Goal: Check status: Check status

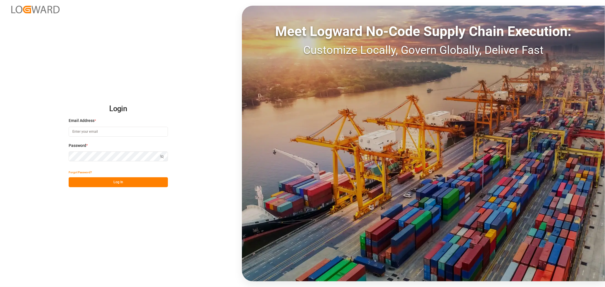
type input "[PERSON_NAME][EMAIL_ADDRESS][PERSON_NAME][DOMAIN_NAME]"
click at [120, 182] on button "Log In" at bounding box center [118, 182] width 99 height 10
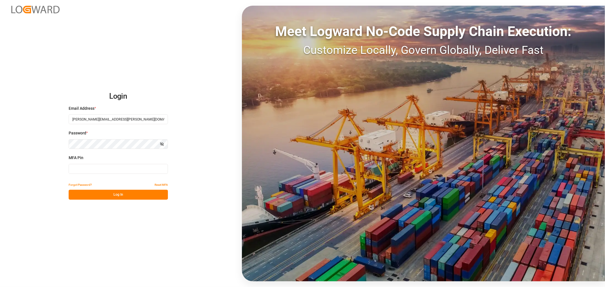
click at [137, 170] on input at bounding box center [118, 169] width 99 height 10
type input "288482"
click at [117, 194] on button "Log In" at bounding box center [118, 195] width 99 height 10
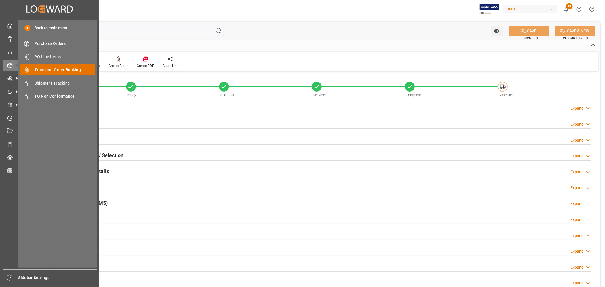
click at [64, 69] on span "Transport Order Booking" at bounding box center [65, 70] width 61 height 6
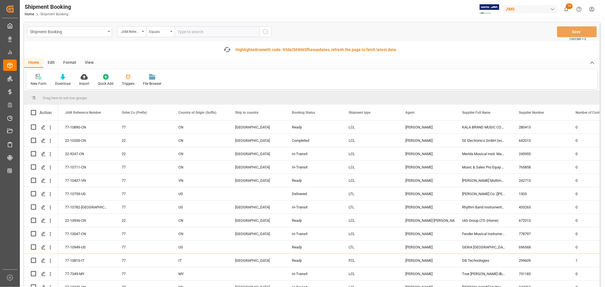
click at [177, 30] on input "text" at bounding box center [216, 31] width 85 height 11
paste input "22-10049-CN"
type input "22-10049-CN"
click at [266, 31] on icon "search button" at bounding box center [265, 31] width 7 height 7
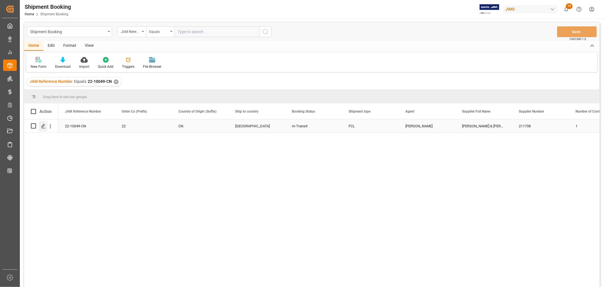
click at [44, 127] on icon "Press SPACE to select this row." at bounding box center [43, 126] width 5 height 5
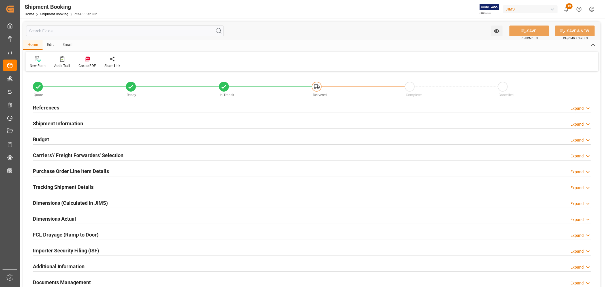
type input "37"
click at [60, 122] on h2 "Shipment Information" at bounding box center [58, 124] width 50 height 8
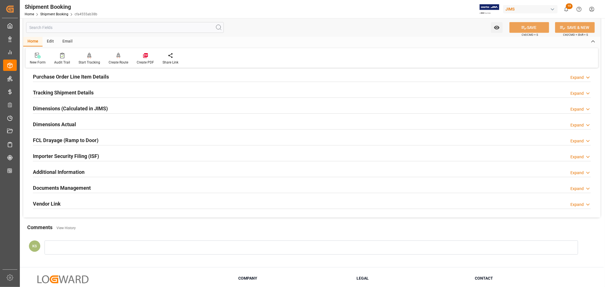
scroll to position [347, 0]
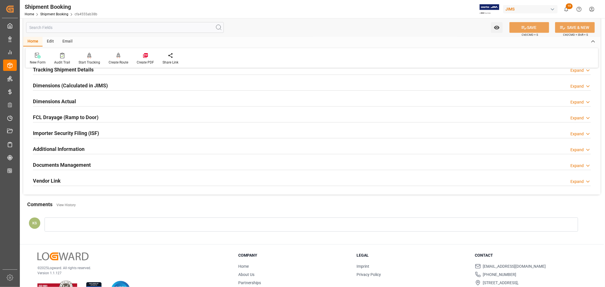
click at [186, 168] on div "Documents Management Expand" at bounding box center [312, 164] width 558 height 11
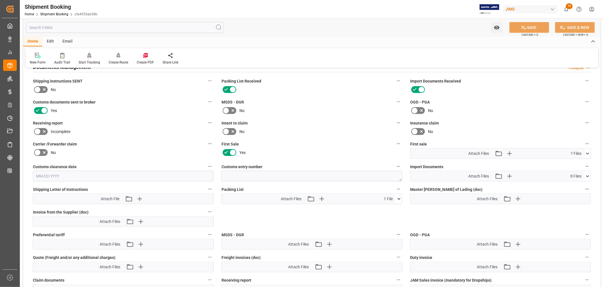
scroll to position [473, 0]
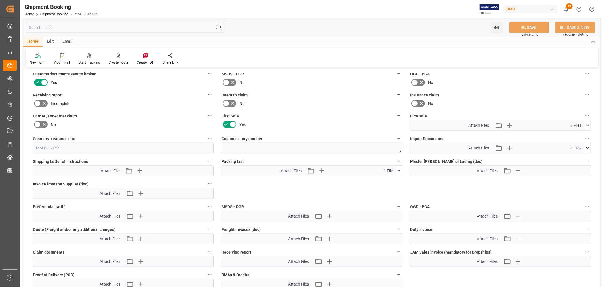
click at [587, 146] on icon at bounding box center [588, 148] width 6 height 6
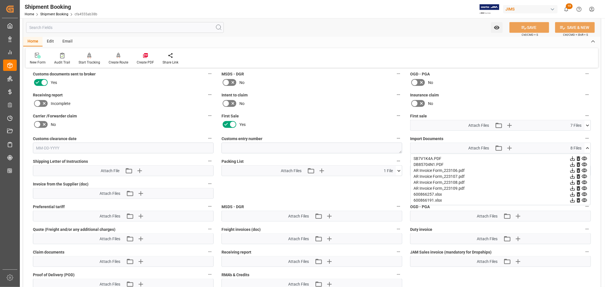
click at [585, 163] on icon at bounding box center [584, 165] width 5 height 4
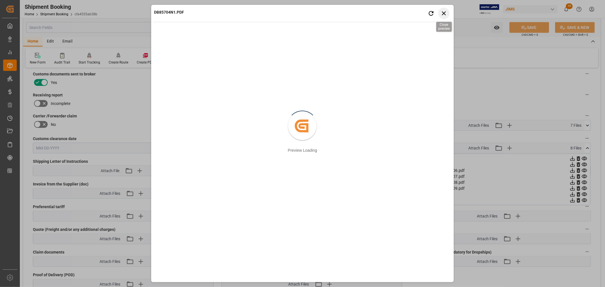
click at [442, 13] on icon "button" at bounding box center [443, 13] width 7 height 7
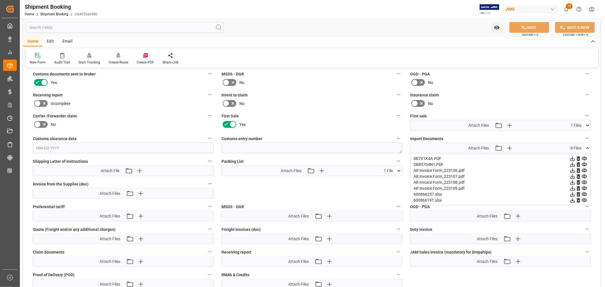
click at [583, 157] on icon at bounding box center [584, 159] width 5 height 4
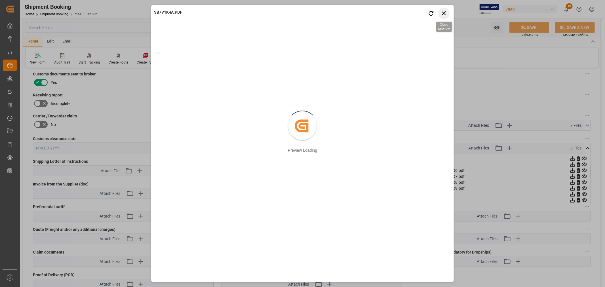
click at [446, 14] on icon "button" at bounding box center [443, 13] width 7 height 7
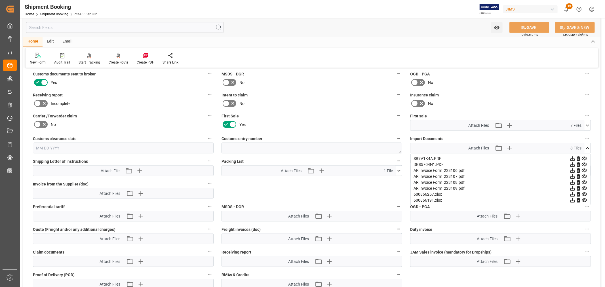
click at [588, 147] on icon at bounding box center [587, 148] width 3 height 2
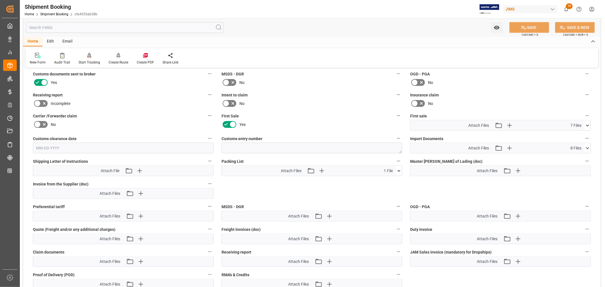
click at [588, 123] on icon at bounding box center [588, 126] width 6 height 6
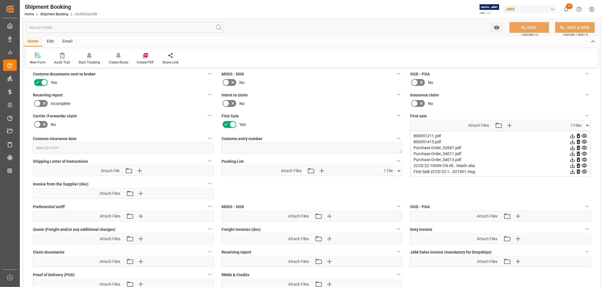
click at [572, 171] on icon at bounding box center [572, 172] width 5 height 5
click at [586, 124] on icon at bounding box center [588, 126] width 6 height 6
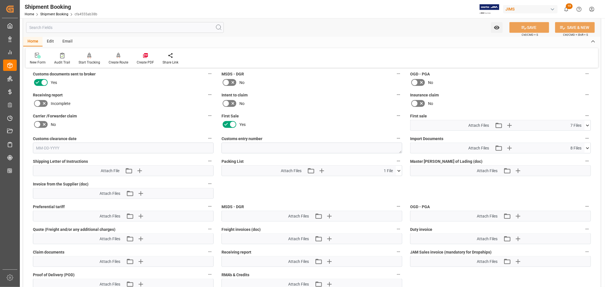
click at [588, 146] on icon at bounding box center [588, 148] width 6 height 6
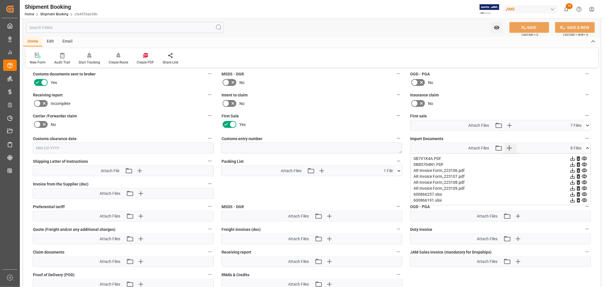
click at [510, 147] on icon "button" at bounding box center [509, 148] width 5 height 5
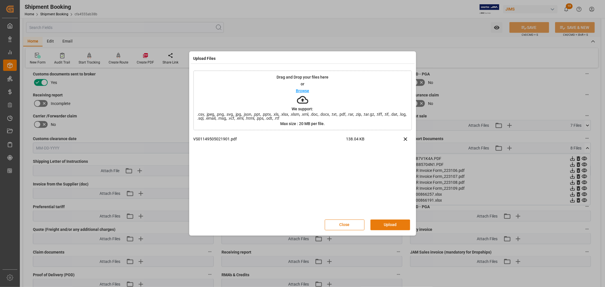
click at [385, 225] on button "Upload" at bounding box center [390, 225] width 40 height 11
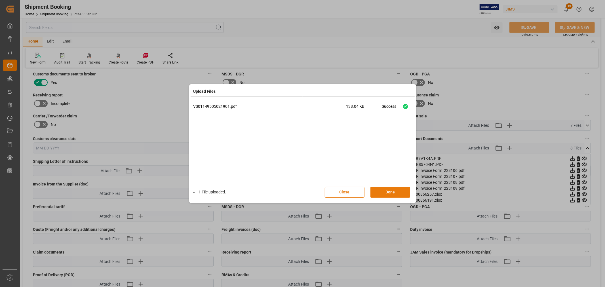
click at [393, 191] on button "Done" at bounding box center [390, 192] width 40 height 11
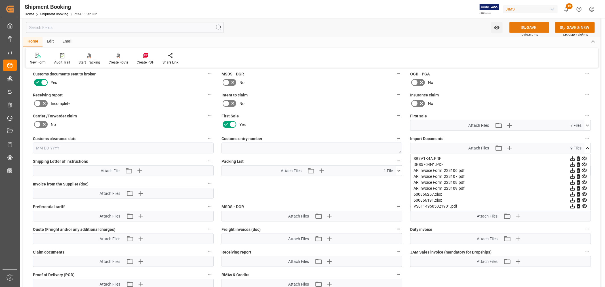
click at [533, 27] on button "SAVE" at bounding box center [529, 27] width 40 height 11
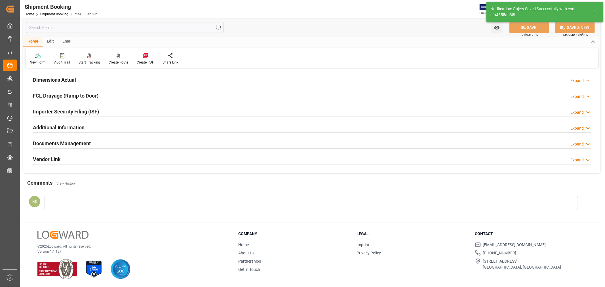
scroll to position [139, 0]
click at [149, 142] on div "Documents Management Expand" at bounding box center [312, 143] width 558 height 11
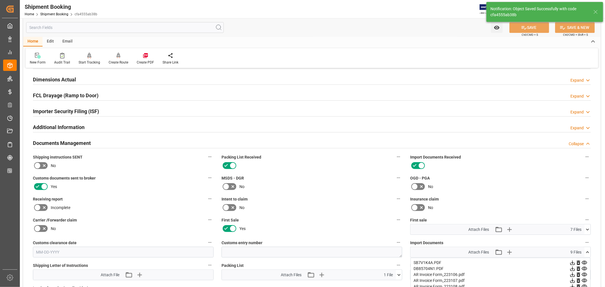
scroll to position [243, 0]
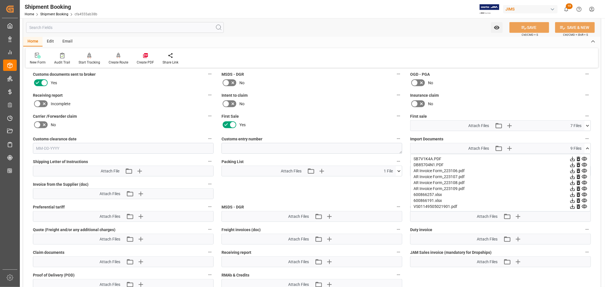
click at [587, 146] on icon at bounding box center [588, 149] width 6 height 6
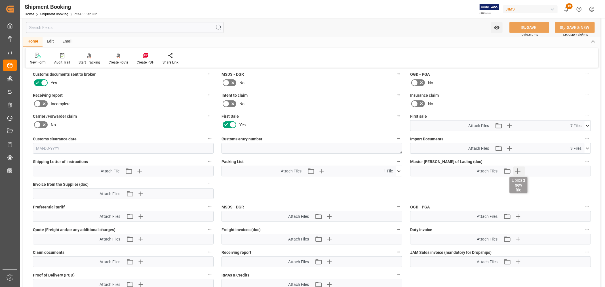
click at [519, 167] on icon "button" at bounding box center [517, 170] width 9 height 9
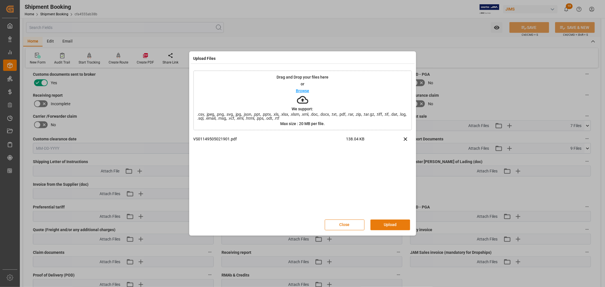
click at [385, 225] on button "Upload" at bounding box center [390, 225] width 40 height 11
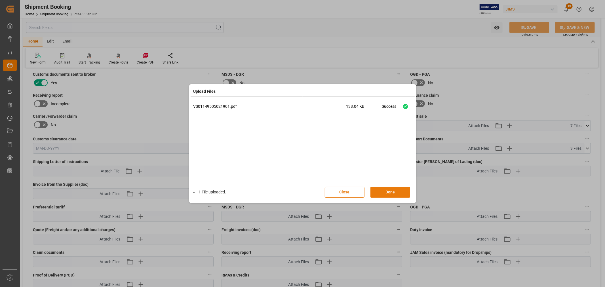
click at [388, 191] on button "Done" at bounding box center [390, 192] width 40 height 11
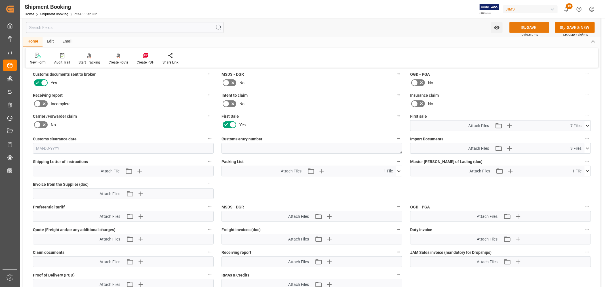
click at [531, 27] on button "SAVE" at bounding box center [529, 27] width 40 height 11
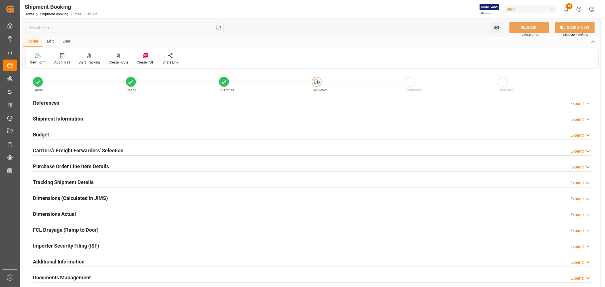
scroll to position [0, 0]
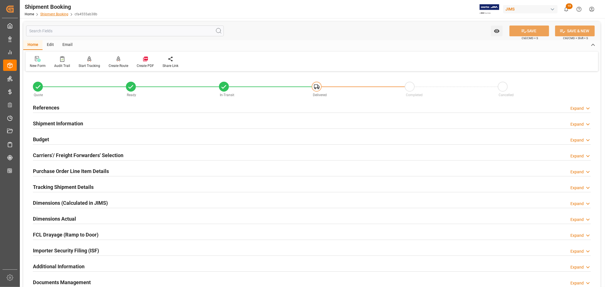
click at [53, 13] on link "Shipment Booking" at bounding box center [54, 14] width 28 height 4
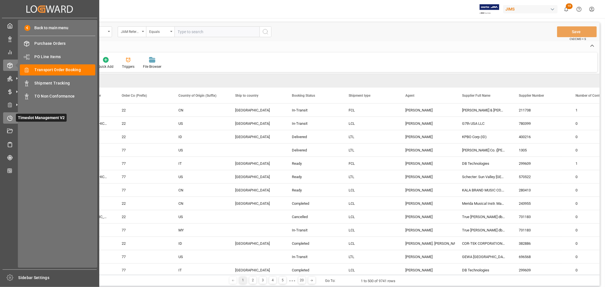
click at [7, 117] on icon at bounding box center [10, 118] width 6 height 6
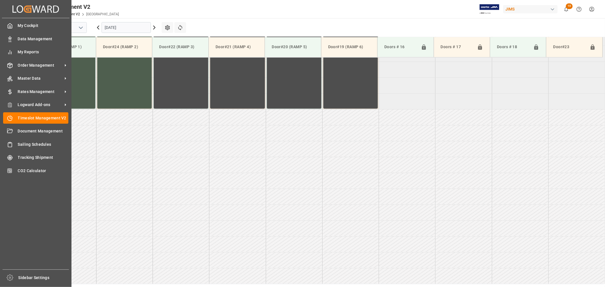
scroll to position [345, 0]
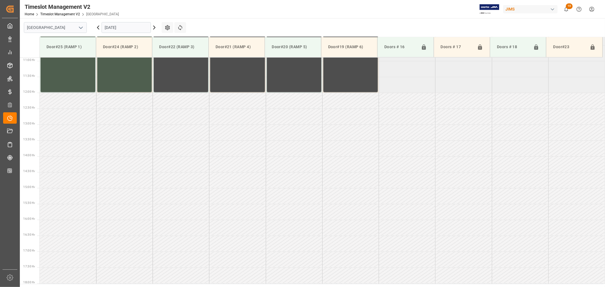
click at [81, 27] on polyline "open menu" at bounding box center [80, 28] width 3 height 2
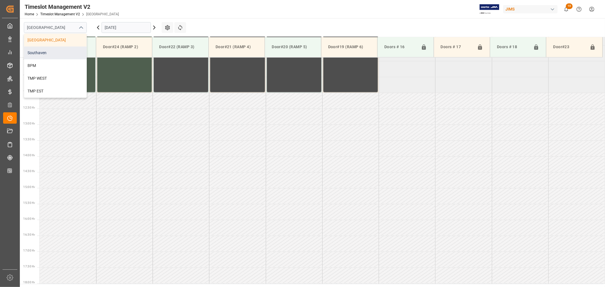
click at [57, 52] on div "Southaven" at bounding box center [55, 53] width 62 height 13
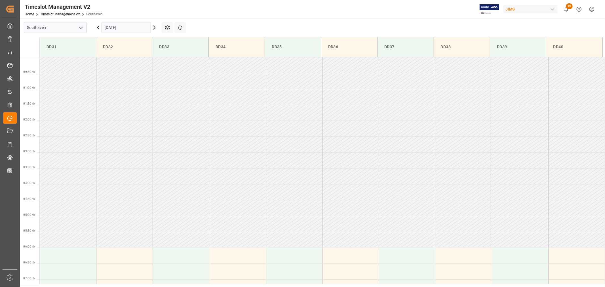
click at [133, 27] on input "09-08-2025" at bounding box center [126, 27] width 49 height 11
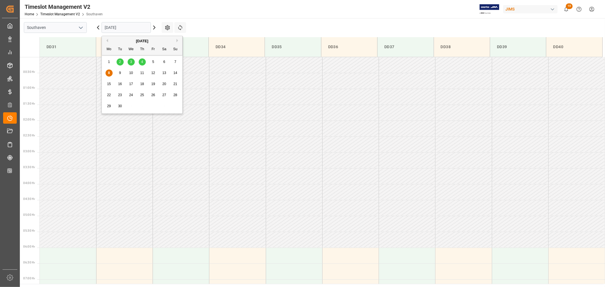
click at [110, 73] on span "8" at bounding box center [109, 73] width 2 height 4
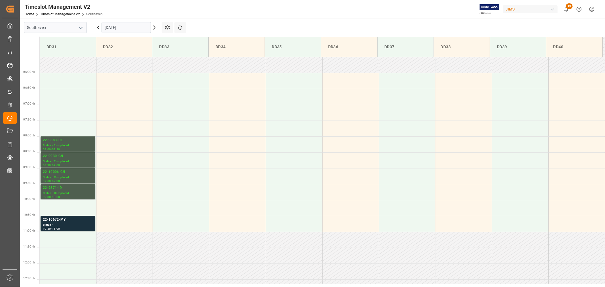
scroll to position [189, 0]
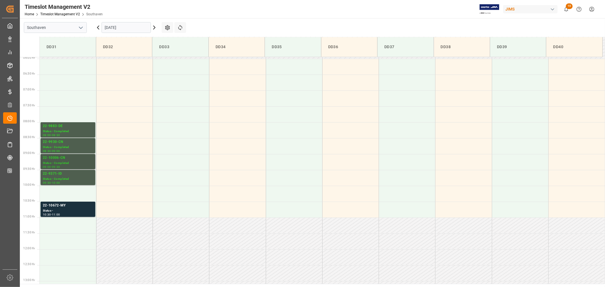
click at [56, 156] on div "22-10006-CN" at bounding box center [68, 158] width 50 height 6
click at [137, 30] on input "09-08-2025" at bounding box center [126, 27] width 49 height 11
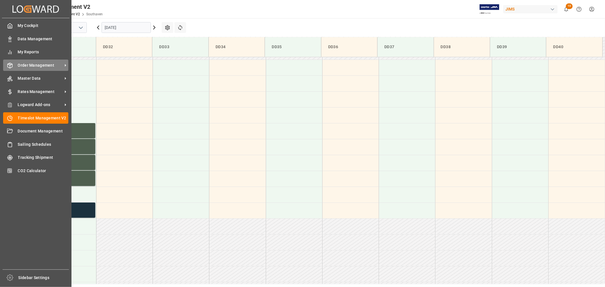
click at [46, 67] on span "Order Management" at bounding box center [40, 65] width 45 height 6
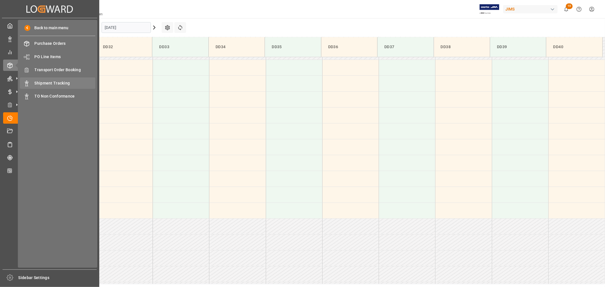
click at [58, 79] on div "Shipment Tracking Shipment Tracking" at bounding box center [57, 82] width 75 height 11
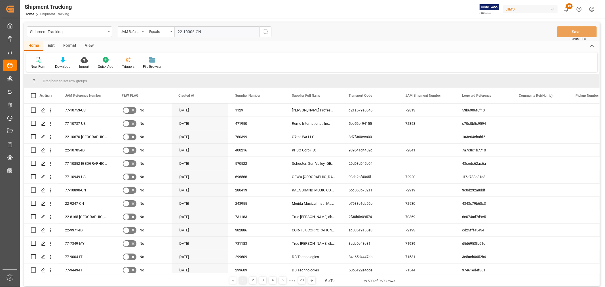
type input "22-10006-CN"
click at [265, 31] on icon "search button" at bounding box center [265, 31] width 7 height 7
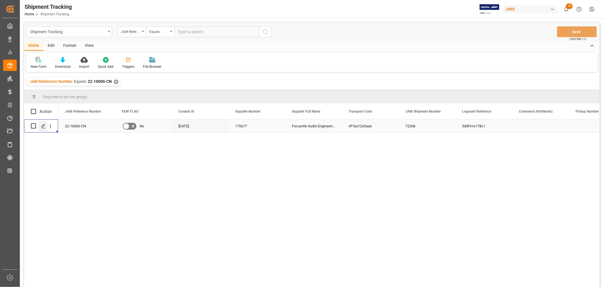
click at [43, 127] on icon "Press SPACE to select this row." at bounding box center [43, 126] width 5 height 5
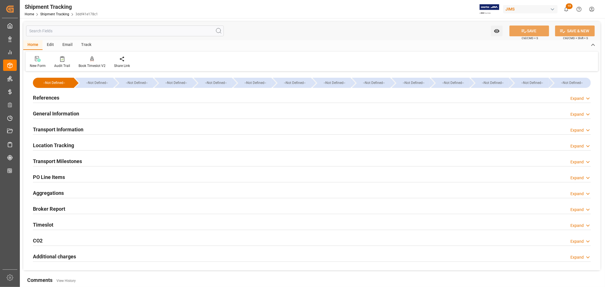
click at [63, 110] on h2 "General Information" at bounding box center [56, 114] width 46 height 8
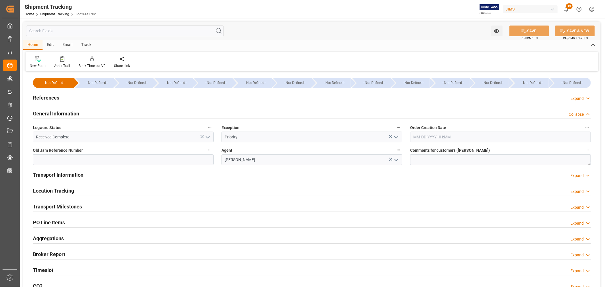
click at [63, 110] on h2 "General Information" at bounding box center [56, 114] width 46 height 8
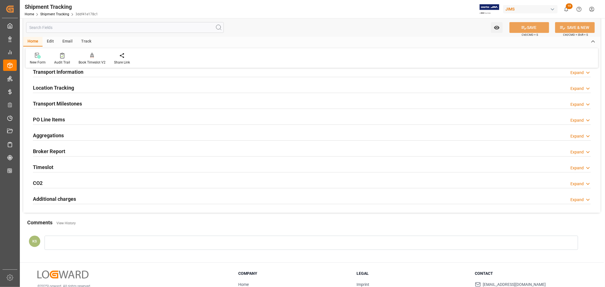
scroll to position [63, 0]
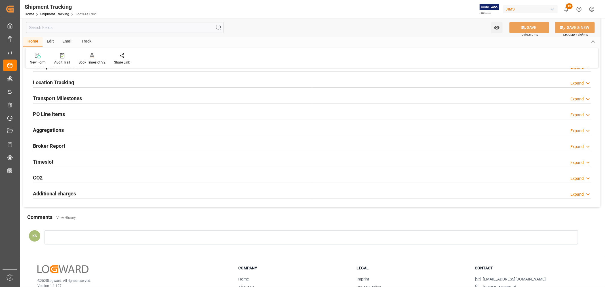
click at [144, 99] on div "Transport Milestones Expand" at bounding box center [312, 97] width 558 height 11
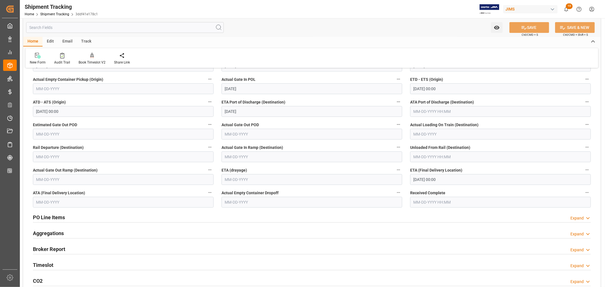
scroll to position [126, 0]
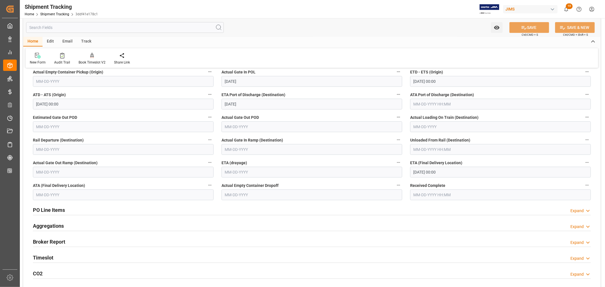
click at [66, 194] on input "text" at bounding box center [123, 194] width 181 height 11
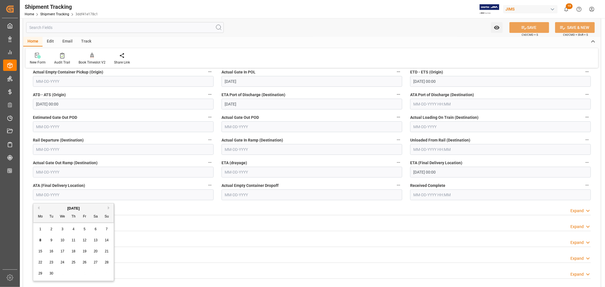
click at [41, 240] on span "8" at bounding box center [40, 240] width 2 height 4
type input "09-08-2025"
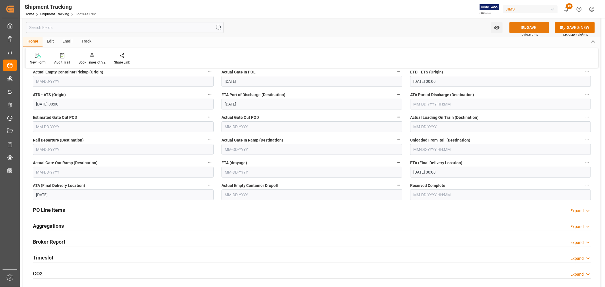
click at [534, 26] on button "SAVE" at bounding box center [529, 27] width 40 height 11
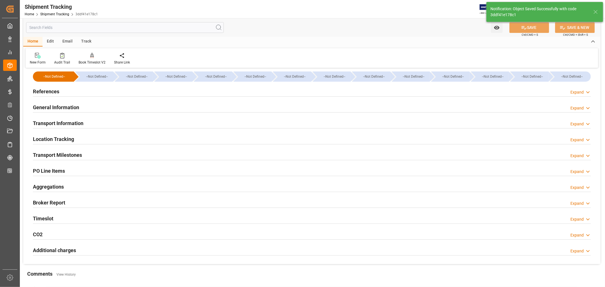
scroll to position [0, 0]
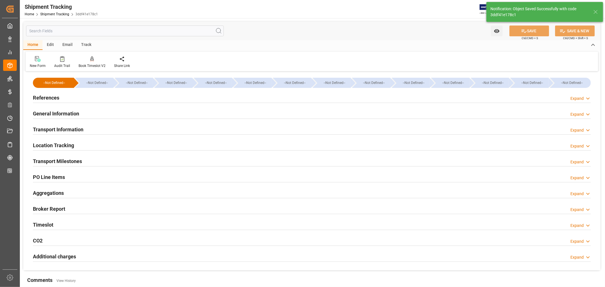
click at [74, 111] on h2 "General Information" at bounding box center [56, 114] width 46 height 8
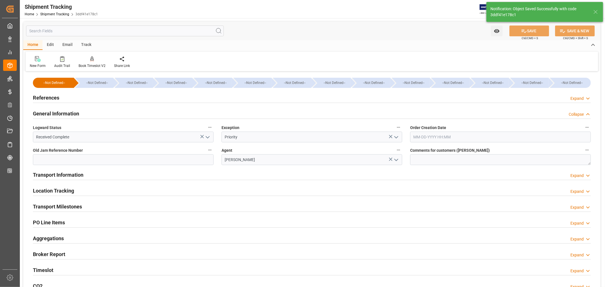
click at [74, 111] on h2 "General Information" at bounding box center [56, 114] width 46 height 8
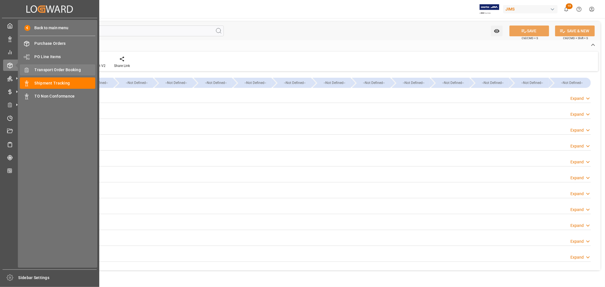
click at [61, 67] on span "Transport Order Booking" at bounding box center [65, 70] width 61 height 6
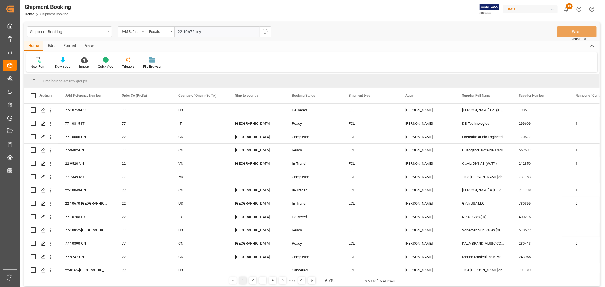
type input "22-10672-my"
click at [265, 31] on icon "search button" at bounding box center [265, 31] width 7 height 7
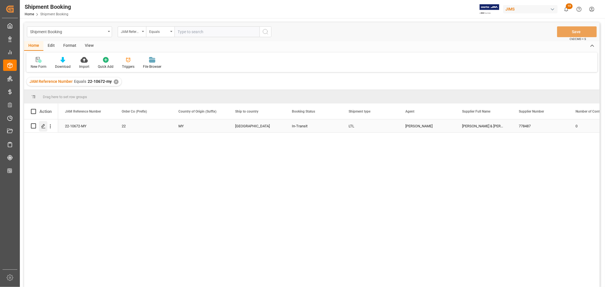
click at [44, 126] on icon "Press SPACE to select this row." at bounding box center [43, 126] width 5 height 5
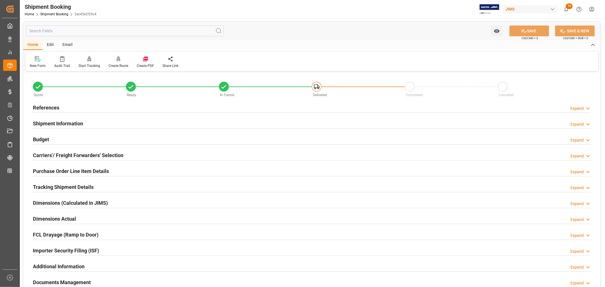
click at [67, 186] on h2 "Tracking Shipment Details" at bounding box center [63, 187] width 61 height 8
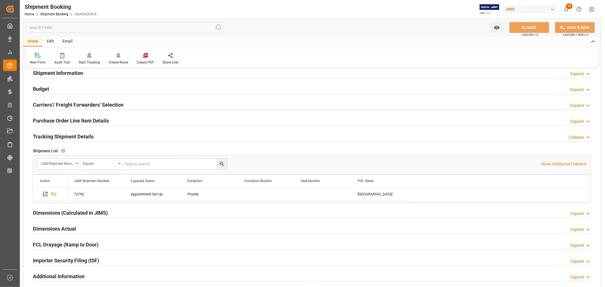
scroll to position [63, 0]
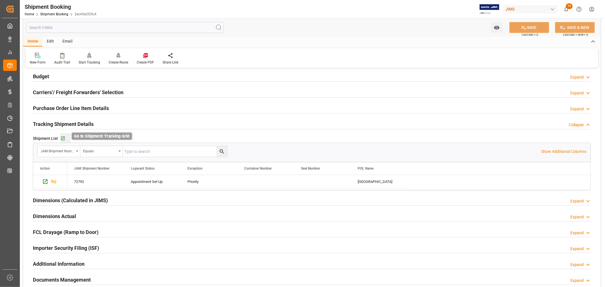
click at [64, 138] on icon "button" at bounding box center [62, 138] width 5 height 5
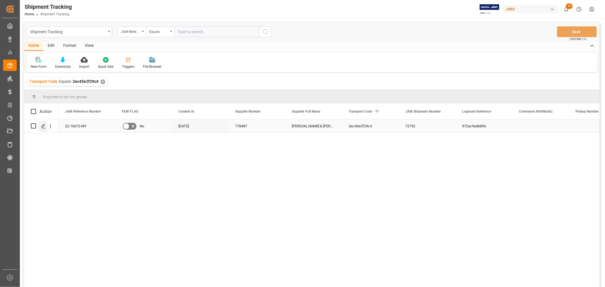
click at [44, 124] on icon "Press SPACE to select this row." at bounding box center [43, 126] width 5 height 5
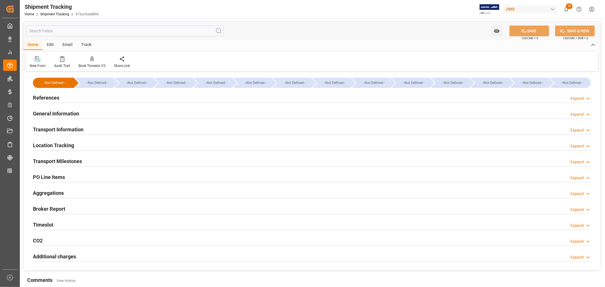
type input "08-25-2025 00:00"
type input "08-26-2025 12:15"
type input "08-31-2025 12:50"
type input "08-31-2025 12:44"
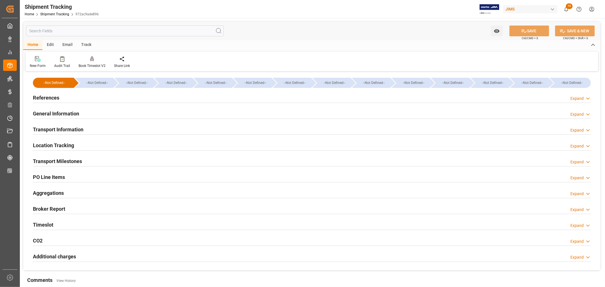
type input "[DATE]"
type input "09-02-2025 20:05"
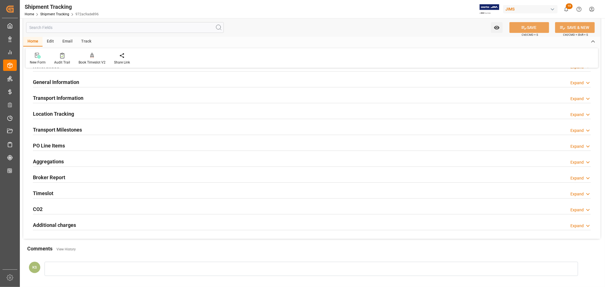
click at [93, 130] on div "Transport Milestones Expand" at bounding box center [312, 129] width 558 height 11
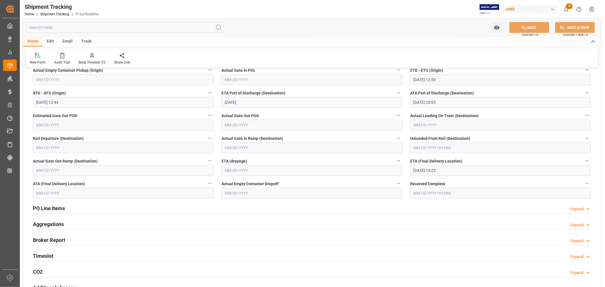
scroll to position [157, 0]
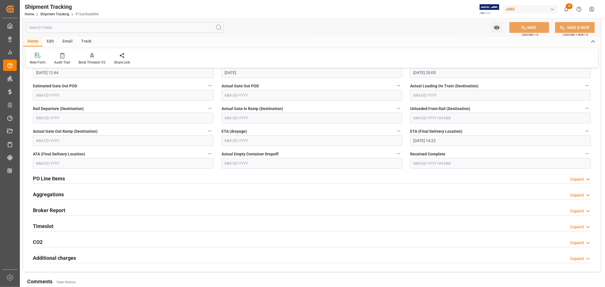
click at [452, 141] on input "09-10-2025 14:22" at bounding box center [500, 140] width 181 height 11
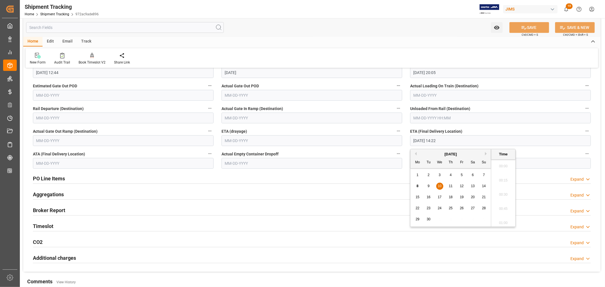
scroll to position [782, 0]
click at [418, 186] on span "8" at bounding box center [418, 186] width 2 height 4
type input "09-08-2025 14:22"
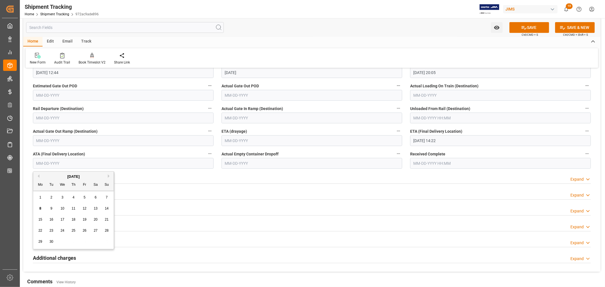
click at [83, 163] on input "text" at bounding box center [123, 163] width 181 height 11
click at [40, 208] on span "8" at bounding box center [40, 208] width 2 height 4
type input "[DATE]"
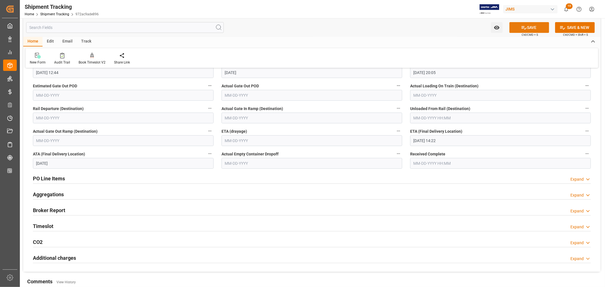
click at [526, 27] on button "SAVE" at bounding box center [529, 27] width 40 height 11
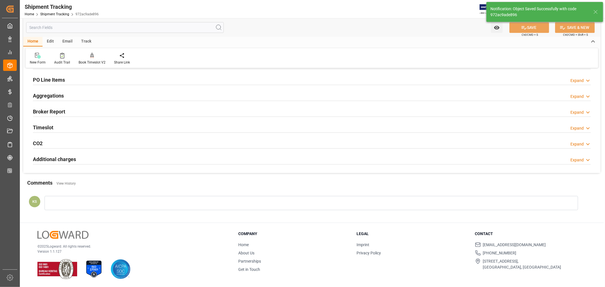
scroll to position [0, 0]
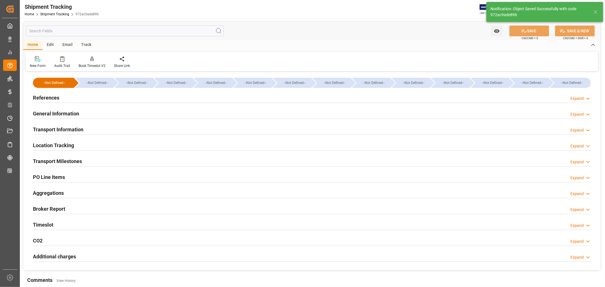
click at [71, 114] on h2 "General Information" at bounding box center [56, 114] width 46 height 8
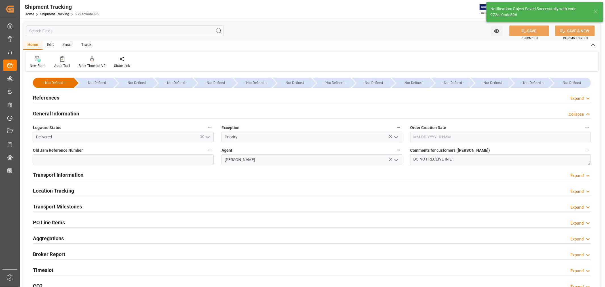
click at [71, 114] on h2 "General Information" at bounding box center [56, 114] width 46 height 8
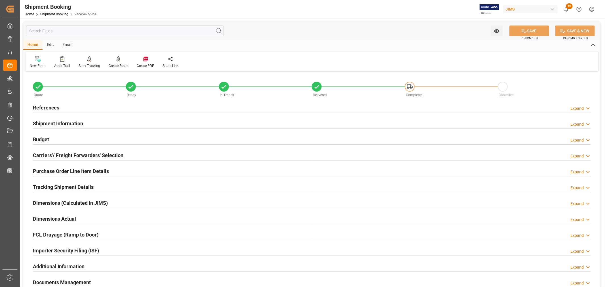
click at [55, 186] on h2 "Tracking Shipment Details" at bounding box center [63, 187] width 61 height 8
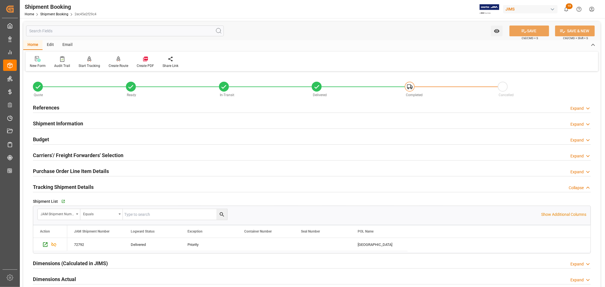
click at [55, 186] on h2 "Tracking Shipment Details" at bounding box center [63, 187] width 61 height 8
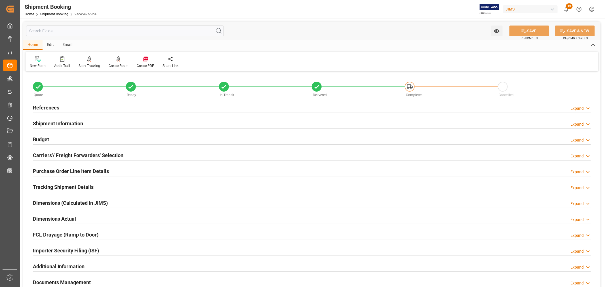
click at [56, 183] on h2 "Tracking Shipment Details" at bounding box center [63, 187] width 61 height 8
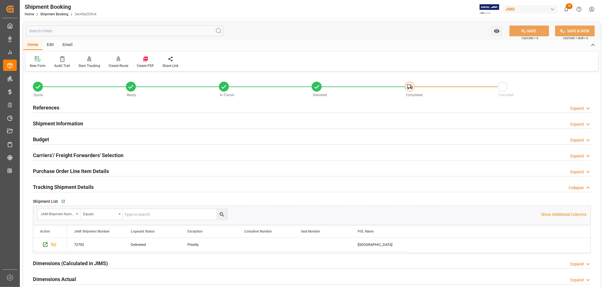
click at [56, 183] on h2 "Tracking Shipment Details" at bounding box center [63, 187] width 61 height 8
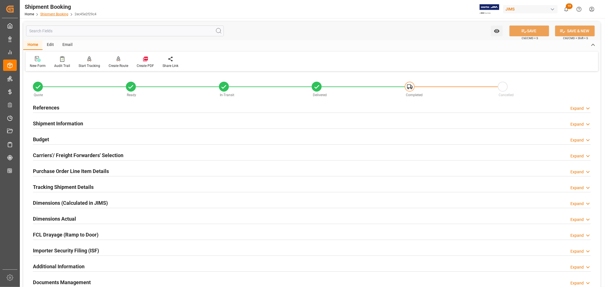
click at [60, 12] on link "Shipment Booking" at bounding box center [54, 14] width 28 height 4
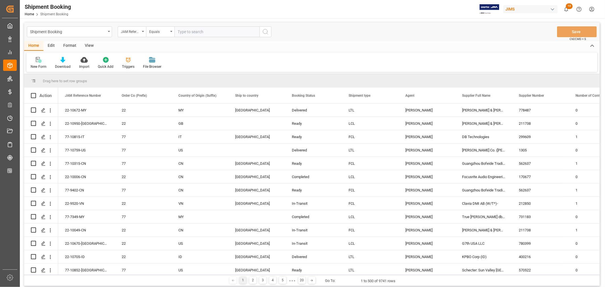
paste input "22-10119-CN"
type input "22-10119-CN"
click at [264, 31] on icon "search button" at bounding box center [265, 31] width 7 height 7
click at [260, 26] on button "search button" at bounding box center [266, 31] width 12 height 11
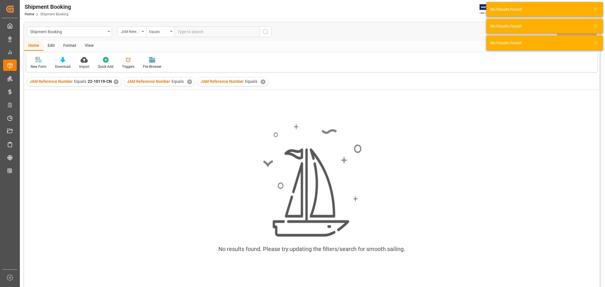
click at [261, 82] on div "✕" at bounding box center [263, 81] width 5 height 5
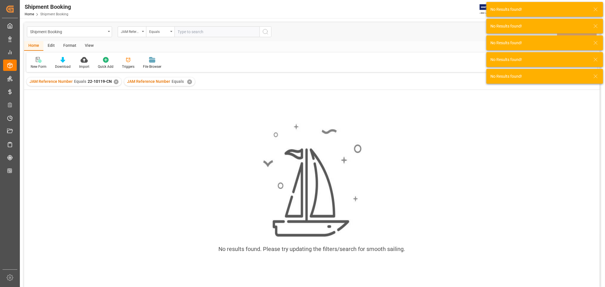
click at [187, 82] on div "✕" at bounding box center [189, 81] width 5 height 5
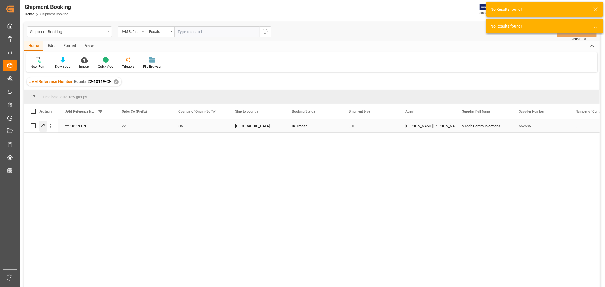
click at [44, 126] on icon "Press SPACE to select this row." at bounding box center [43, 126] width 5 height 5
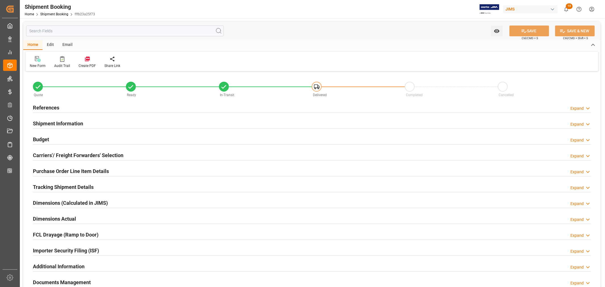
type input "0"
type input "07-22-2025"
type input "08-26-2025 00:00"
click at [49, 106] on h2 "References" at bounding box center [46, 108] width 26 height 8
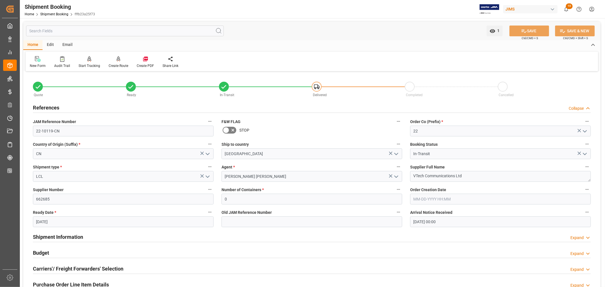
click at [49, 106] on h2 "References" at bounding box center [46, 108] width 26 height 8
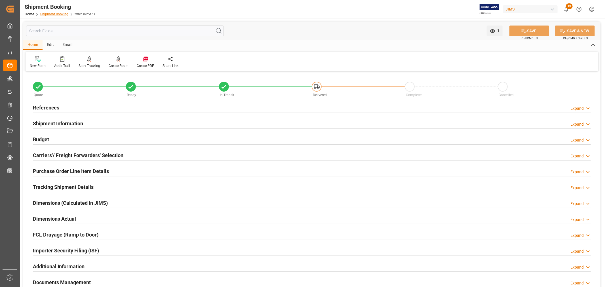
click at [54, 14] on link "Shipment Booking" at bounding box center [54, 14] width 28 height 4
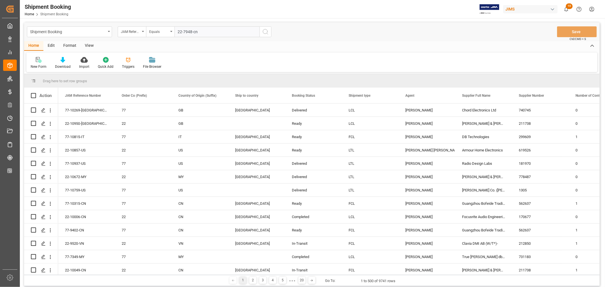
type input "22-7948-cn"
click at [265, 31] on icon "search button" at bounding box center [265, 31] width 7 height 7
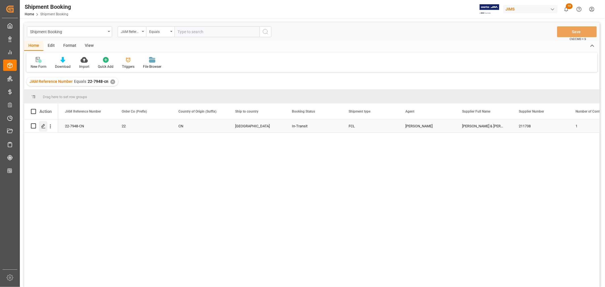
click at [43, 125] on icon "Press SPACE to select this row." at bounding box center [43, 126] width 5 height 5
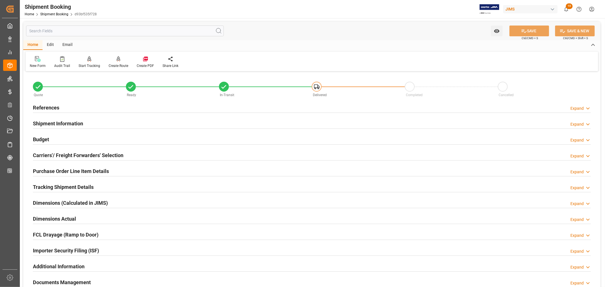
click at [54, 122] on h2 "Shipment Information" at bounding box center [58, 124] width 50 height 8
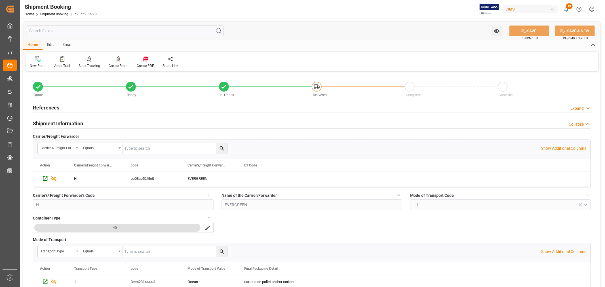
click at [66, 123] on h2 "Shipment Information" at bounding box center [58, 124] width 50 height 8
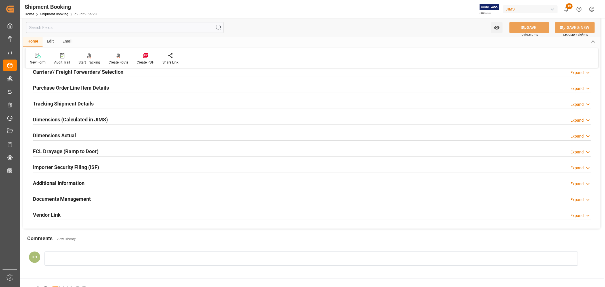
scroll to position [94, 0]
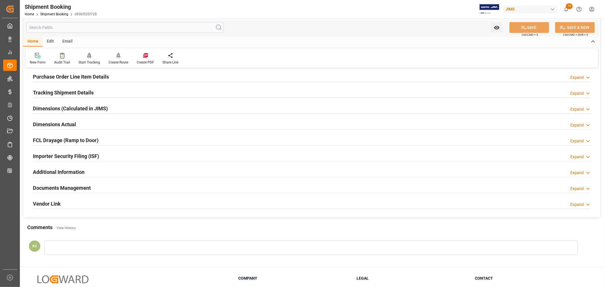
click at [184, 191] on div "Documents Management Expand" at bounding box center [312, 187] width 558 height 11
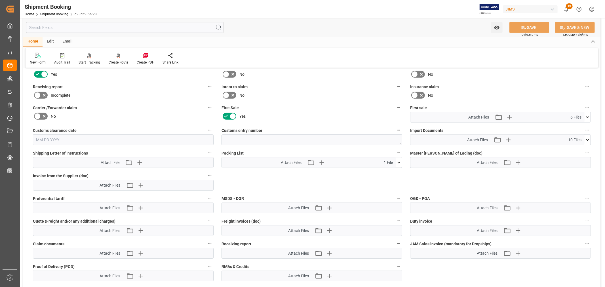
scroll to position [252, 0]
click at [507, 138] on icon "button" at bounding box center [507, 139] width 5 height 5
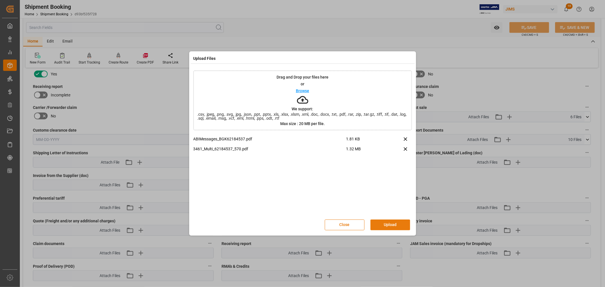
click at [390, 223] on button "Upload" at bounding box center [390, 225] width 40 height 11
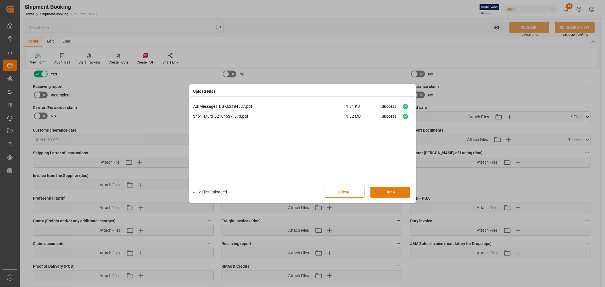
click at [389, 193] on button "Done" at bounding box center [390, 192] width 40 height 11
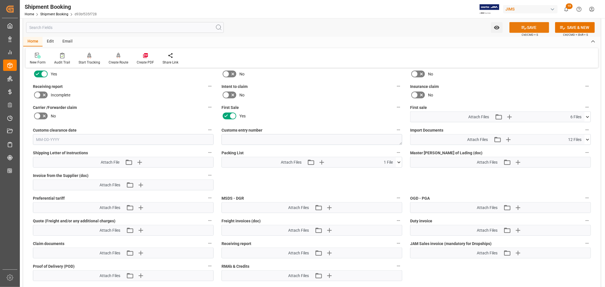
click at [529, 28] on button "SAVE" at bounding box center [529, 27] width 40 height 11
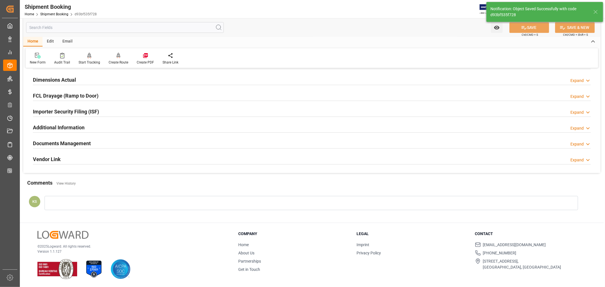
scroll to position [139, 0]
click at [57, 15] on link "Shipment Booking" at bounding box center [54, 14] width 28 height 4
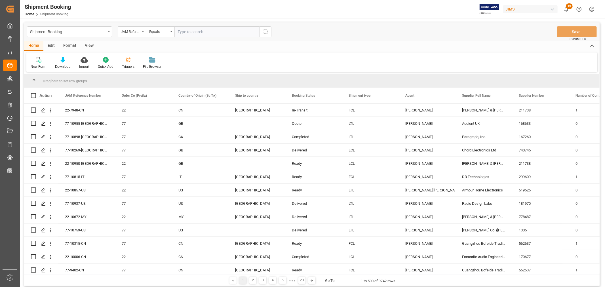
paste input "22-10006-CN"
click at [178, 31] on input "22-10006-CN" at bounding box center [216, 31] width 85 height 11
type input "22-10006-CN"
click at [265, 32] on icon "search button" at bounding box center [265, 31] width 7 height 7
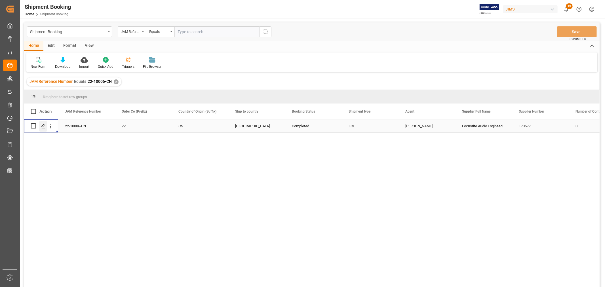
click at [43, 125] on icon "Press SPACE to select this row." at bounding box center [43, 126] width 5 height 5
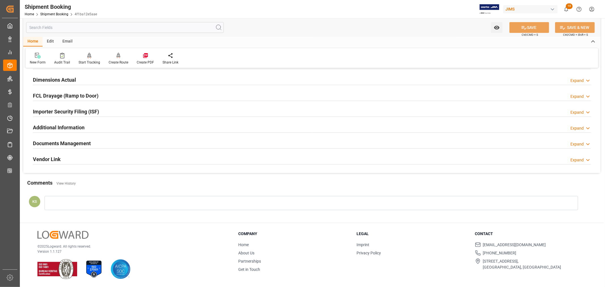
scroll to position [139, 0]
drag, startPoint x: 136, startPoint y: 140, endPoint x: 139, endPoint y: 139, distance: 3.4
click at [136, 139] on div "Documents Management Expand" at bounding box center [312, 143] width 558 height 11
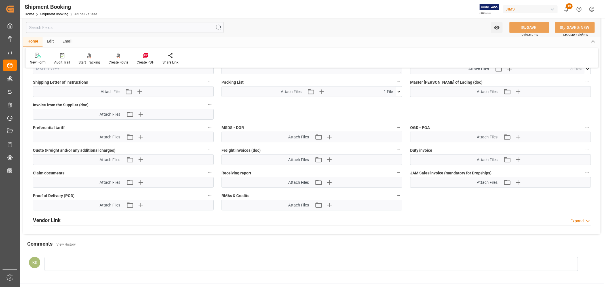
scroll to position [328, 0]
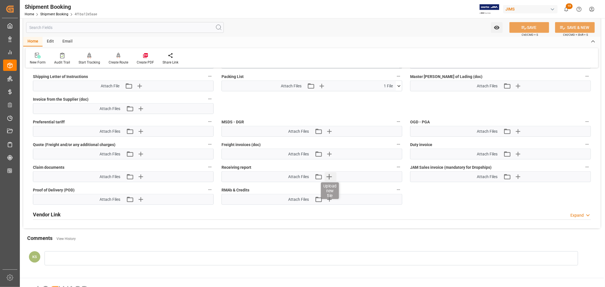
click at [330, 176] on icon "button" at bounding box center [328, 176] width 9 height 9
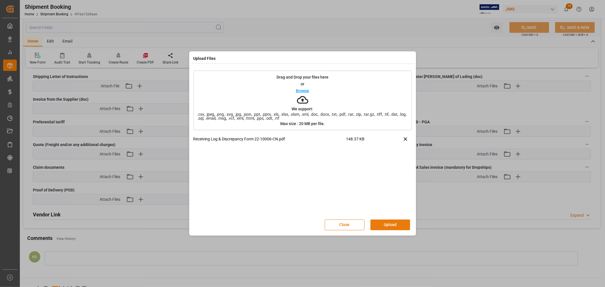
click at [385, 225] on button "Upload" at bounding box center [390, 225] width 40 height 11
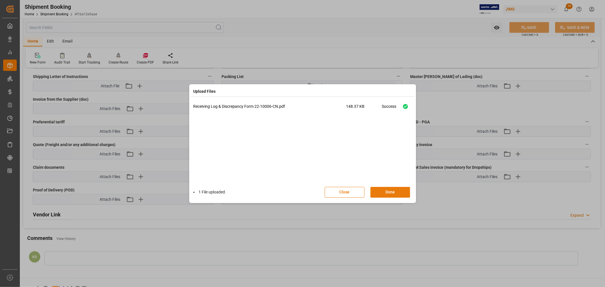
click at [390, 192] on button "Done" at bounding box center [390, 192] width 40 height 11
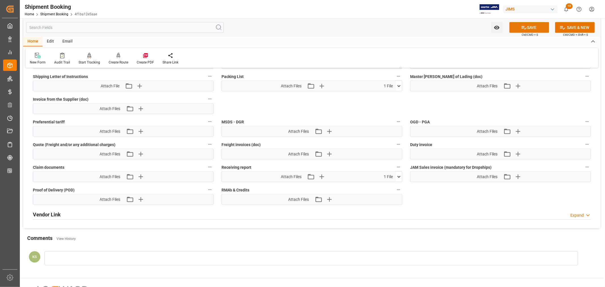
click at [525, 25] on icon at bounding box center [524, 28] width 6 height 6
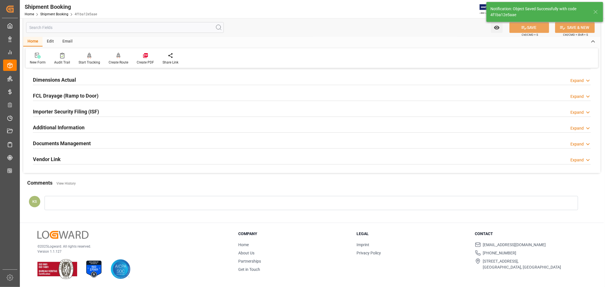
scroll to position [85, 0]
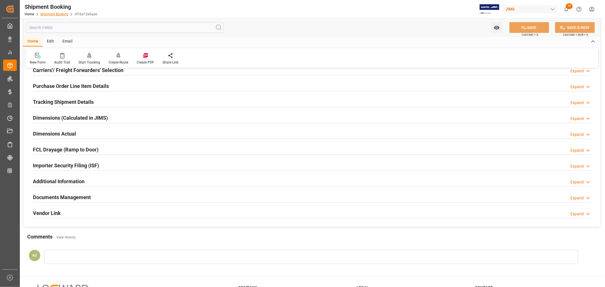
click at [52, 13] on link "Shipment Booking" at bounding box center [54, 14] width 28 height 4
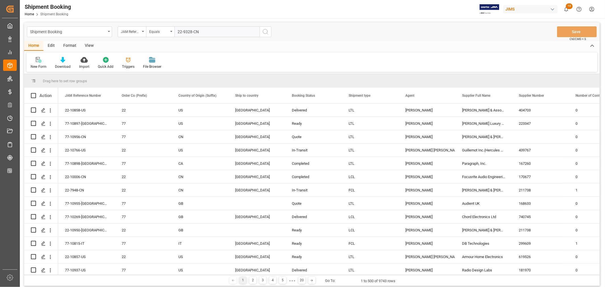
click at [177, 31] on input "22-9328-CN" at bounding box center [216, 31] width 85 height 11
type input "22-9328-CN"
click at [266, 32] on icon "search button" at bounding box center [265, 31] width 7 height 7
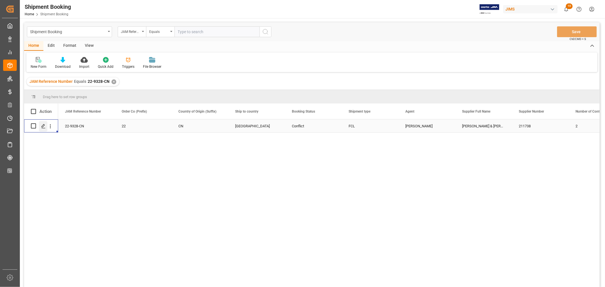
click at [42, 127] on icon "Press SPACE to select this row." at bounding box center [43, 126] width 5 height 5
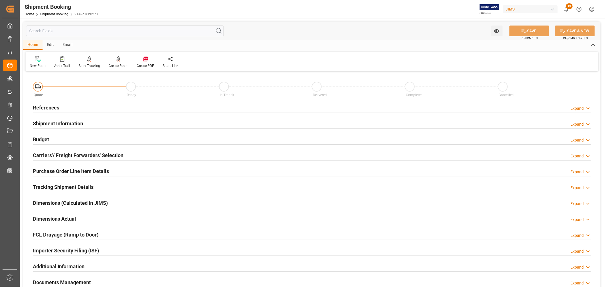
click at [75, 184] on h2 "Tracking Shipment Details" at bounding box center [63, 187] width 61 height 8
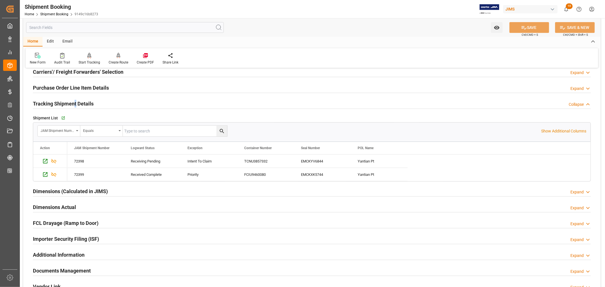
scroll to position [94, 0]
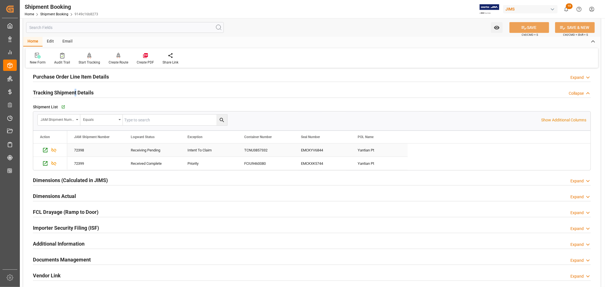
drag, startPoint x: 79, startPoint y: 148, endPoint x: 85, endPoint y: 149, distance: 6.9
click at [80, 148] on div "72398" at bounding box center [95, 150] width 57 height 13
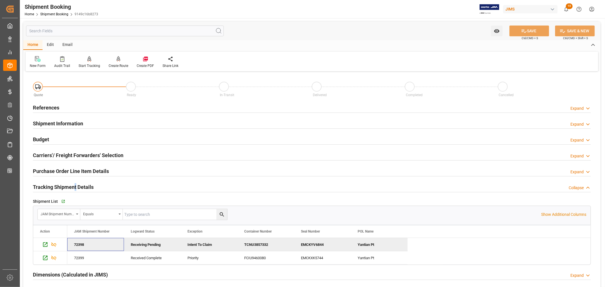
scroll to position [94, 0]
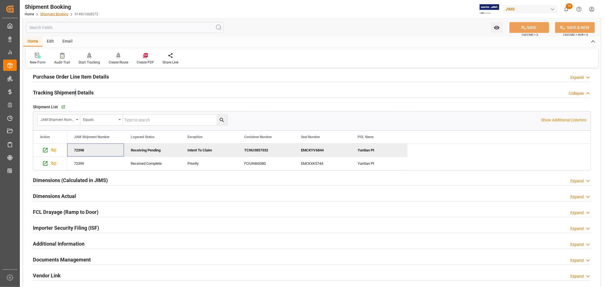
click at [58, 14] on link "Shipment Booking" at bounding box center [54, 14] width 28 height 4
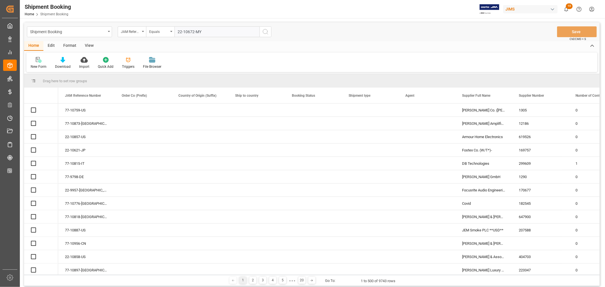
type input "22-10672-MY"
click at [265, 32] on icon "search button" at bounding box center [265, 31] width 7 height 7
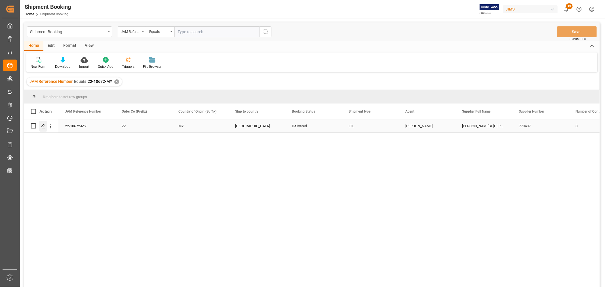
click at [42, 128] on line "Press SPACE to select this row." at bounding box center [43, 128] width 3 height 0
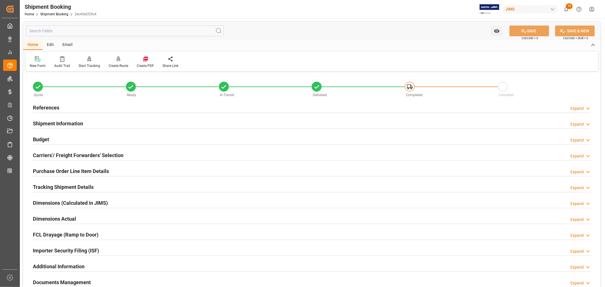
click at [55, 185] on h2 "Tracking Shipment Details" at bounding box center [63, 187] width 61 height 8
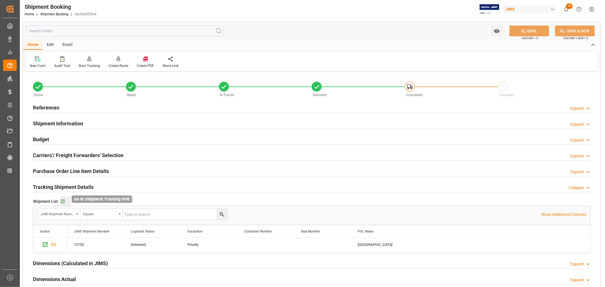
click at [62, 201] on icon "button" at bounding box center [62, 201] width 5 height 5
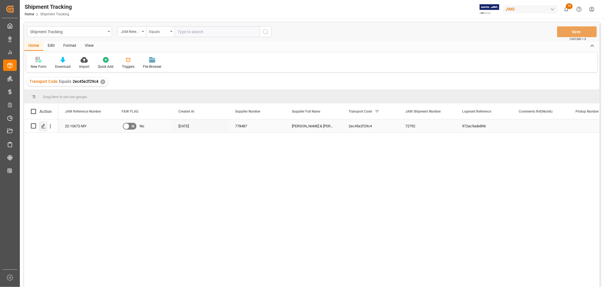
click at [43, 128] on icon "Press SPACE to select this row." at bounding box center [43, 126] width 5 height 5
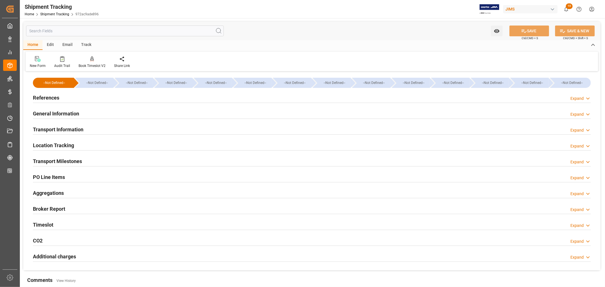
click at [55, 111] on h2 "General Information" at bounding box center [56, 114] width 46 height 8
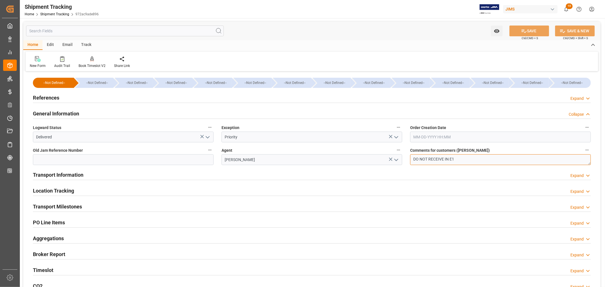
drag, startPoint x: 458, startPoint y: 159, endPoint x: 408, endPoint y: 159, distance: 50.2
click at [408, 159] on div "Comments for customers (SAL) DO NOT RECEIVE IN E1" at bounding box center [500, 155] width 189 height 23
type textarea "OK TO RECEIVE IN E1"
click at [531, 30] on button "SAVE" at bounding box center [529, 31] width 40 height 11
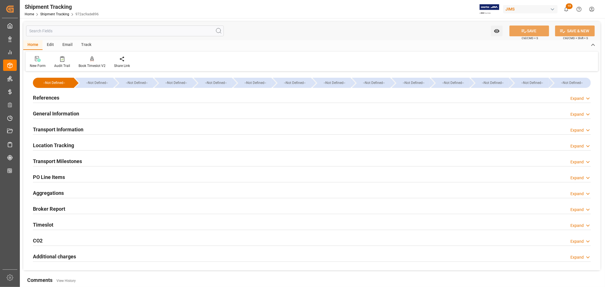
click at [57, 113] on h2 "General Information" at bounding box center [56, 114] width 46 height 8
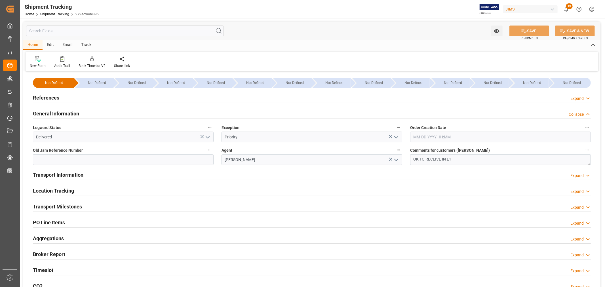
click at [57, 113] on h2 "General Information" at bounding box center [56, 114] width 46 height 8
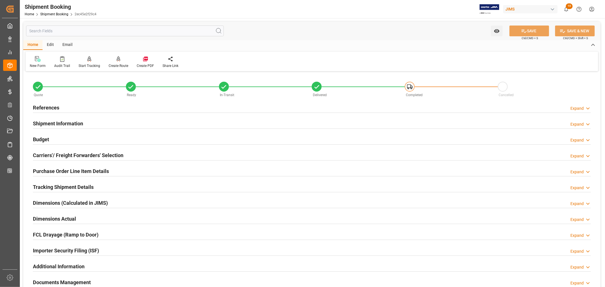
click at [52, 108] on h2 "References" at bounding box center [46, 108] width 26 height 8
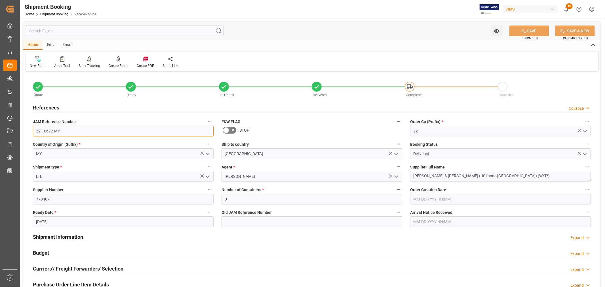
drag, startPoint x: 60, startPoint y: 129, endPoint x: 32, endPoint y: 130, distance: 28.6
click at [32, 130] on div "JAM Reference Number 22-10672-MY" at bounding box center [123, 127] width 189 height 23
click at [56, 14] on link "Shipment Booking" at bounding box center [54, 14] width 28 height 4
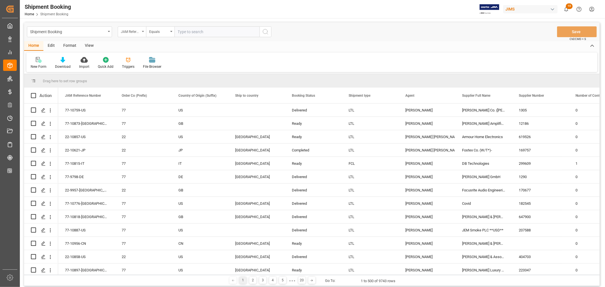
click at [142, 31] on icon "open menu" at bounding box center [143, 31] width 2 height 1
type input "book"
click at [129, 69] on div "Booking Number" at bounding box center [160, 70] width 85 height 12
click at [178, 31] on input "text" at bounding box center [216, 31] width 85 height 11
paste input "081500229349"
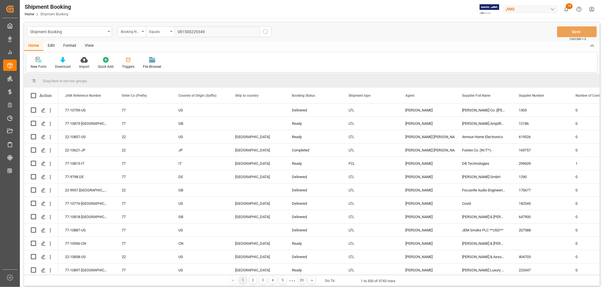
click at [178, 32] on input "081500229349" at bounding box center [216, 31] width 85 height 11
type input "081500229349"
click at [264, 32] on icon "search button" at bounding box center [265, 31] width 7 height 7
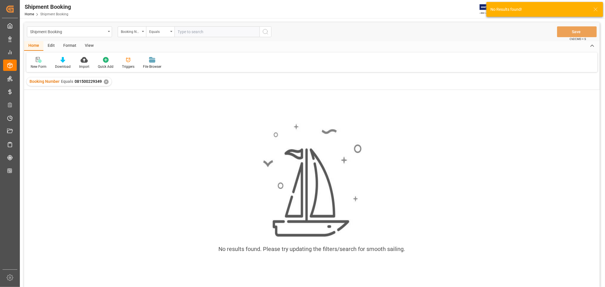
drag, startPoint x: 106, startPoint y: 81, endPoint x: 83, endPoint y: 21, distance: 64.8
click at [106, 80] on div "✕" at bounding box center [106, 81] width 5 height 5
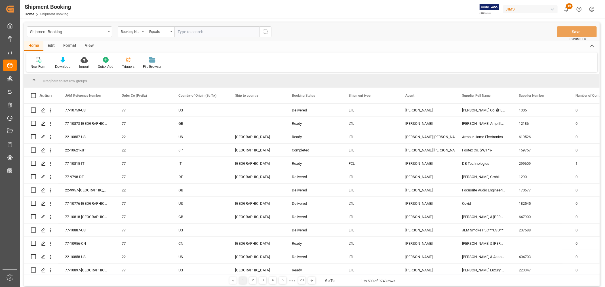
click at [177, 31] on input "text" at bounding box center [216, 31] width 85 height 11
paste input "093500279013"
type input "093500279013"
click at [265, 32] on icon "search button" at bounding box center [265, 31] width 7 height 7
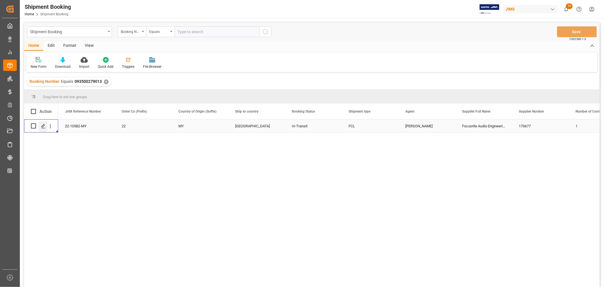
click at [43, 127] on polygon "Press SPACE to select this row." at bounding box center [43, 125] width 3 height 3
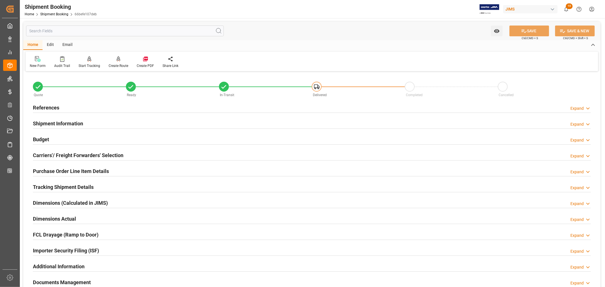
click at [50, 170] on h2 "Purchase Order Line Item Details" at bounding box center [71, 171] width 76 height 8
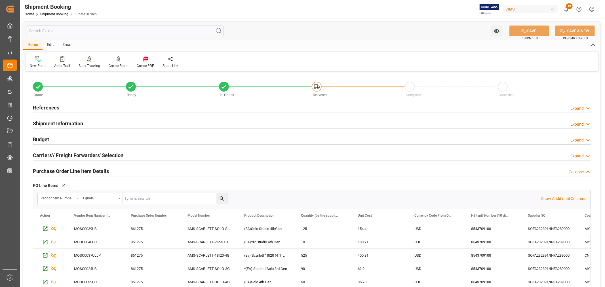
click at [50, 170] on h2 "Purchase Order Line Item Details" at bounding box center [71, 171] width 76 height 8
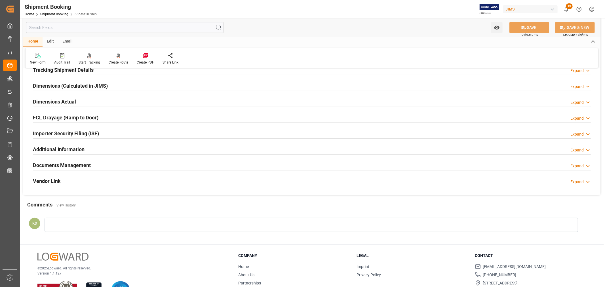
scroll to position [126, 0]
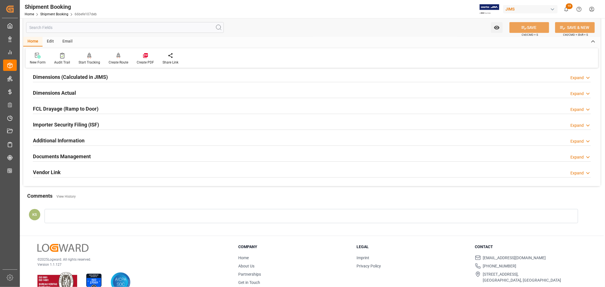
click at [104, 123] on div "Importer Security Filing (ISF) Expand" at bounding box center [312, 124] width 558 height 11
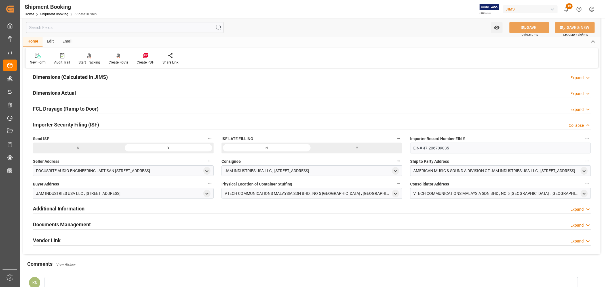
click at [104, 123] on div "Importer Security Filing (ISF) Collapse" at bounding box center [312, 124] width 558 height 11
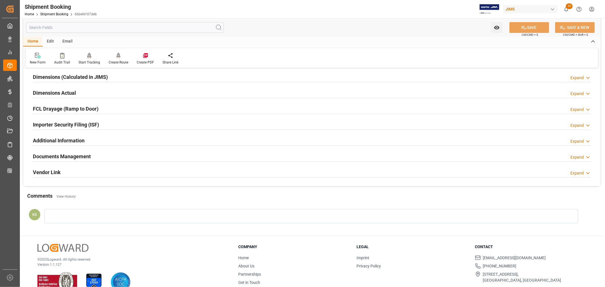
click at [103, 155] on div "Documents Management Expand" at bounding box center [312, 156] width 558 height 11
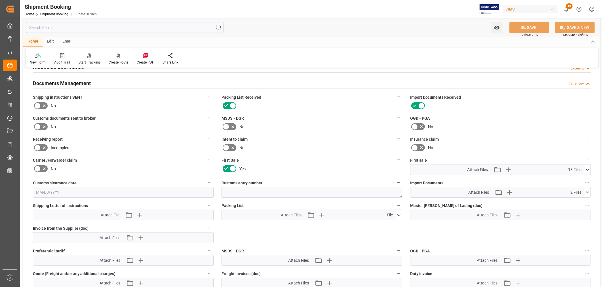
scroll to position [220, 0]
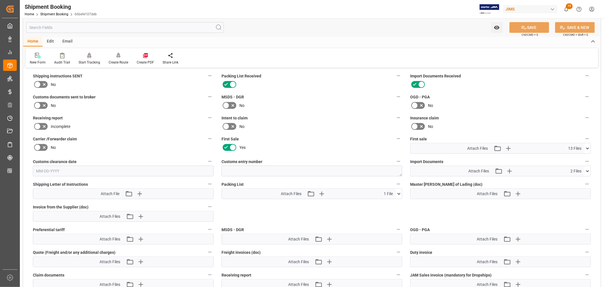
click at [588, 169] on icon at bounding box center [588, 171] width 6 height 6
click at [585, 186] on icon at bounding box center [584, 188] width 6 height 6
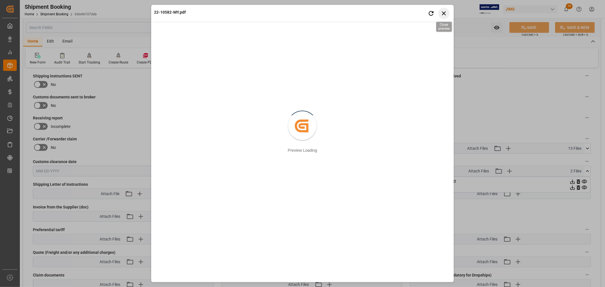
click at [443, 14] on icon "button" at bounding box center [443, 13] width 7 height 7
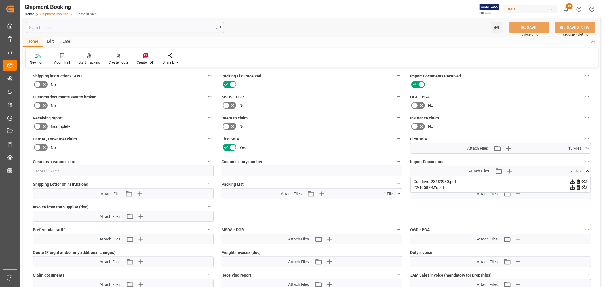
click at [60, 14] on link "Shipment Booking" at bounding box center [54, 14] width 28 height 4
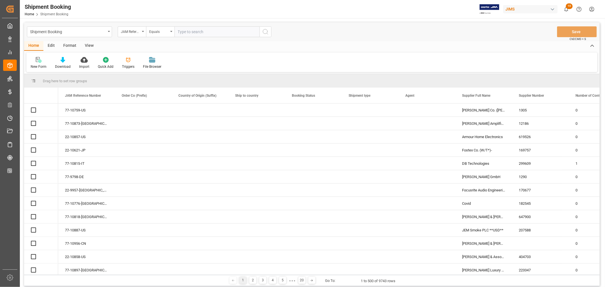
click at [142, 32] on icon "open menu" at bounding box center [143, 31] width 2 height 1
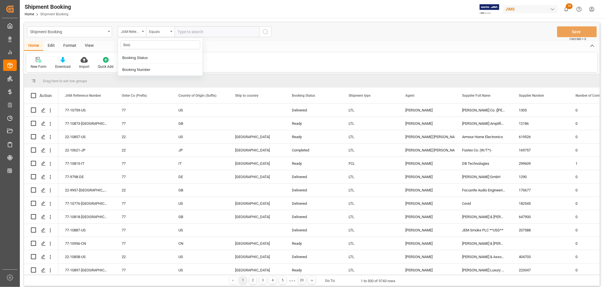
type input "book"
click at [139, 69] on div "Booking Number" at bounding box center [160, 70] width 85 height 12
click at [178, 32] on input "text" at bounding box center [216, 31] width 85 height 11
paste input "093500292681"
type input "093500292681"
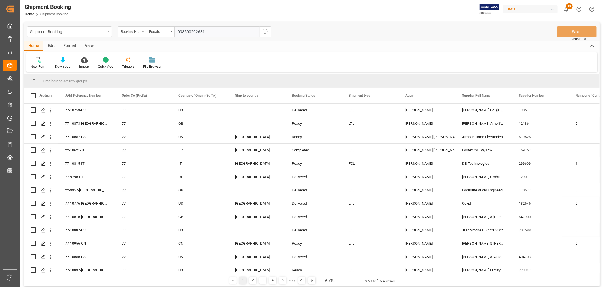
click at [265, 31] on icon "search button" at bounding box center [265, 31] width 7 height 7
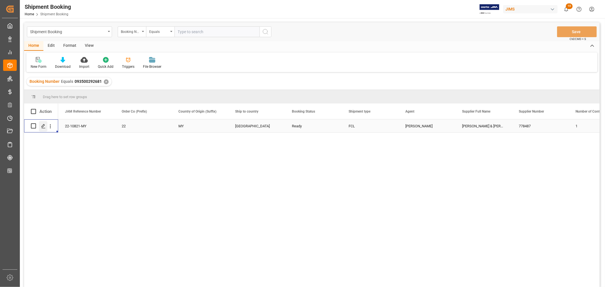
click at [45, 125] on icon "Press SPACE to select this row." at bounding box center [43, 126] width 5 height 5
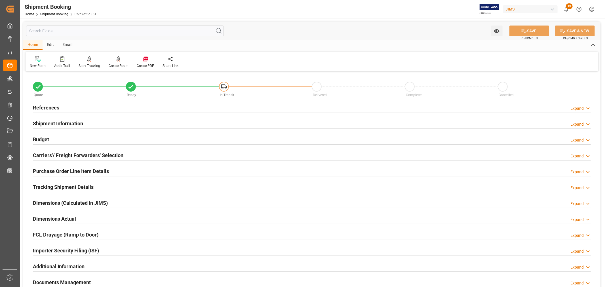
click at [65, 124] on h2 "Shipment Information" at bounding box center [58, 124] width 50 height 8
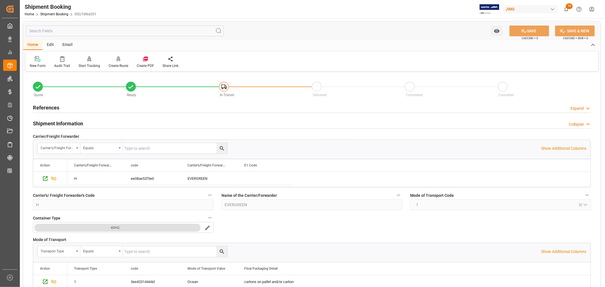
click at [71, 125] on h2 "Shipment Information" at bounding box center [58, 124] width 50 height 8
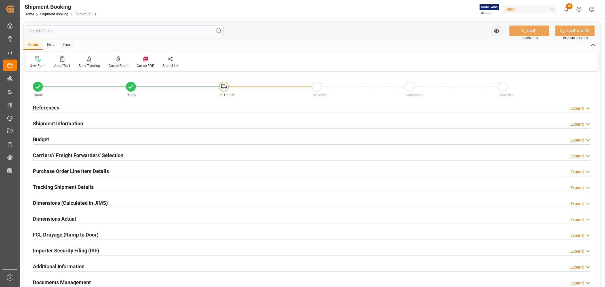
click at [55, 107] on h2 "References" at bounding box center [46, 108] width 26 height 8
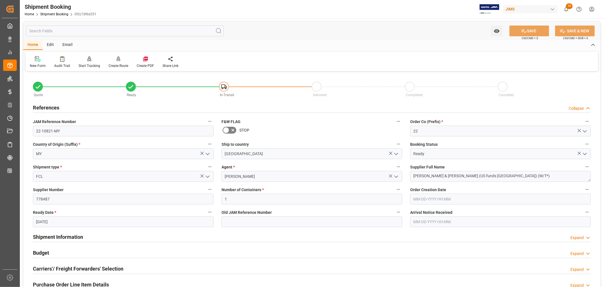
click at [50, 106] on h2 "References" at bounding box center [46, 108] width 26 height 8
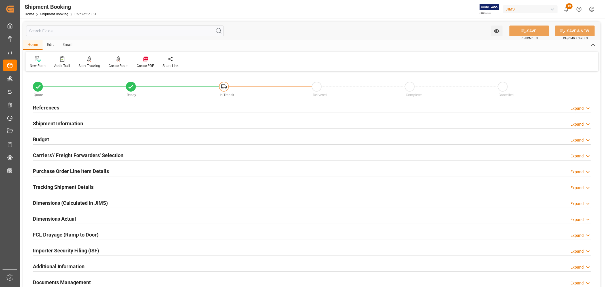
click at [56, 185] on h2 "Tracking Shipment Details" at bounding box center [63, 187] width 61 height 8
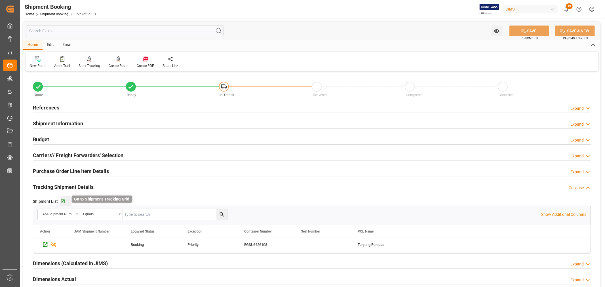
click at [63, 201] on icon "button" at bounding box center [63, 202] width 4 height 4
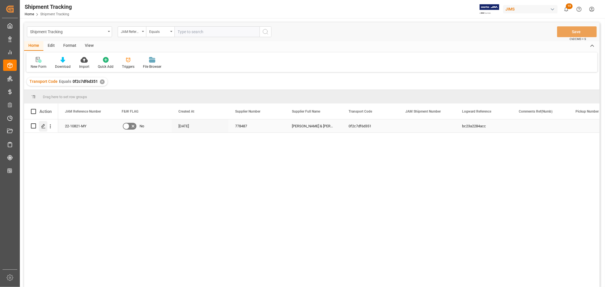
click at [45, 126] on icon "Press SPACE to select this row." at bounding box center [43, 126] width 5 height 5
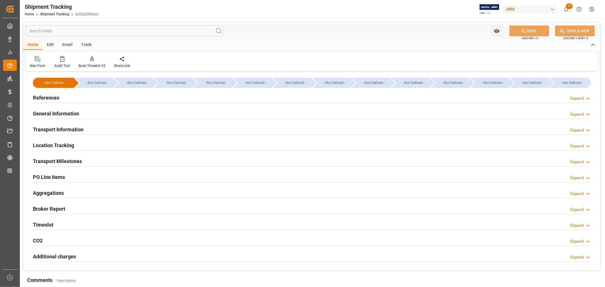
click at [62, 113] on h2 "General Information" at bounding box center [56, 114] width 46 height 8
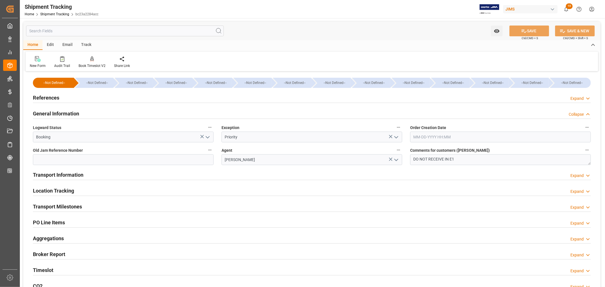
click at [62, 113] on h2 "General Information" at bounding box center [56, 114] width 46 height 8
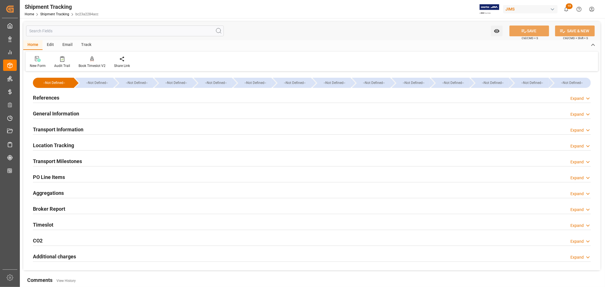
click at [60, 126] on h2 "Transport Information" at bounding box center [58, 130] width 50 height 8
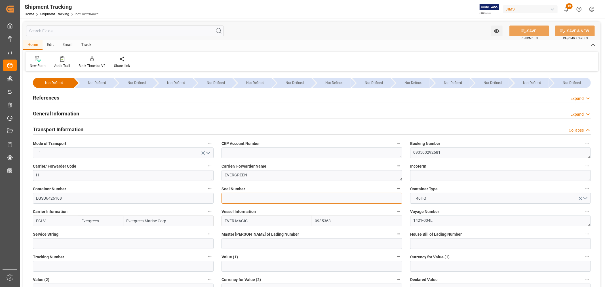
click at [225, 197] on input at bounding box center [312, 198] width 181 height 11
paste input "EMCQPS4114"
type input "EMCQPS4114"
click at [528, 33] on button "SAVE" at bounding box center [529, 31] width 40 height 11
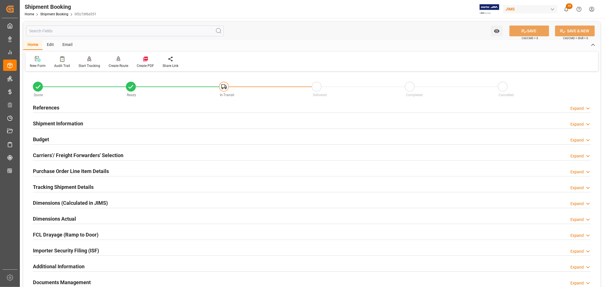
click at [49, 185] on h2 "Tracking Shipment Details" at bounding box center [63, 187] width 61 height 8
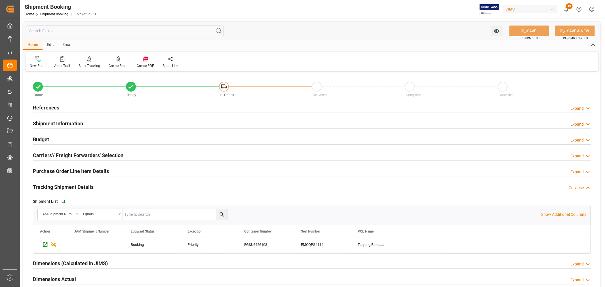
click at [49, 185] on h2 "Tracking Shipment Details" at bounding box center [63, 187] width 61 height 8
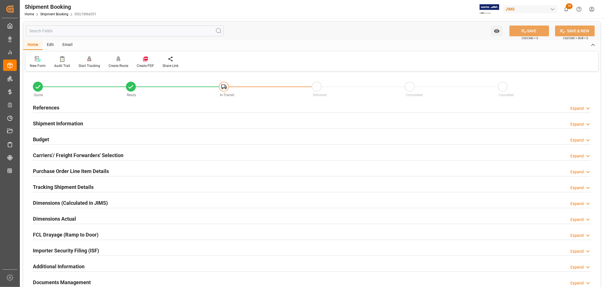
click at [52, 168] on h2 "Purchase Order Line Item Details" at bounding box center [71, 171] width 76 height 8
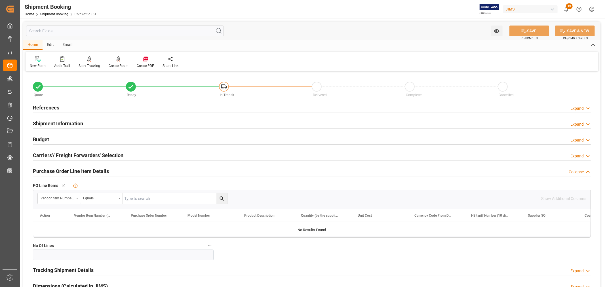
click at [52, 168] on h2 "Purchase Order Line Item Details" at bounding box center [71, 171] width 76 height 8
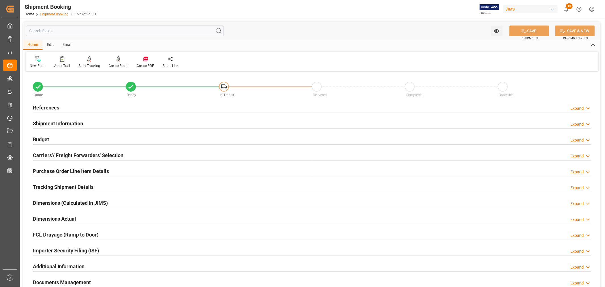
click at [58, 14] on link "Shipment Booking" at bounding box center [54, 14] width 28 height 4
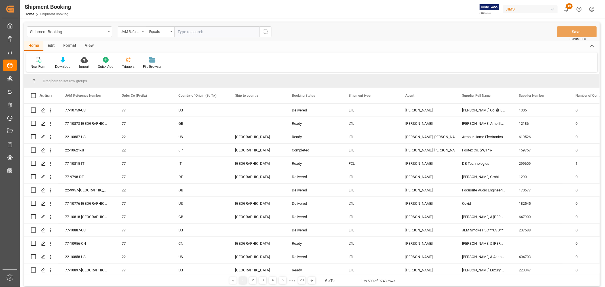
click at [142, 30] on div "JAM Reference Number" at bounding box center [132, 31] width 28 height 11
type input "book"
click at [140, 69] on div "Booking Number" at bounding box center [160, 70] width 85 height 12
click at [181, 31] on input "text" at bounding box center [216, 31] width 85 height 11
paste input "093500256421"
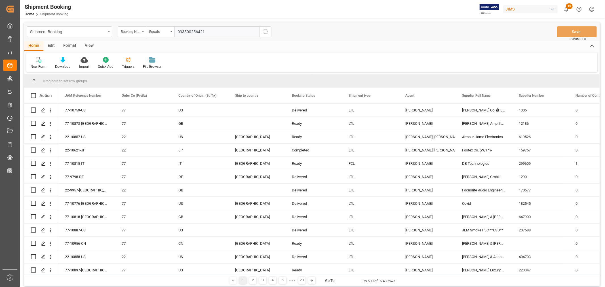
type input "093500256421"
click at [265, 32] on icon "search button" at bounding box center [265, 31] width 7 height 7
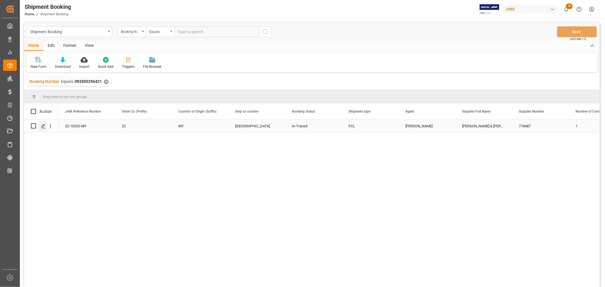
click at [44, 126] on icon "Press SPACE to select this row." at bounding box center [43, 126] width 5 height 5
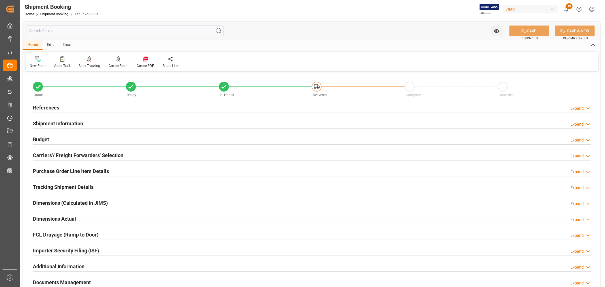
click at [69, 167] on div "Purchase Order Line Item Details" at bounding box center [71, 170] width 76 height 11
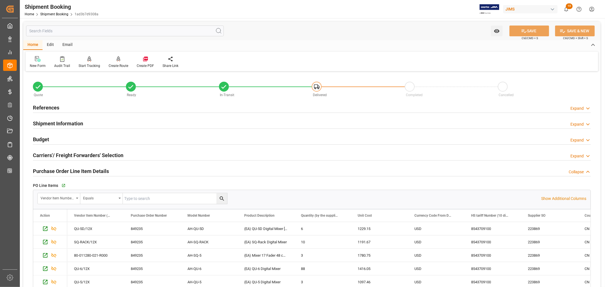
click at [69, 167] on h2 "Purchase Order Line Item Details" at bounding box center [71, 171] width 76 height 8
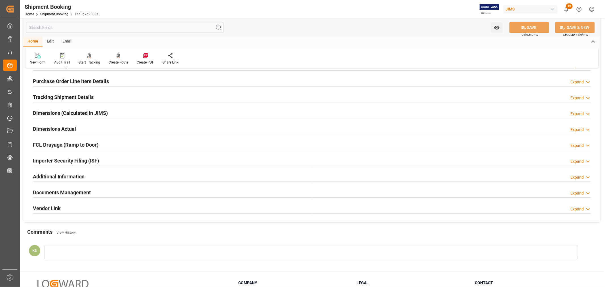
scroll to position [94, 0]
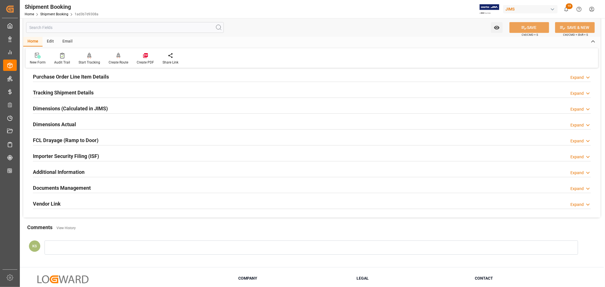
click at [107, 154] on div "Importer Security Filing (ISF) Expand" at bounding box center [312, 155] width 558 height 11
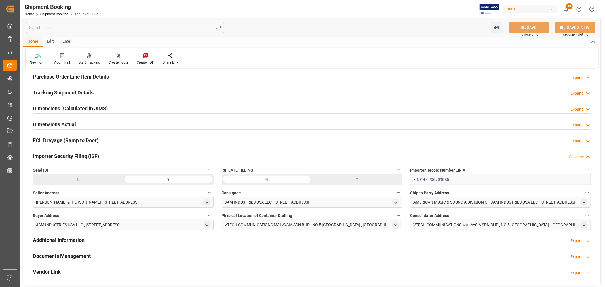
click at [107, 154] on div "Importer Security Filing (ISF) Collapse" at bounding box center [312, 155] width 558 height 11
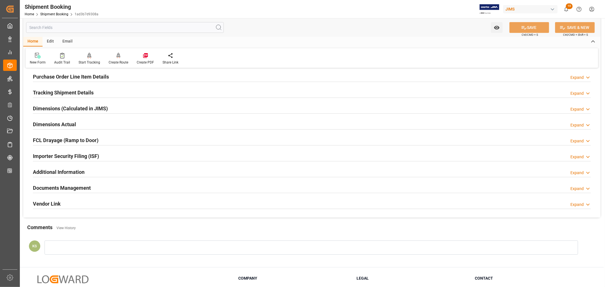
click at [105, 185] on div "Documents Management Expand" at bounding box center [312, 187] width 558 height 11
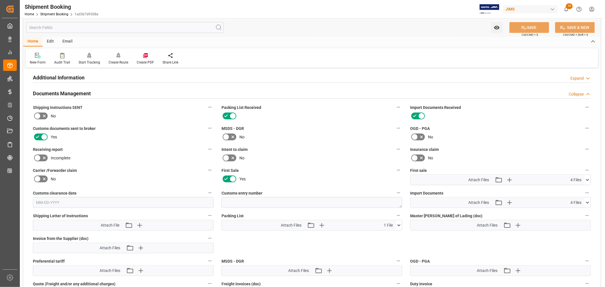
scroll to position [220, 0]
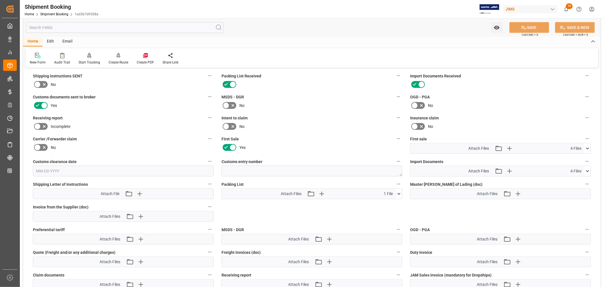
click at [587, 168] on icon at bounding box center [588, 171] width 6 height 6
click at [585, 192] on icon at bounding box center [584, 194] width 5 height 4
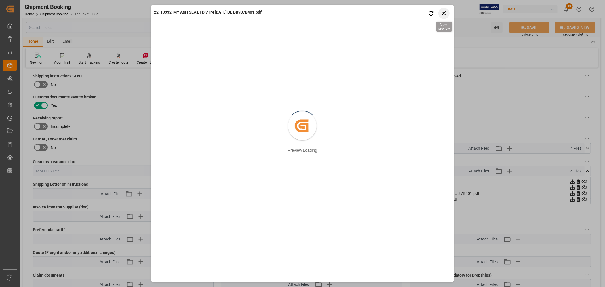
click at [445, 15] on icon "button" at bounding box center [443, 13] width 7 height 7
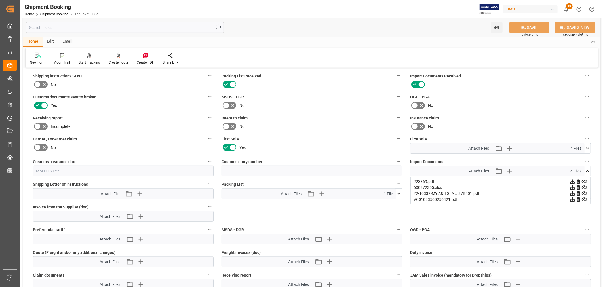
click at [583, 198] on icon at bounding box center [584, 200] width 5 height 4
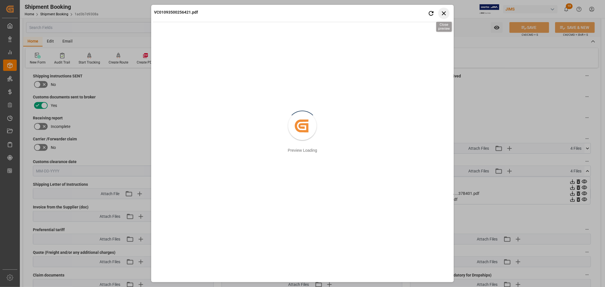
click at [447, 14] on icon "button" at bounding box center [443, 13] width 7 height 7
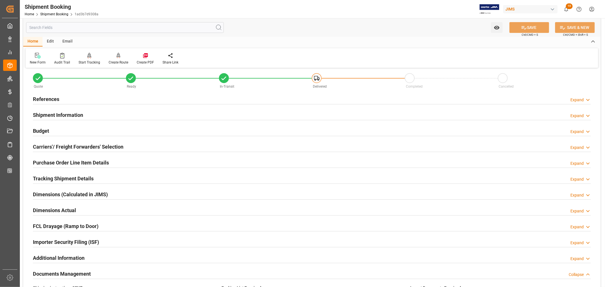
scroll to position [0, 0]
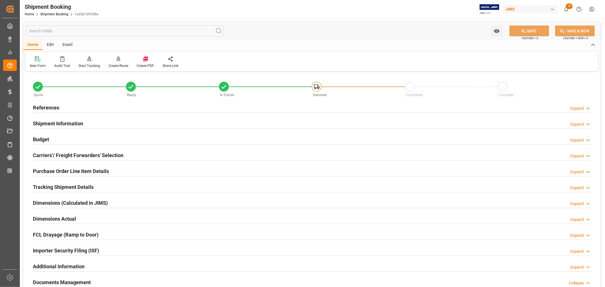
click at [56, 105] on h2 "References" at bounding box center [46, 108] width 26 height 8
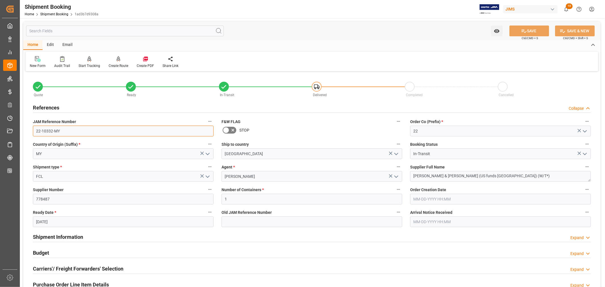
drag, startPoint x: 60, startPoint y: 131, endPoint x: 27, endPoint y: 130, distance: 33.8
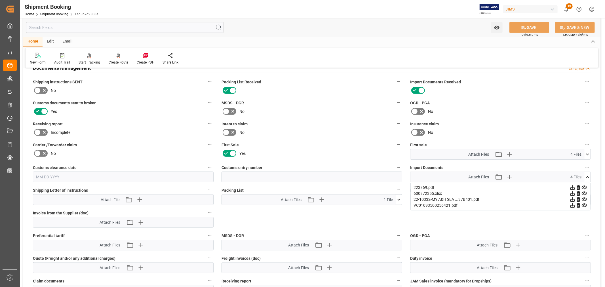
scroll to position [347, 0]
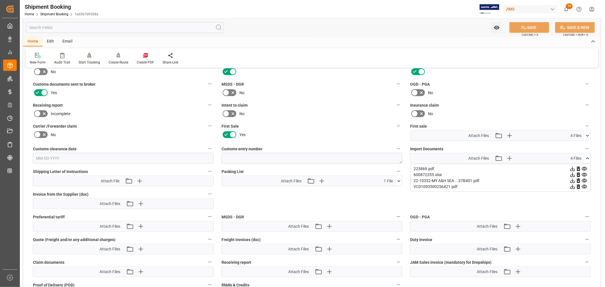
click at [588, 135] on icon at bounding box center [587, 136] width 3 height 2
click at [587, 134] on icon at bounding box center [588, 136] width 6 height 6
drag, startPoint x: 587, startPoint y: 156, endPoint x: 587, endPoint y: 148, distance: 7.9
click at [587, 155] on icon at bounding box center [588, 158] width 6 height 6
click at [587, 135] on icon at bounding box center [587, 136] width 3 height 2
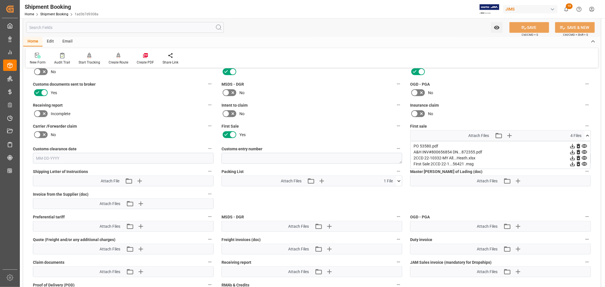
click at [587, 134] on icon at bounding box center [588, 136] width 6 height 6
click at [586, 155] on icon at bounding box center [588, 158] width 6 height 6
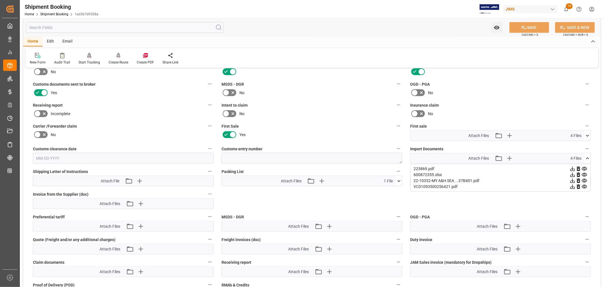
click at [584, 179] on icon at bounding box center [584, 181] width 6 height 6
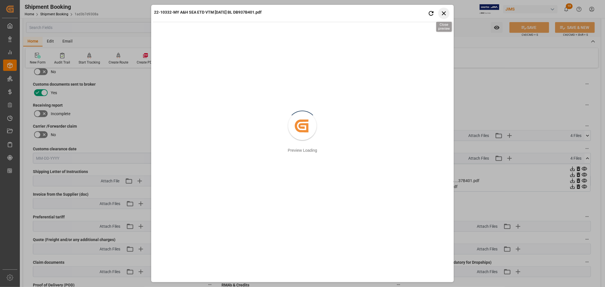
click at [446, 13] on icon "button" at bounding box center [443, 13] width 7 height 7
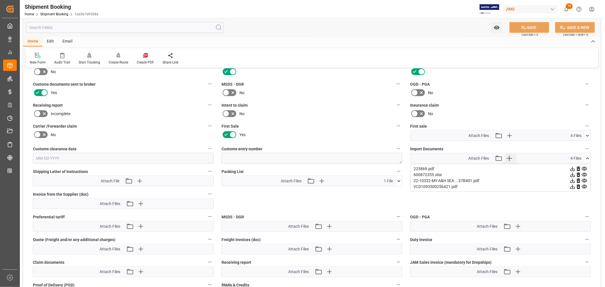
click at [508, 157] on icon "button" at bounding box center [509, 158] width 9 height 9
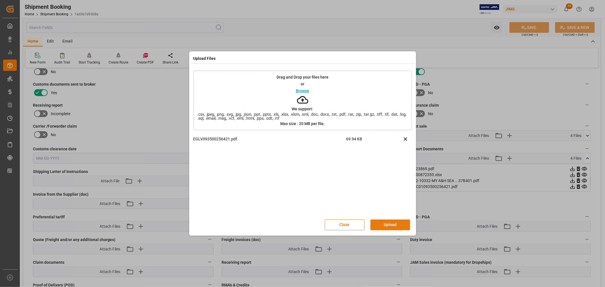
click at [394, 224] on button "Upload" at bounding box center [390, 225] width 40 height 11
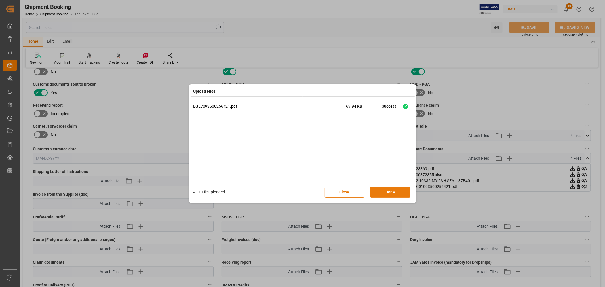
click at [392, 191] on button "Done" at bounding box center [390, 192] width 40 height 11
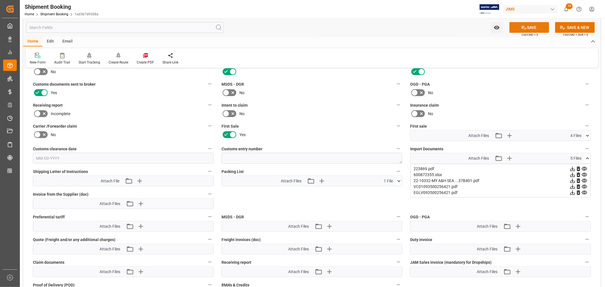
click at [530, 27] on button "SAVE" at bounding box center [529, 27] width 40 height 11
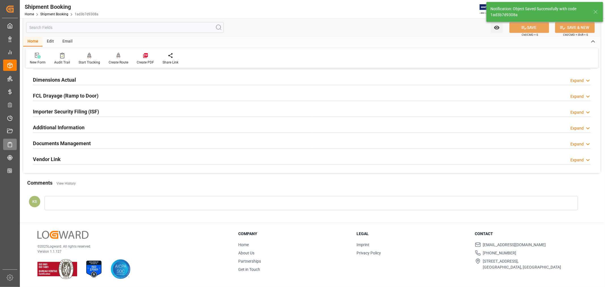
scroll to position [139, 0]
click at [53, 142] on h2 "Documents Management" at bounding box center [62, 144] width 58 height 8
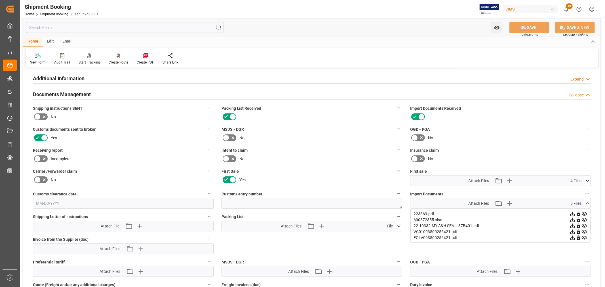
scroll to position [170, 0]
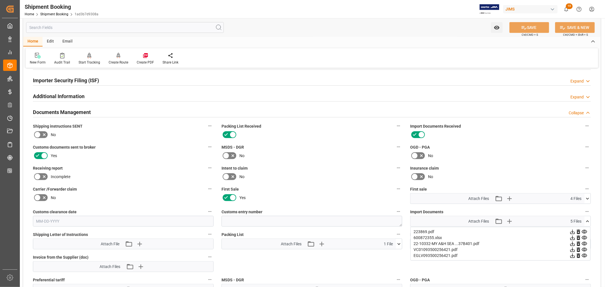
click at [73, 111] on h2 "Documents Management" at bounding box center [62, 112] width 58 height 8
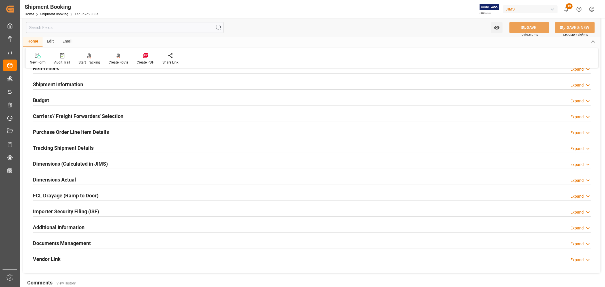
scroll to position [0, 0]
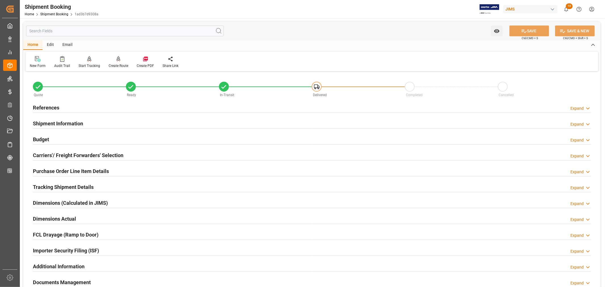
click at [52, 106] on h2 "References" at bounding box center [46, 108] width 26 height 8
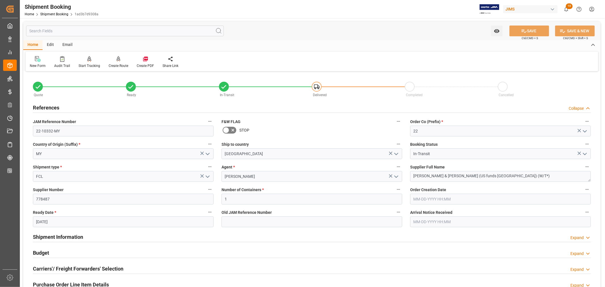
click at [52, 106] on h2 "References" at bounding box center [46, 108] width 26 height 8
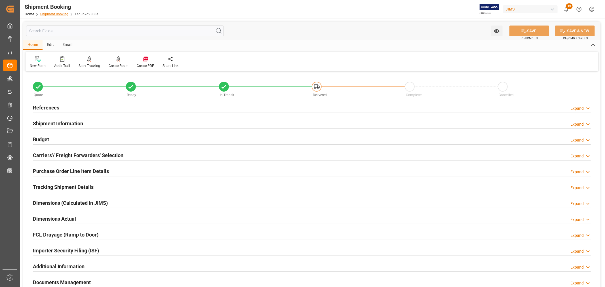
click at [56, 13] on link "Shipment Booking" at bounding box center [54, 14] width 28 height 4
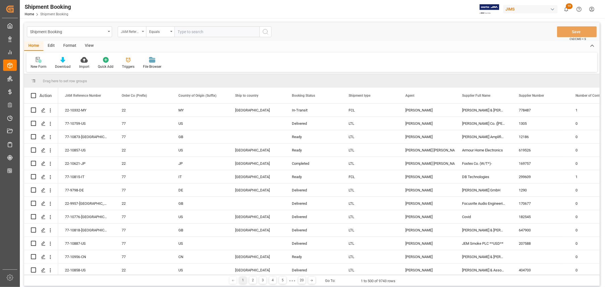
click at [143, 31] on icon "open menu" at bounding box center [143, 31] width 2 height 1
type input "book"
click at [141, 69] on div "Booking Number" at bounding box center [160, 70] width 85 height 12
click at [178, 31] on input "text" at bounding box center [216, 31] width 85 height 11
paste input "081500229349"
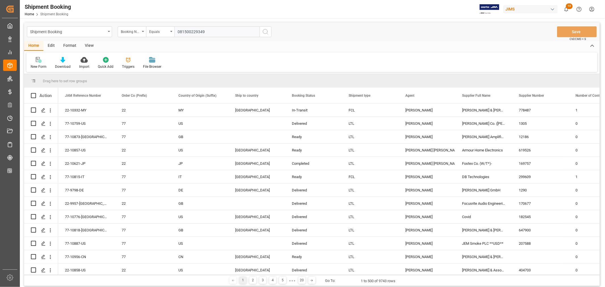
type input "081500229349"
click at [265, 32] on icon "search button" at bounding box center [265, 31] width 7 height 7
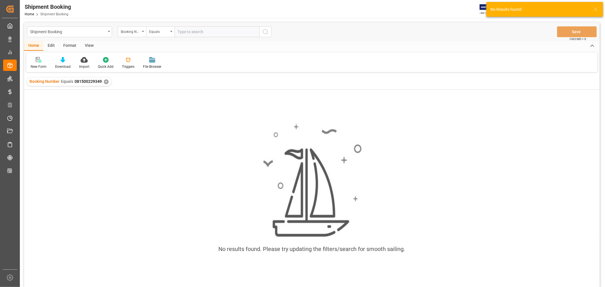
click at [104, 81] on div "✕" at bounding box center [106, 81] width 5 height 5
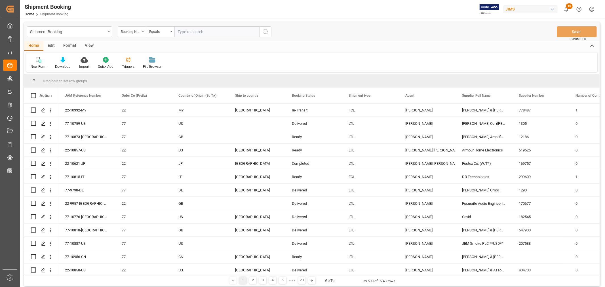
click at [143, 31] on icon "open menu" at bounding box center [143, 31] width 2 height 1
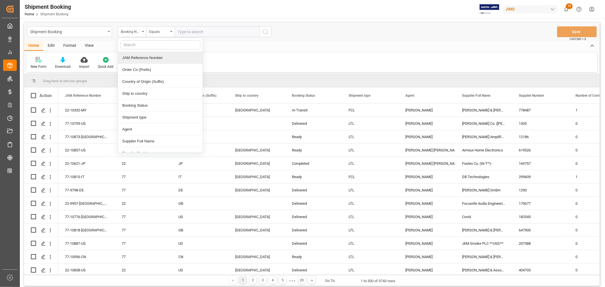
click at [139, 58] on div "JAM Reference Number" at bounding box center [160, 58] width 85 height 12
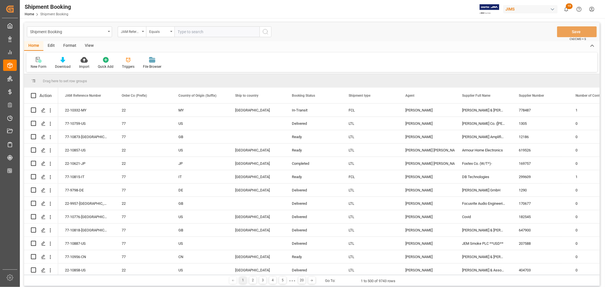
click at [184, 32] on input "text" at bounding box center [216, 31] width 85 height 11
paste input "22-10702-ID"
type input "22-10702-ID"
click at [265, 33] on icon "search button" at bounding box center [265, 31] width 7 height 7
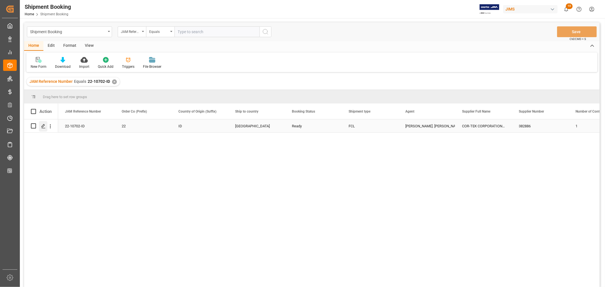
click at [43, 126] on icon "Press SPACE to select this row." at bounding box center [43, 126] width 5 height 5
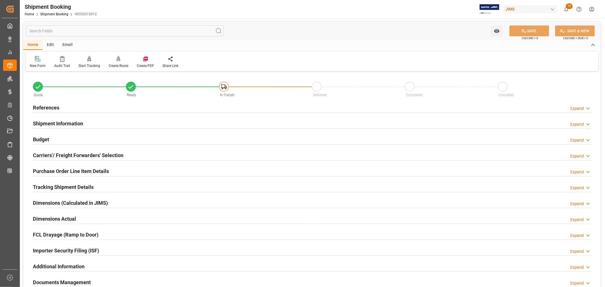
click at [60, 123] on h2 "Shipment Information" at bounding box center [58, 124] width 50 height 8
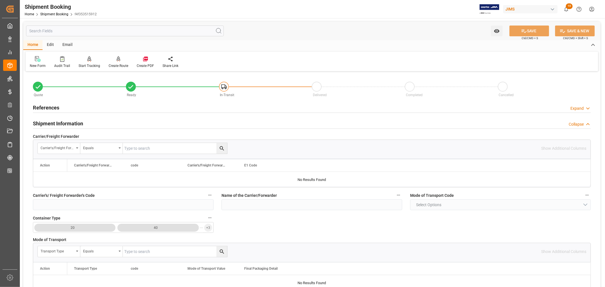
click at [74, 123] on h2 "Shipment Information" at bounding box center [58, 124] width 50 height 8
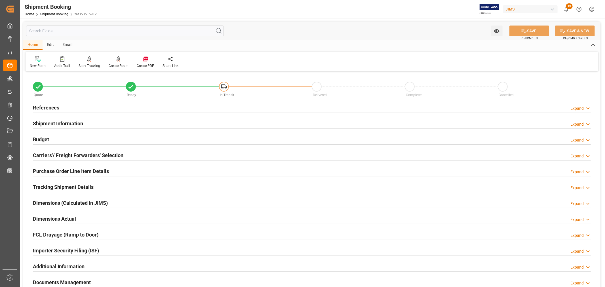
click at [105, 155] on h2 "Carriers'/ Freight Forwarders' Selection" at bounding box center [78, 155] width 90 height 8
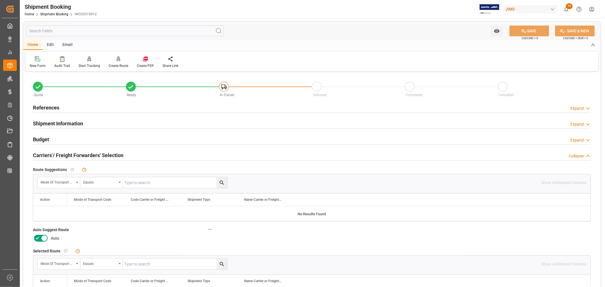
click at [105, 155] on h2 "Carriers'/ Freight Forwarders' Selection" at bounding box center [78, 155] width 90 height 8
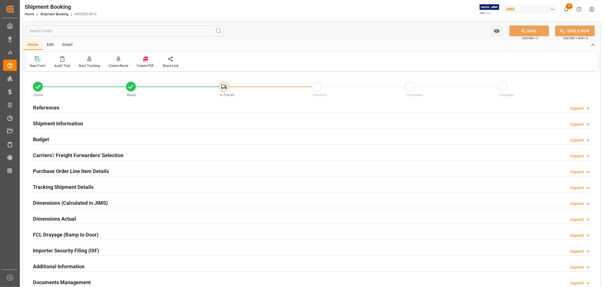
click at [99, 168] on h2 "Purchase Order Line Item Details" at bounding box center [71, 171] width 76 height 8
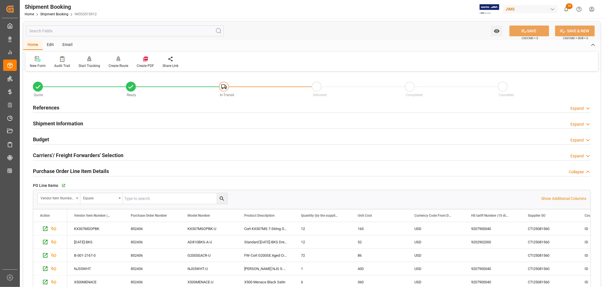
click at [99, 168] on h2 "Purchase Order Line Item Details" at bounding box center [71, 171] width 76 height 8
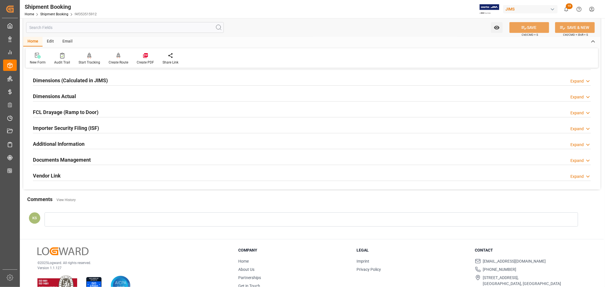
scroll to position [126, 0]
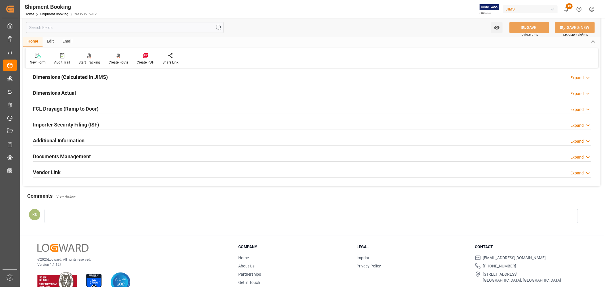
click at [110, 127] on div "Importer Security Filing (ISF) Expand" at bounding box center [312, 124] width 558 height 11
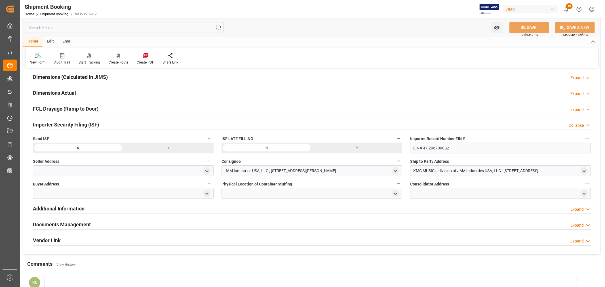
click at [110, 127] on div "Importer Security Filing (ISF) Collapse" at bounding box center [312, 124] width 558 height 11
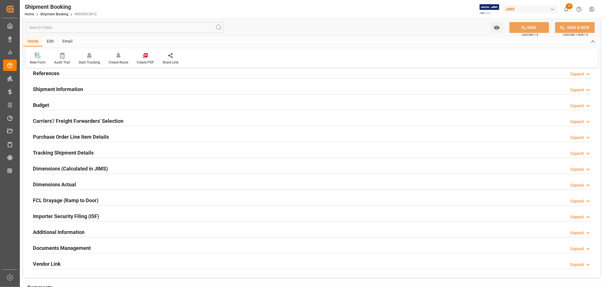
scroll to position [31, 0]
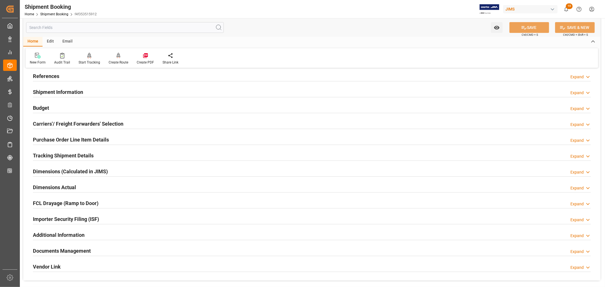
click at [94, 138] on h2 "Purchase Order Line Item Details" at bounding box center [71, 140] width 76 height 8
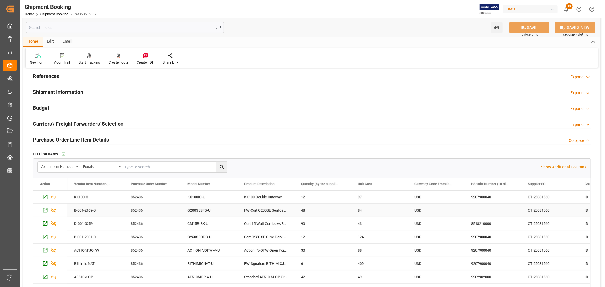
scroll to position [157, 0]
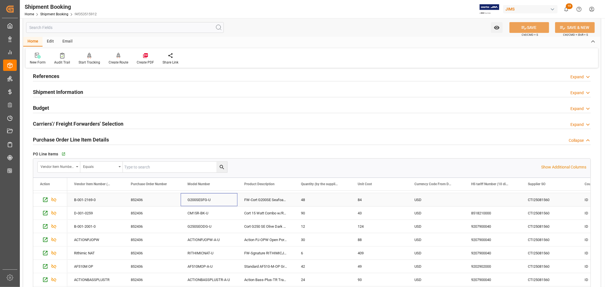
click at [196, 197] on div "G200SESFG-U" at bounding box center [209, 199] width 57 height 13
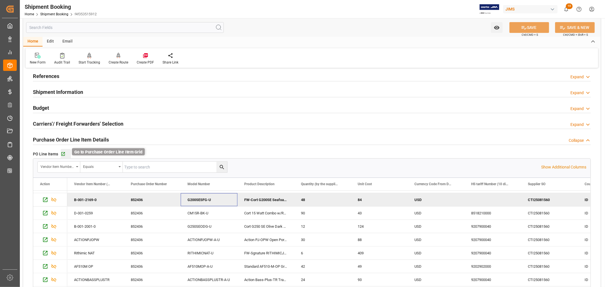
click at [63, 154] on icon "button" at bounding box center [63, 154] width 5 height 5
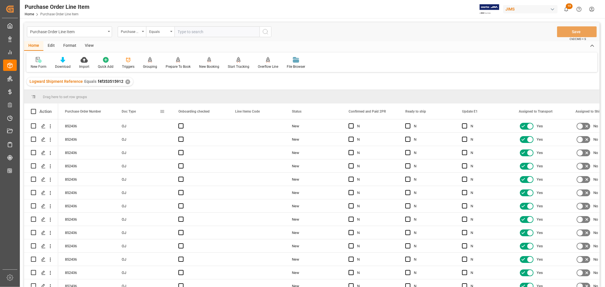
click at [162, 111] on span at bounding box center [162, 111] width 5 height 5
click at [210, 113] on span "columns" at bounding box center [209, 112] width 5 height 5
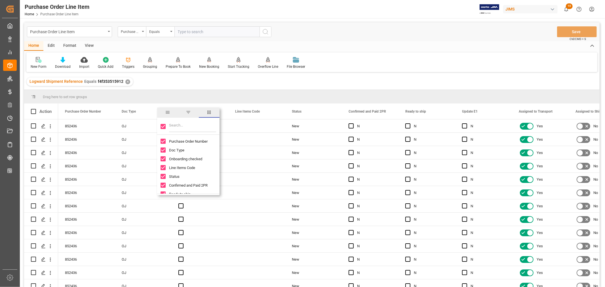
click at [163, 125] on input "Toggle Select All Columns" at bounding box center [163, 126] width 5 height 5
checkbox input "false"
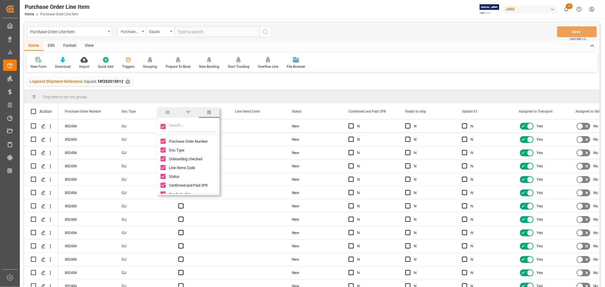
checkbox input "false"
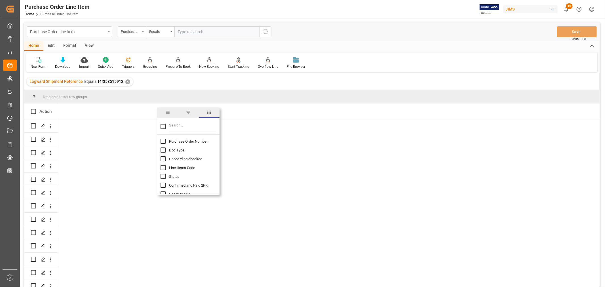
click at [163, 140] on input "Purchase Order Number column toggle visibility (hidden)" at bounding box center [163, 141] width 5 height 5
checkbox input "true"
checkbox input "false"
click at [178, 127] on input "Filter Columns Input" at bounding box center [192, 126] width 47 height 11
type input "ref"
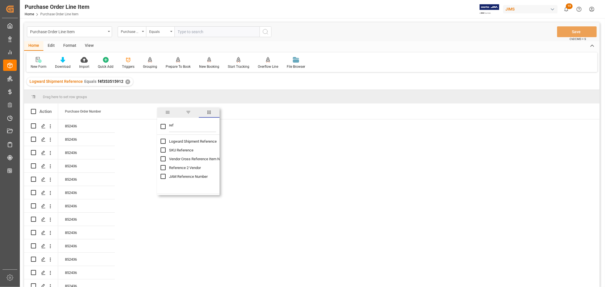
click at [183, 176] on span "JAM Reference Number" at bounding box center [188, 176] width 39 height 4
checkbox input "false"
click at [177, 125] on input "ref" at bounding box center [192, 126] width 47 height 11
click at [163, 177] on input "JAM Reference Number column toggle visibility (visible)" at bounding box center [163, 176] width 5 height 5
click at [163, 177] on input "JAM Reference Number column toggle visibility (hidden)" at bounding box center [163, 176] width 5 height 5
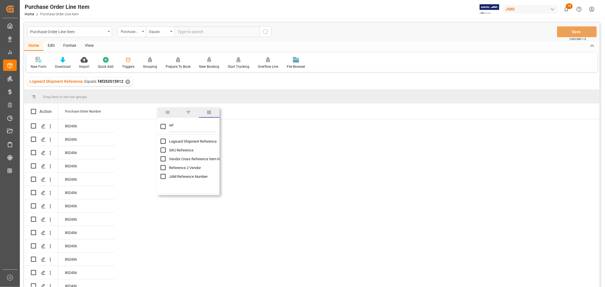
checkbox input "true"
checkbox input "false"
drag, startPoint x: 174, startPoint y: 125, endPoint x: 166, endPoint y: 126, distance: 8.0
click at [166, 126] on div "ref" at bounding box center [188, 127] width 62 height 16
click at [163, 176] on input "JAM Reference Number column toggle visibility (visible)" at bounding box center [163, 176] width 5 height 5
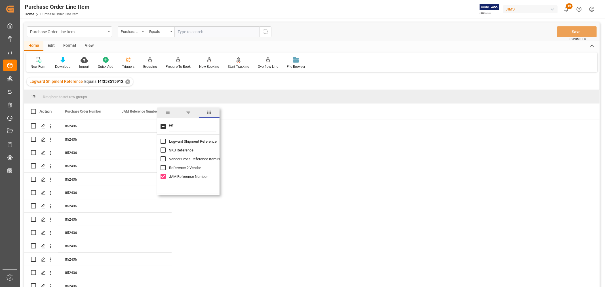
checkbox input "false"
type input "mode"
click at [162, 141] on input "Model Number column toggle visibility (hidden)" at bounding box center [163, 141] width 5 height 5
checkbox input "true"
checkbox input "false"
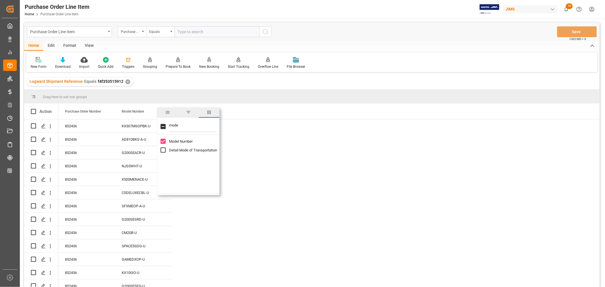
drag, startPoint x: 177, startPoint y: 126, endPoint x: 166, endPoint y: 126, distance: 10.8
click at [166, 126] on div "mode" at bounding box center [188, 127] width 62 height 16
type input "tar"
click at [163, 141] on input "HS tariff Number (10 digit classification code) column toggle visibility (hidde…" at bounding box center [163, 141] width 5 height 5
checkbox input "true"
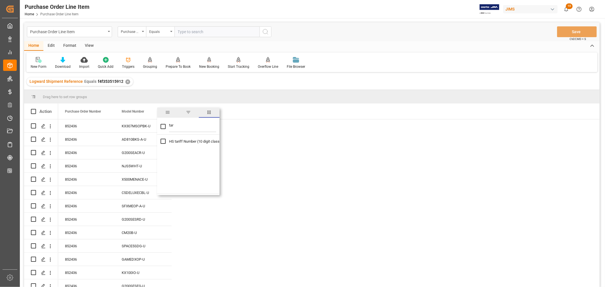
checkbox input "true"
click at [293, 112] on div "Purchase Order Number Model Number HS tariff Number (10 digit classification co…" at bounding box center [328, 112] width 541 height 16
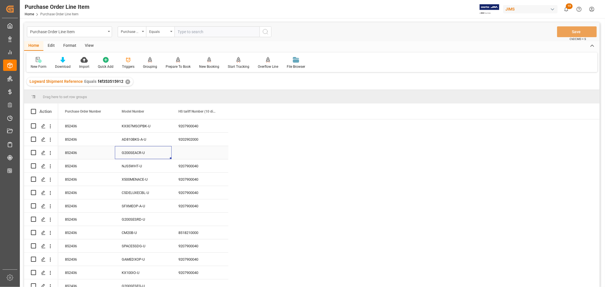
click at [131, 152] on div "G200SEACR-U" at bounding box center [143, 152] width 57 height 13
click at [187, 151] on div "Press SPACE to select this row." at bounding box center [200, 152] width 57 height 13
click at [178, 155] on input "Press SPACE to select this row." at bounding box center [200, 156] width 48 height 11
paste input "9207900040"
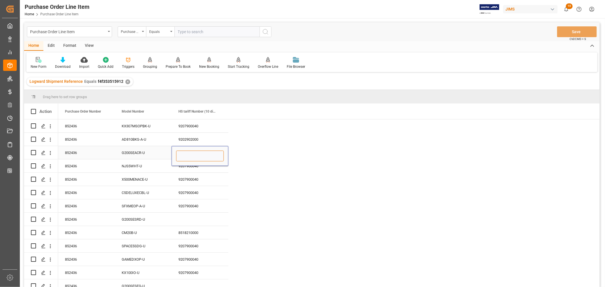
type input "9207900040"
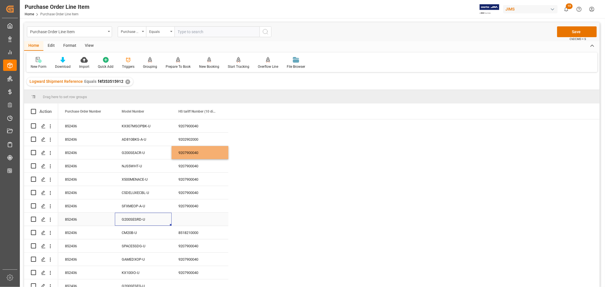
click at [135, 218] on div "G200SESRD-U" at bounding box center [143, 219] width 57 height 13
click at [185, 218] on div "Press SPACE to select this row." at bounding box center [200, 219] width 57 height 13
click at [180, 222] on input "Press SPACE to select this row." at bounding box center [200, 222] width 48 height 11
paste input "9207900040"
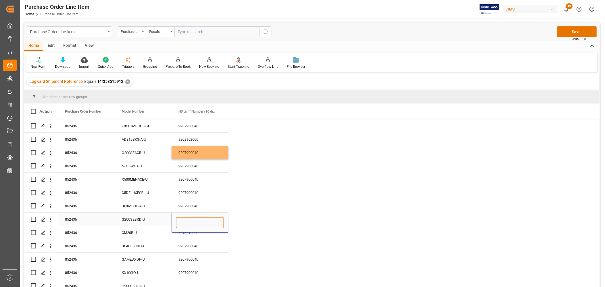
type input "9207900040"
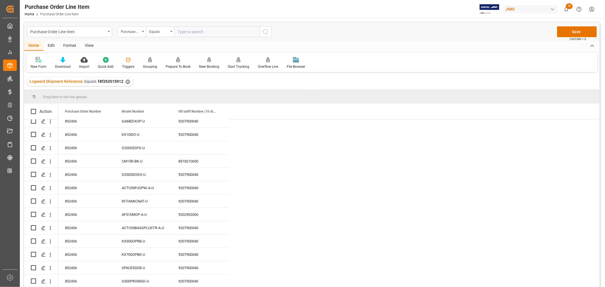
scroll to position [149, 0]
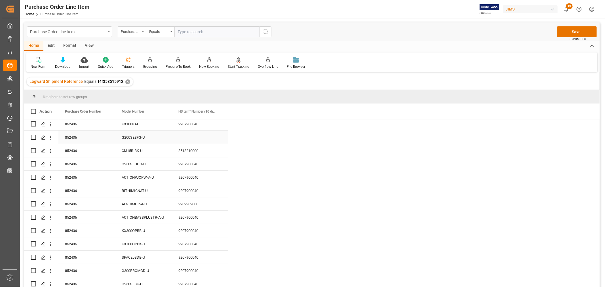
click at [131, 135] on div "G200SESFG-U" at bounding box center [143, 137] width 57 height 13
click at [182, 134] on div "Press SPACE to select this row." at bounding box center [200, 137] width 57 height 13
click at [181, 138] on input "Press SPACE to select this row." at bounding box center [200, 140] width 48 height 11
paste input "9207900040"
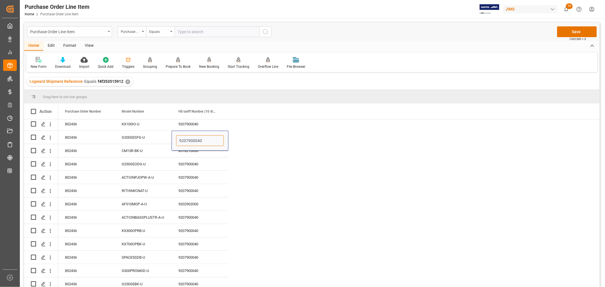
type input "9207900040"
click at [191, 162] on div "9207900040" at bounding box center [200, 163] width 57 height 13
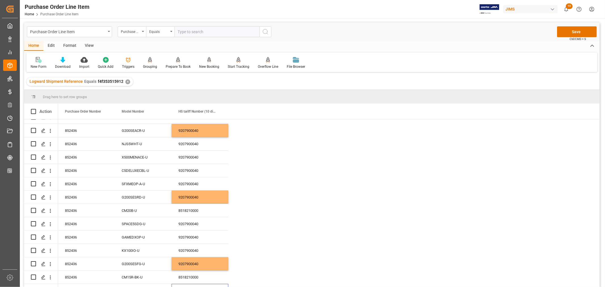
scroll to position [22, 0]
click at [576, 32] on button "Save" at bounding box center [577, 31] width 40 height 11
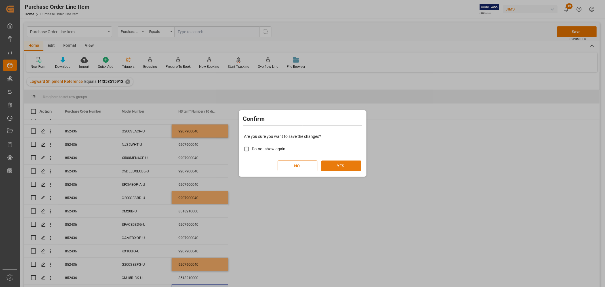
click at [339, 168] on button "YES" at bounding box center [341, 166] width 40 height 11
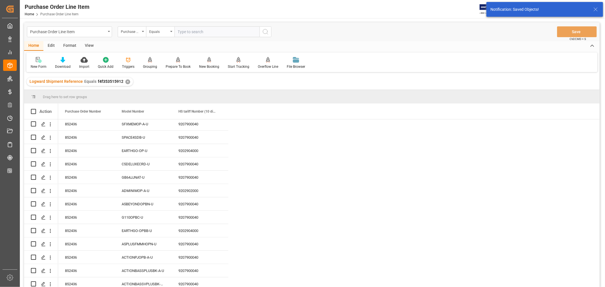
scroll to position [0, 0]
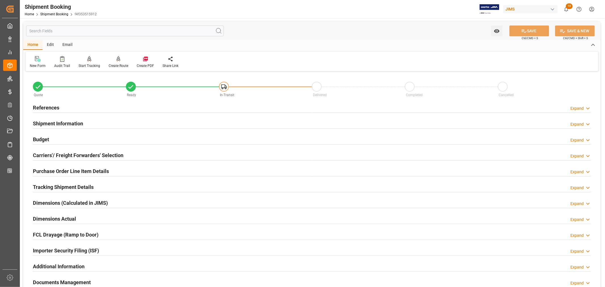
click at [49, 111] on h2 "References" at bounding box center [46, 108] width 26 height 8
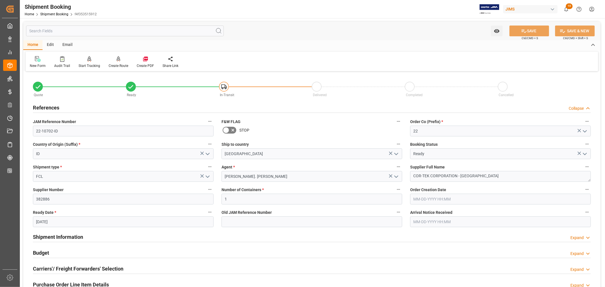
click at [49, 111] on h2 "References" at bounding box center [46, 108] width 26 height 8
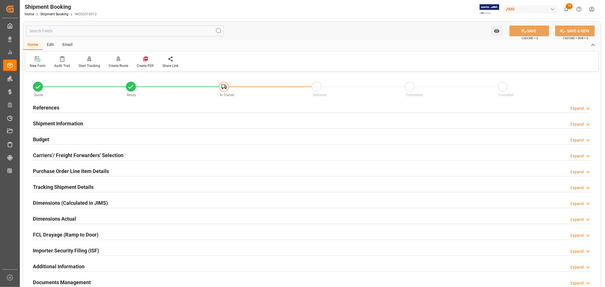
click at [57, 123] on h2 "Shipment Information" at bounding box center [58, 124] width 50 height 8
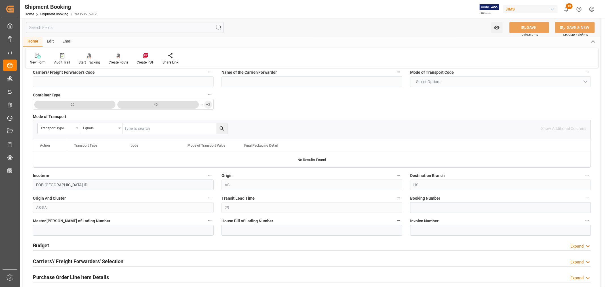
scroll to position [126, 0]
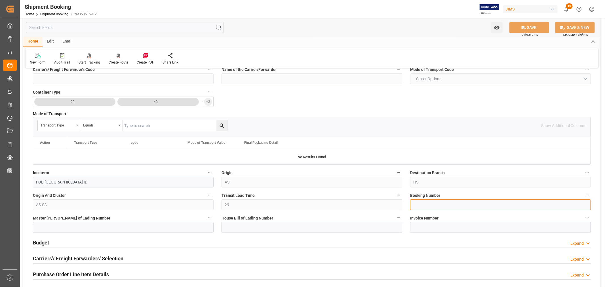
click at [414, 204] on input at bounding box center [500, 204] width 181 height 11
paste input "081500229349"
type input "081500229349"
click at [224, 228] on input at bounding box center [312, 227] width 181 height 11
paste input "081500229349"
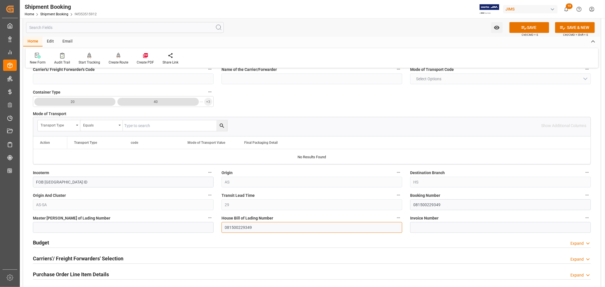
type input "081500229349"
click at [38, 228] on input at bounding box center [123, 227] width 181 height 11
paste input "081500229349"
type input "EGLV081500229349"
click at [526, 28] on button "SAVE" at bounding box center [529, 27] width 40 height 11
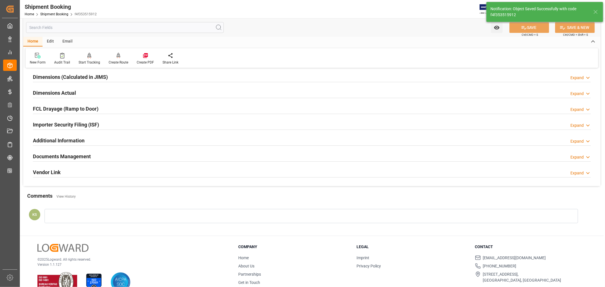
scroll to position [0, 0]
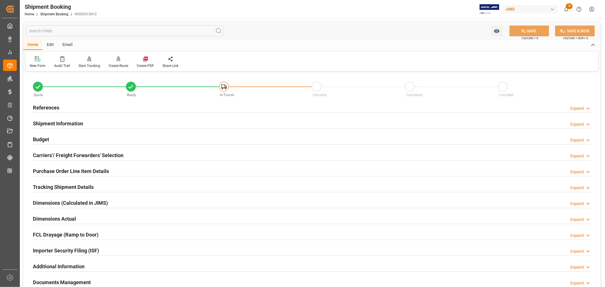
click at [72, 154] on h2 "Carriers'/ Freight Forwarders' Selection" at bounding box center [78, 155] width 90 height 8
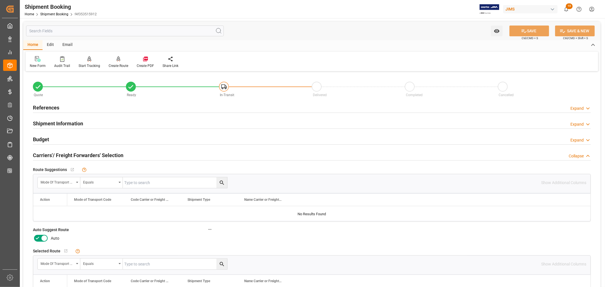
click at [45, 237] on icon at bounding box center [44, 238] width 7 height 7
click at [0, 0] on input "checkbox" at bounding box center [0, 0] width 0 height 0
click at [526, 31] on button "SAVE" at bounding box center [529, 31] width 40 height 11
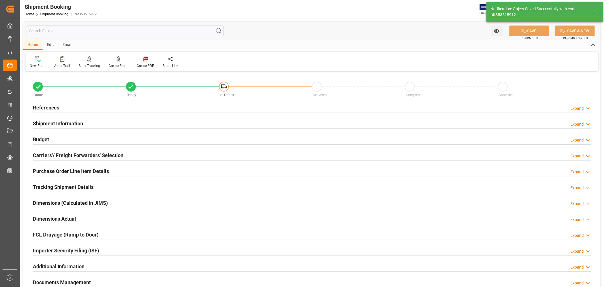
click at [100, 153] on h2 "Carriers'/ Freight Forwarders' Selection" at bounding box center [78, 155] width 90 height 8
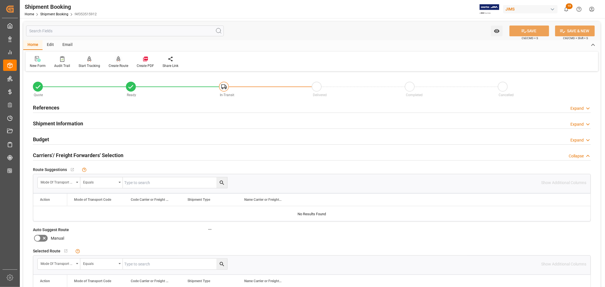
click at [116, 65] on div "Create Route" at bounding box center [119, 65] width 20 height 5
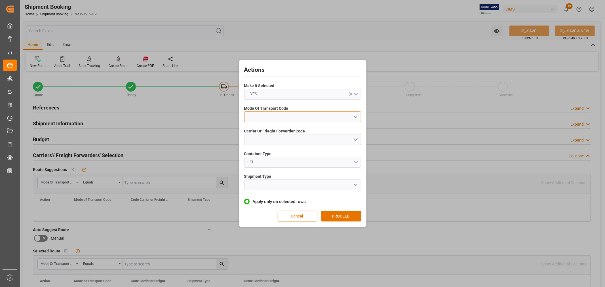
click at [271, 116] on button "open menu" at bounding box center [302, 116] width 117 height 11
click at [257, 120] on div "1- OCEAN" at bounding box center [303, 118] width 116 height 12
click at [260, 138] on button "open menu" at bounding box center [302, 139] width 117 height 11
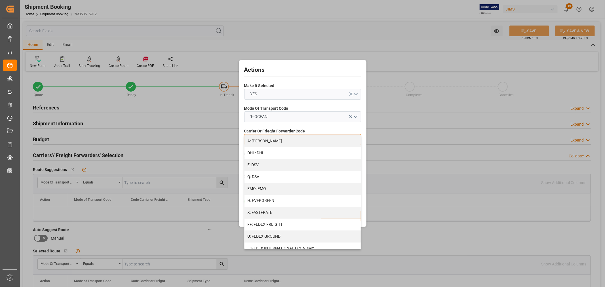
scroll to position [94, 0]
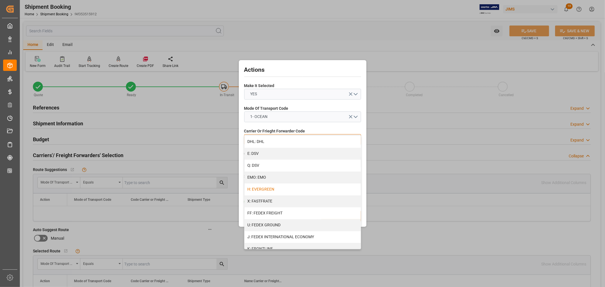
click at [268, 189] on div "H: EVERGREEN" at bounding box center [303, 190] width 116 height 12
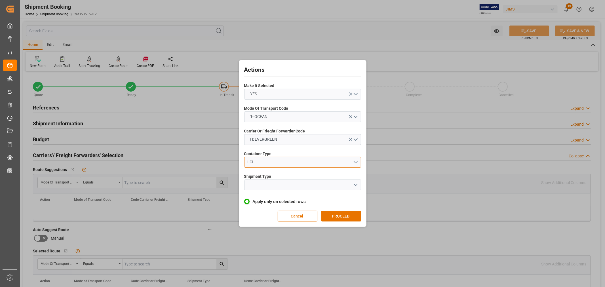
click at [260, 162] on div "LCL" at bounding box center [300, 162] width 106 height 6
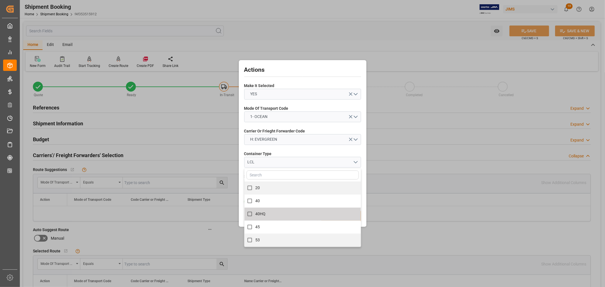
click at [261, 210] on label "40HQ" at bounding box center [299, 213] width 110 height 11
checkbox input "true"
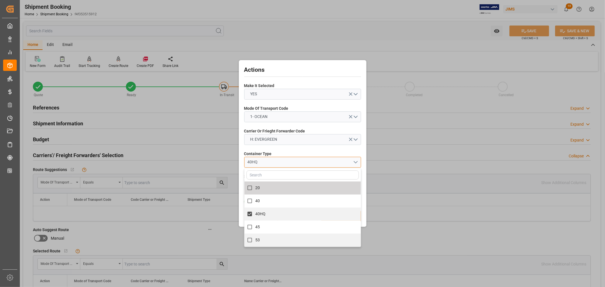
click at [277, 160] on div "40HQ" at bounding box center [300, 162] width 106 height 6
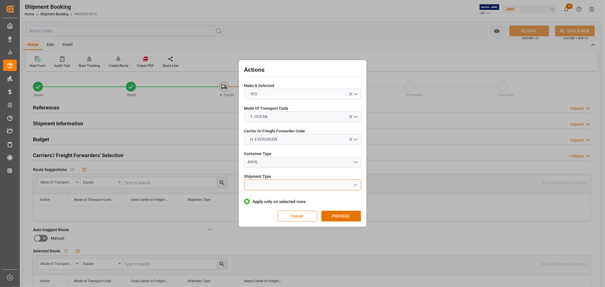
click at [262, 185] on button "open menu" at bounding box center [302, 185] width 117 height 11
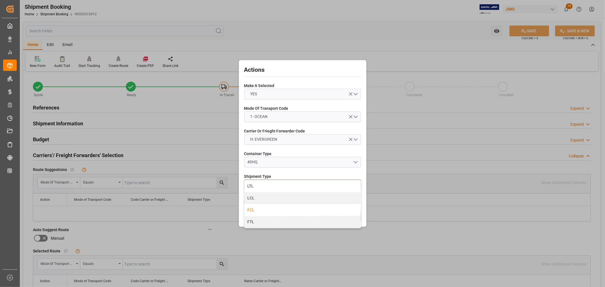
click at [253, 209] on div "FCL" at bounding box center [303, 210] width 116 height 12
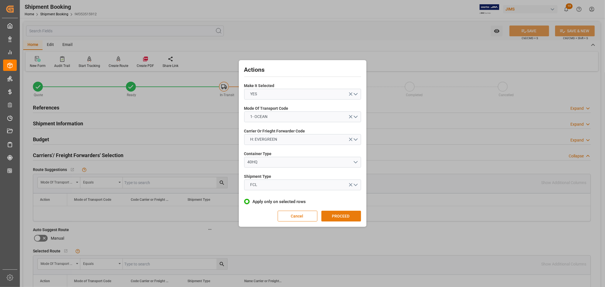
click at [338, 217] on button "PROCEED" at bounding box center [341, 216] width 40 height 11
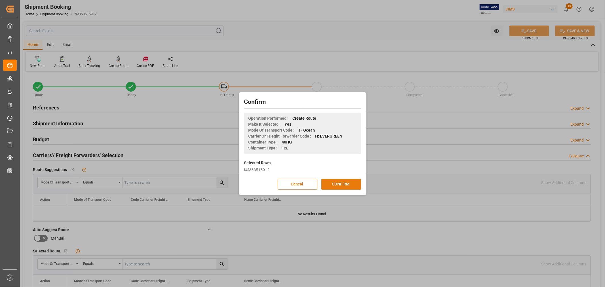
click at [337, 184] on button "CONFIRM" at bounding box center [341, 184] width 40 height 11
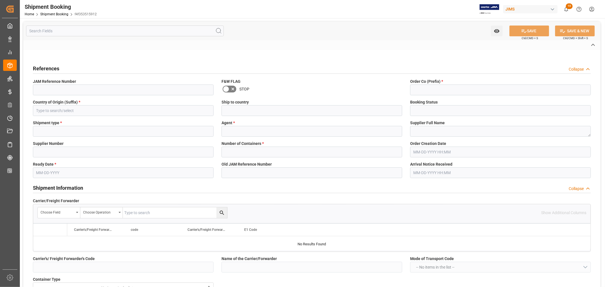
type input "EIN# 47-2067090S2"
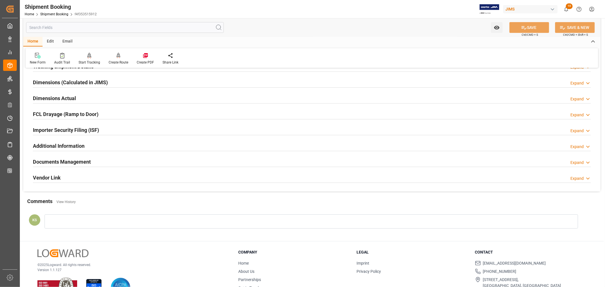
scroll to position [126, 0]
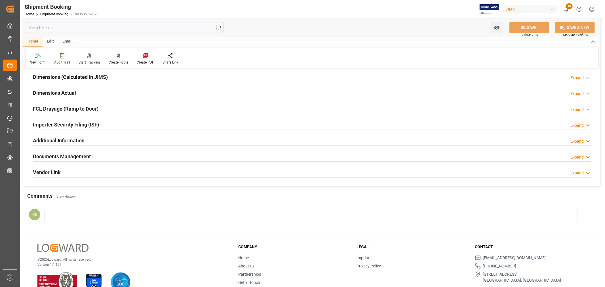
click at [123, 126] on div "Importer Security Filing (ISF) Expand" at bounding box center [312, 124] width 558 height 11
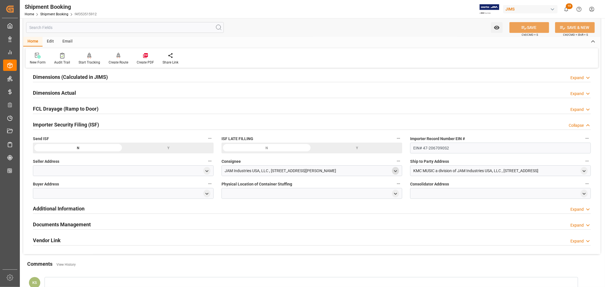
click at [395, 171] on polyline "open menu" at bounding box center [395, 170] width 3 height 1
click at [274, 190] on input at bounding box center [303, 187] width 155 height 11
type input "jam"
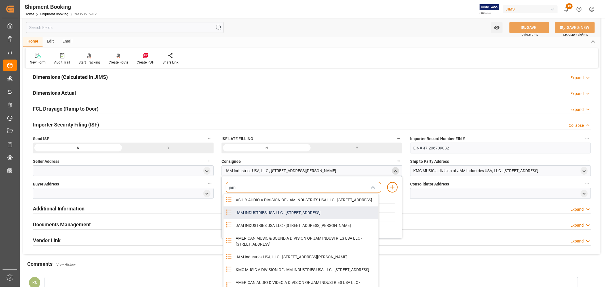
click at [299, 218] on div "JAM INDUSTRIES USA LLC - [STREET_ADDRESS]" at bounding box center [305, 212] width 146 height 13
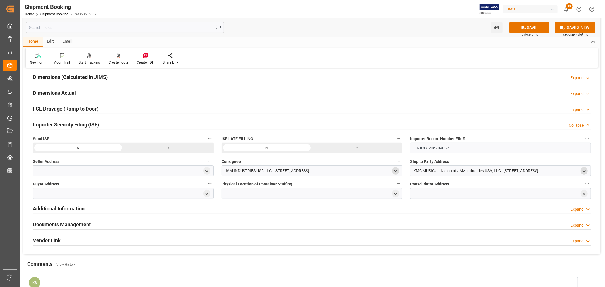
click at [585, 171] on icon "open menu" at bounding box center [584, 171] width 5 height 5
click at [485, 191] on input at bounding box center [491, 187] width 155 height 11
type input "kmc"
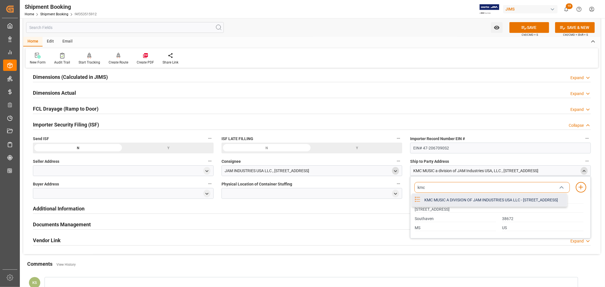
click at [461, 203] on div "KMC MUSIC A DIVISION OF JAM INDUSTRIES USA LLC - [STREET_ADDRESS]" at bounding box center [494, 200] width 146 height 13
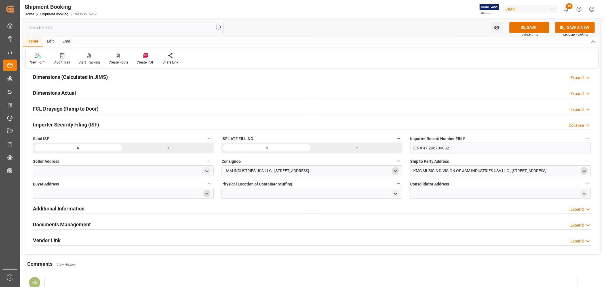
click at [207, 193] on polyline "open menu" at bounding box center [207, 193] width 3 height 1
click at [115, 211] on input at bounding box center [114, 210] width 155 height 11
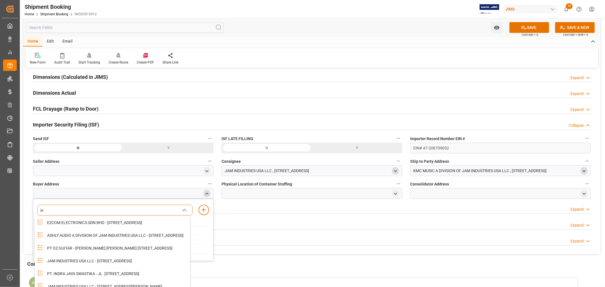
type input "jam"
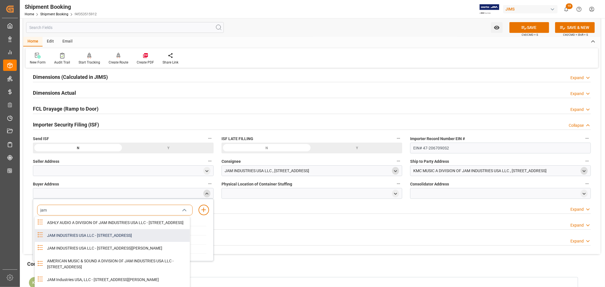
click at [100, 238] on div "JAM INDUSTRIES USA LLC - 154 WOODLAWN RD, BERLIN, CT, US, 06037" at bounding box center [117, 235] width 146 height 13
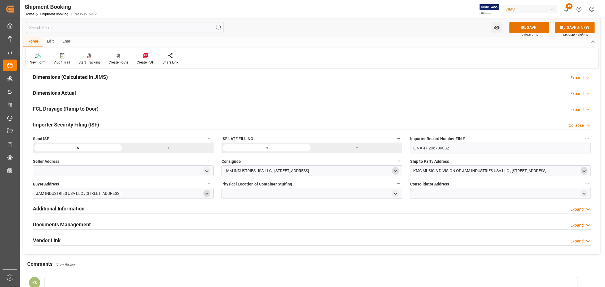
click at [293, 190] on div at bounding box center [312, 193] width 181 height 11
click at [293, 191] on div at bounding box center [312, 193] width 181 height 11
click at [531, 26] on button "SAVE" at bounding box center [529, 27] width 40 height 11
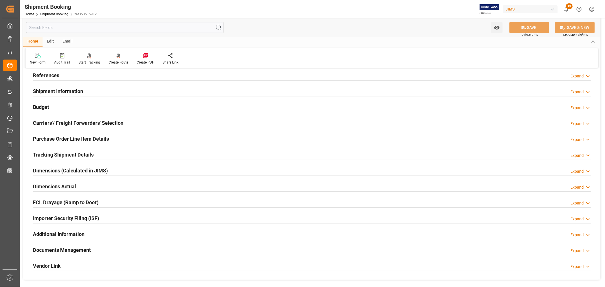
scroll to position [0, 0]
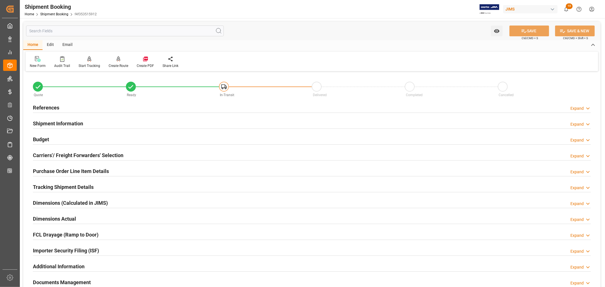
click at [58, 110] on h2 "References" at bounding box center [46, 108] width 26 height 8
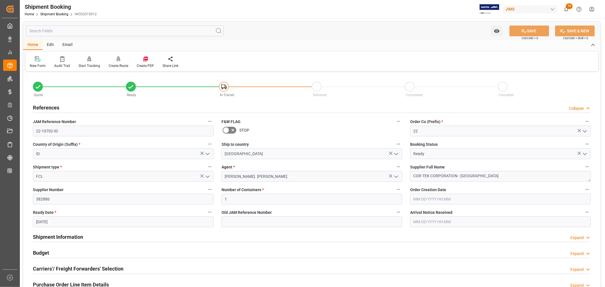
click at [58, 110] on h2 "References" at bounding box center [46, 108] width 26 height 8
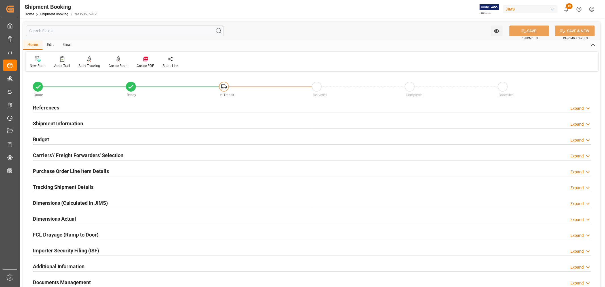
click at [49, 169] on h2 "Purchase Order Line Item Details" at bounding box center [71, 171] width 76 height 8
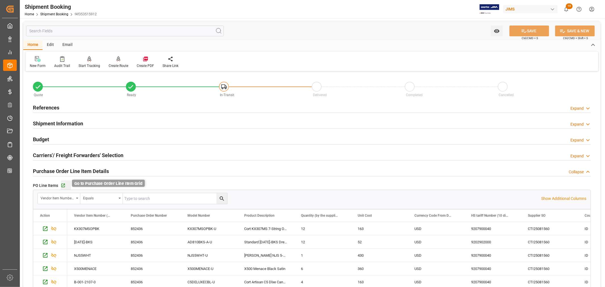
click at [62, 185] on icon "button" at bounding box center [63, 185] width 5 height 5
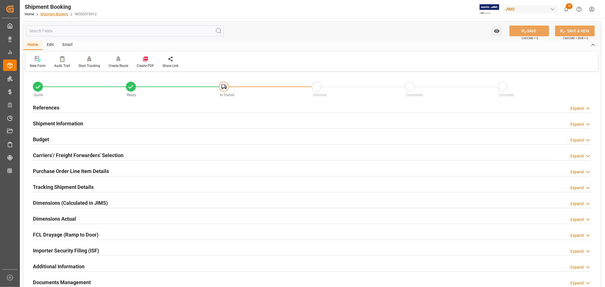
click at [52, 13] on link "Shipment Booking" at bounding box center [54, 14] width 28 height 4
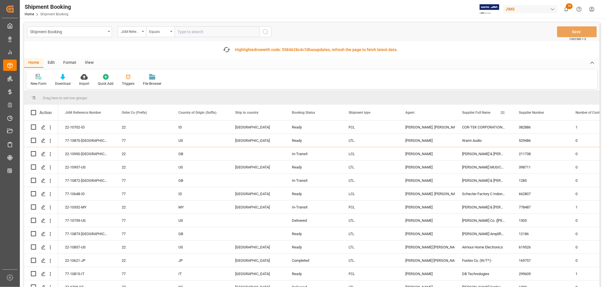
click at [502, 112] on span at bounding box center [502, 112] width 5 height 5
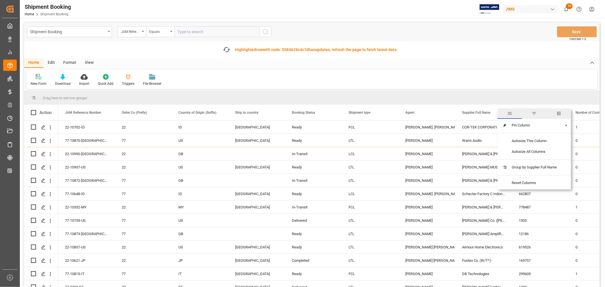
click at [534, 113] on span "filter" at bounding box center [534, 113] width 5 height 5
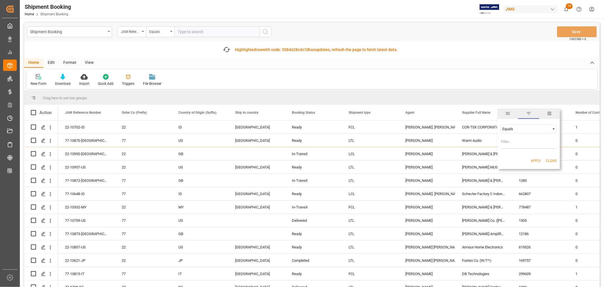
type input "COR-TEK CORPORATION - [GEOGRAPHIC_DATA]"
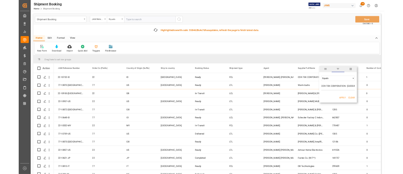
scroll to position [0, 4]
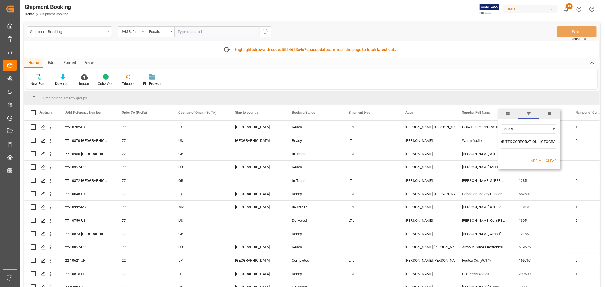
click at [537, 160] on button "Apply" at bounding box center [536, 161] width 10 height 6
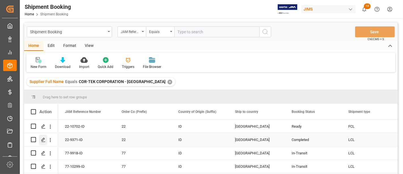
click at [42, 139] on icon "Press SPACE to select this row." at bounding box center [43, 139] width 5 height 5
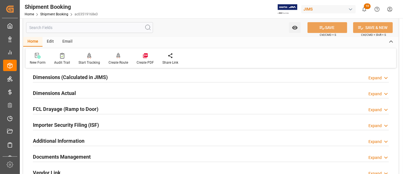
scroll to position [157, 0]
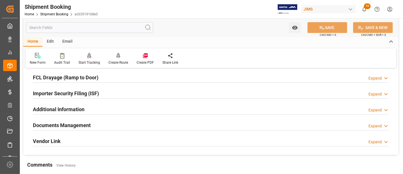
click at [104, 93] on div "Importer Security Filing (ISF) Expand" at bounding box center [211, 92] width 356 height 11
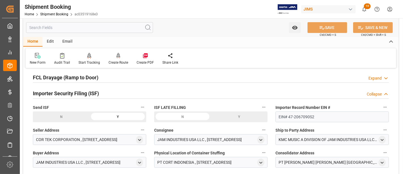
click at [85, 93] on h2 "Importer Security Filing (ISF)" at bounding box center [66, 93] width 66 height 8
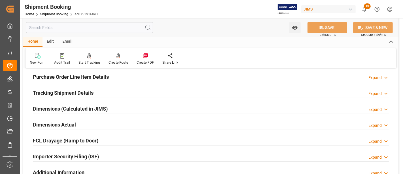
scroll to position [63, 0]
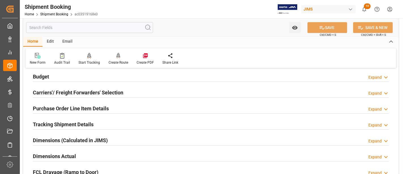
click at [84, 106] on h2 "Purchase Order Line Item Details" at bounding box center [71, 108] width 76 height 8
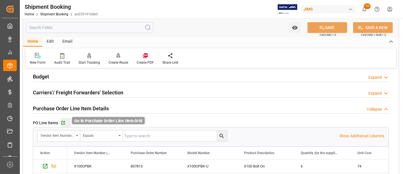
click at [63, 123] on icon "button" at bounding box center [63, 122] width 5 height 5
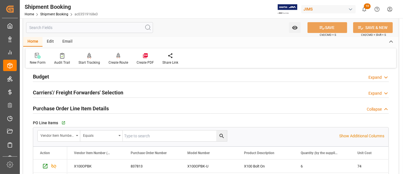
click at [71, 108] on h2 "Purchase Order Line Item Details" at bounding box center [71, 108] width 76 height 8
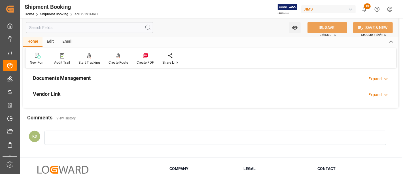
scroll to position [156, 0]
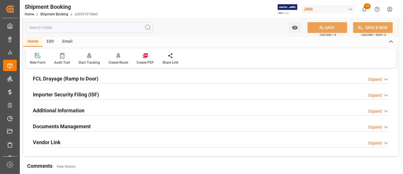
click at [99, 88] on div "Importer Security Filing (ISF)" at bounding box center [66, 93] width 66 height 11
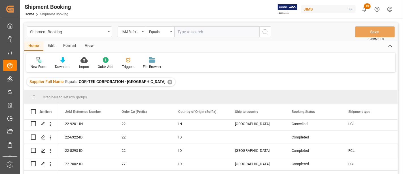
scroll to position [189, 0]
click at [45, 135] on icon "Press SPACE to select this row." at bounding box center [43, 137] width 5 height 5
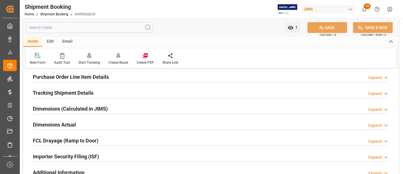
scroll to position [126, 0]
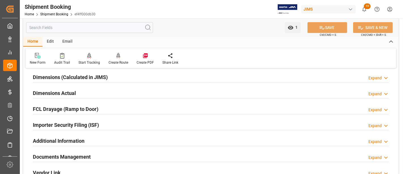
click at [111, 125] on div "Importer Security Filing (ISF) Expand" at bounding box center [211, 124] width 356 height 11
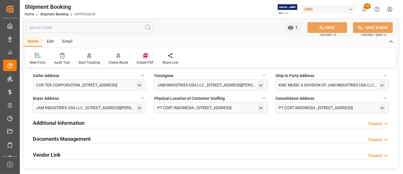
scroll to position [220, 0]
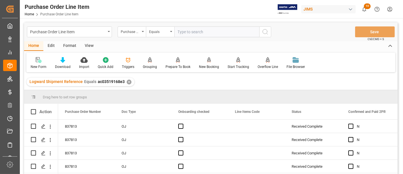
click at [91, 45] on div "View" at bounding box center [89, 46] width 17 height 10
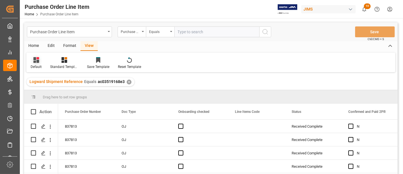
click at [37, 66] on div "Default" at bounding box center [36, 66] width 11 height 5
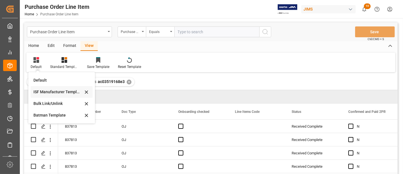
click at [45, 90] on div "ISF Manufacturer Template" at bounding box center [58, 92] width 50 height 6
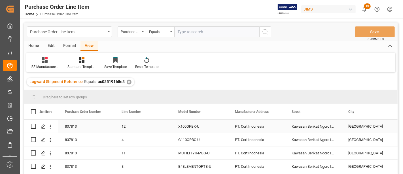
click at [255, 126] on div "PT. Cort Indonesia" at bounding box center [256, 125] width 57 height 13
click at [313, 125] on div "Kawasan Berikat Ngoro Industri Persada Blok G-5,6" at bounding box center [313, 125] width 57 height 13
click at [356, 127] on div "[GEOGRAPHIC_DATA]" at bounding box center [370, 125] width 57 height 13
click at [311, 120] on div "Kawasan Berikat Ngoro Industri Persada Blok G-5,6" at bounding box center [313, 125] width 57 height 13
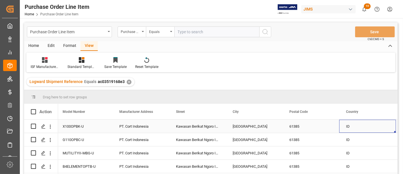
scroll to position [0, 172]
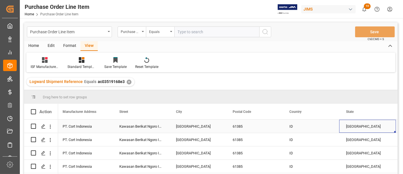
click at [236, 123] on div "61385" at bounding box center [254, 125] width 57 height 13
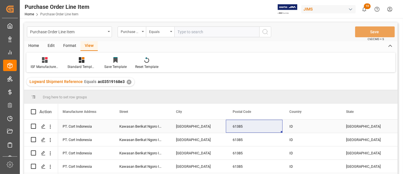
click at [292, 124] on div "ID" at bounding box center [311, 125] width 57 height 13
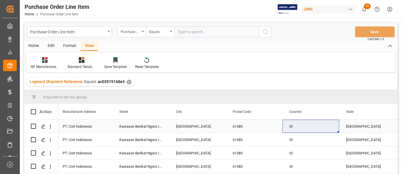
click at [353, 124] on div "[GEOGRAPHIC_DATA]" at bounding box center [368, 125] width 57 height 13
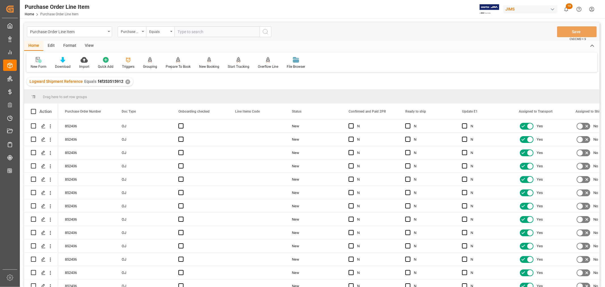
click at [89, 43] on div "View" at bounding box center [89, 46] width 17 height 10
click at [38, 64] on div "Default" at bounding box center [36, 66] width 11 height 5
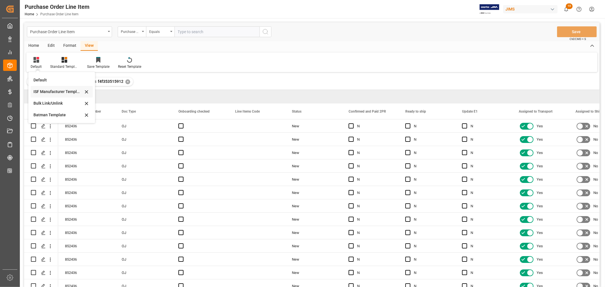
click at [46, 92] on div "ISF Manufacturer Template" at bounding box center [58, 92] width 50 height 6
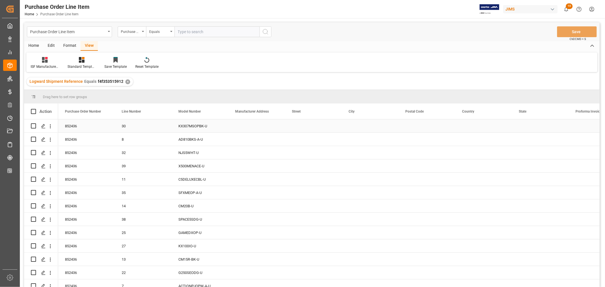
click at [247, 127] on div "Press SPACE to select this row." at bounding box center [256, 125] width 57 height 13
click at [241, 128] on input "Press SPACE to select this row." at bounding box center [257, 129] width 48 height 11
paste input "PT. Cort Indonesia"
type input "PT. Cort Indonesia"
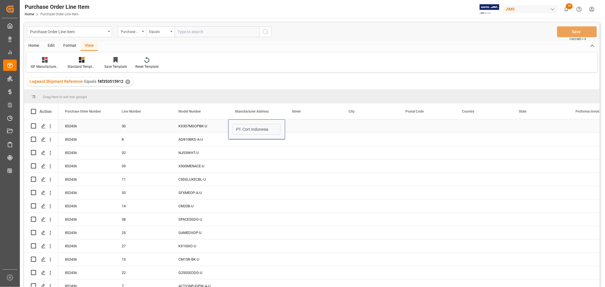
click at [299, 129] on div "Press SPACE to select this row." at bounding box center [313, 125] width 57 height 13
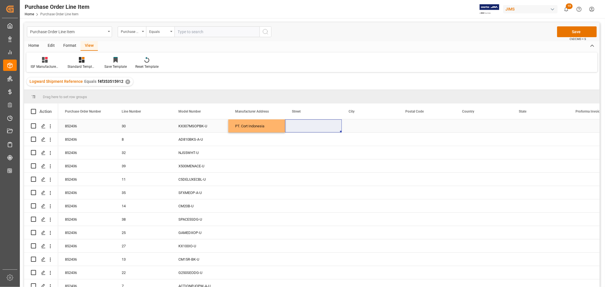
click at [299, 125] on div "Press SPACE to select this row." at bounding box center [313, 125] width 57 height 13
click at [291, 129] on input "Press SPACE to select this row." at bounding box center [314, 129] width 48 height 11
paste input "Kawasan Berikat Ngoro Industri Persada Blok G-5,6"
type input "Kawasan Berikat Ngoro Industri Persada Blok G-5,6"
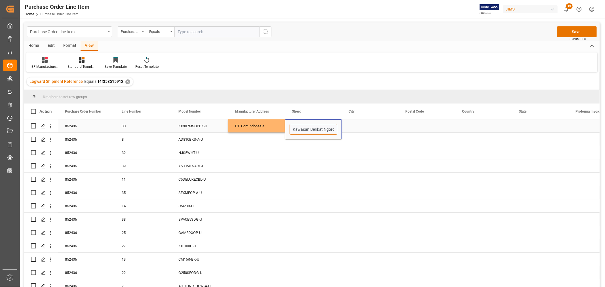
scroll to position [0, 49]
click at [352, 126] on div "Press SPACE to select this row." at bounding box center [370, 125] width 57 height 13
click at [360, 127] on div "Press SPACE to select this row." at bounding box center [370, 125] width 57 height 13
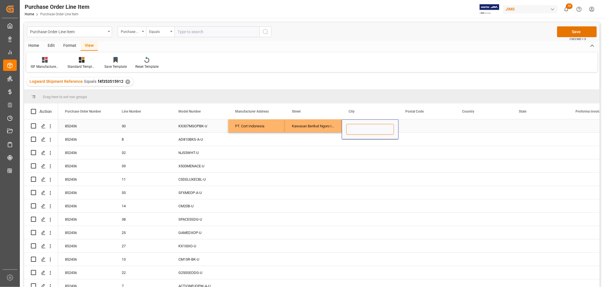
click at [351, 129] on input "Press SPACE to select this row." at bounding box center [370, 129] width 48 height 11
paste input "[GEOGRAPHIC_DATA]"
type input "[GEOGRAPHIC_DATA]"
click at [418, 127] on div "Press SPACE to select this row." at bounding box center [427, 125] width 57 height 13
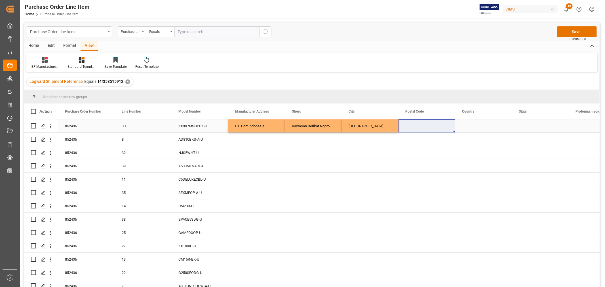
click at [416, 127] on div "Press SPACE to select this row." at bounding box center [427, 125] width 57 height 13
click at [406, 129] on input "Press SPACE to select this row." at bounding box center [427, 129] width 48 height 11
paste input "61385"
type input "61385"
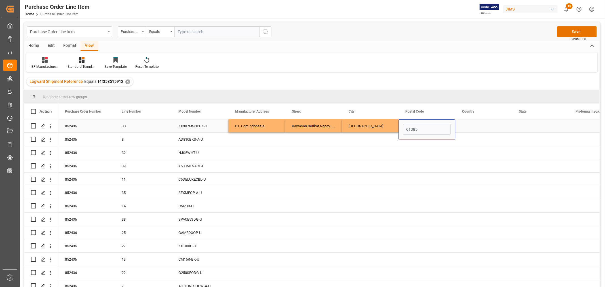
click at [465, 126] on div "Press SPACE to select this row." at bounding box center [483, 125] width 57 height 13
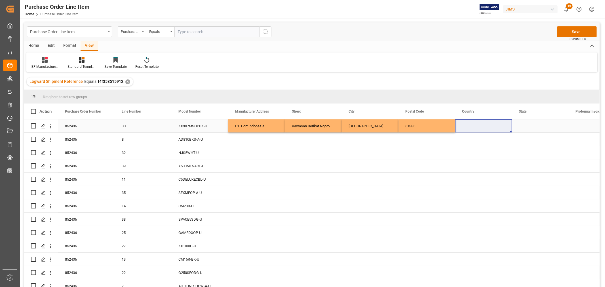
click at [463, 127] on div "Press SPACE to select this row." at bounding box center [483, 125] width 57 height 13
click at [461, 128] on input "Press SPACE to select this row." at bounding box center [484, 129] width 48 height 11
paste input "ID"
type input "ID"
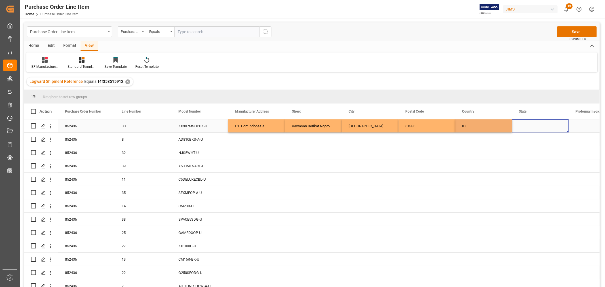
click at [516, 123] on div "Press SPACE to select this row." at bounding box center [540, 125] width 57 height 13
click at [525, 124] on div "Press SPACE to select this row." at bounding box center [540, 125] width 57 height 13
click at [522, 128] on input "Press SPACE to select this row." at bounding box center [541, 129] width 48 height 11
paste input "[GEOGRAPHIC_DATA]"
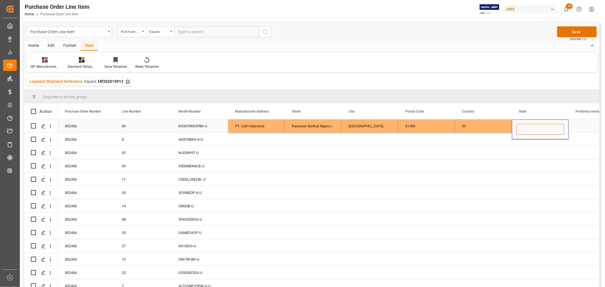
type input "[GEOGRAPHIC_DATA]"
click at [498, 137] on div "Press SPACE to select this row." at bounding box center [483, 139] width 57 height 13
drag, startPoint x: 246, startPoint y: 124, endPoint x: 533, endPoint y: 124, distance: 287.6
click at [533, 124] on div "852436 30 KX307MSOPBK-U PT. Cort Indonesia Kawasan Berikat Ngoro Industri Persa…" at bounding box center [483, 125] width 851 height 13
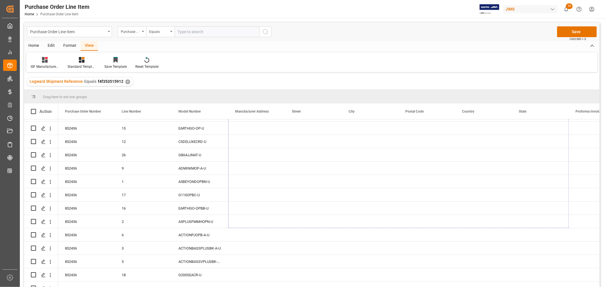
scroll to position [339, 0]
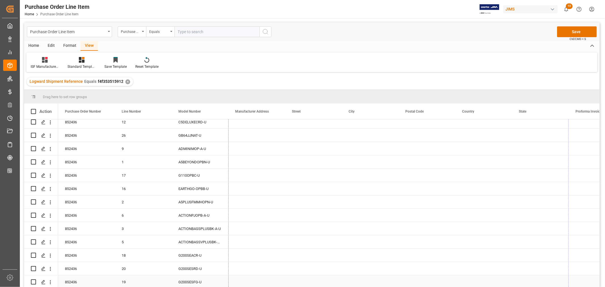
drag, startPoint x: 568, startPoint y: 131, endPoint x: 566, endPoint y: 283, distance: 151.8
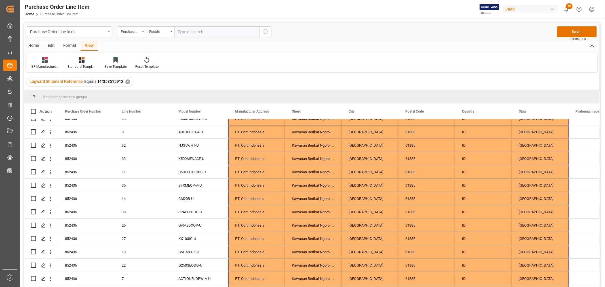
scroll to position [0, 0]
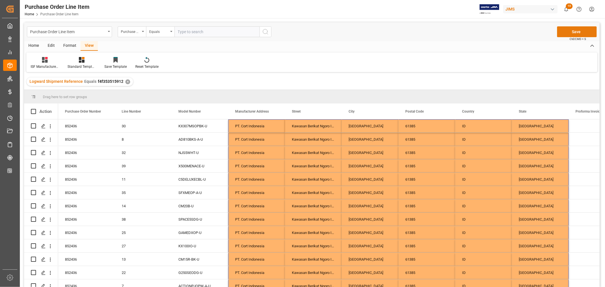
click at [576, 32] on button "Save" at bounding box center [577, 31] width 40 height 11
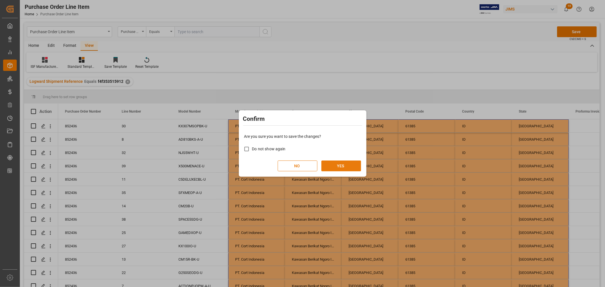
click at [335, 168] on button "YES" at bounding box center [341, 166] width 40 height 11
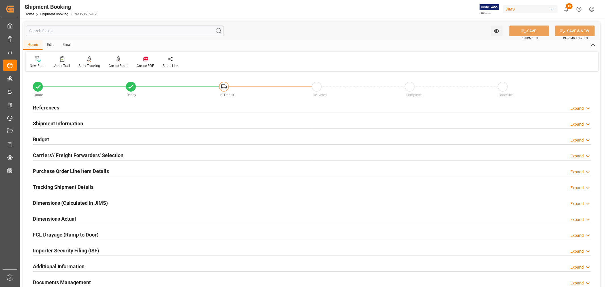
click at [126, 249] on div "Importer Security Filing (ISF) Expand" at bounding box center [312, 250] width 558 height 11
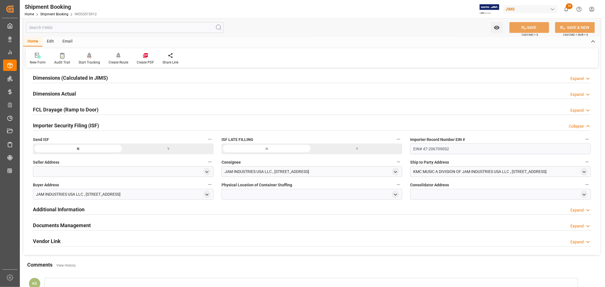
scroll to position [126, 0]
click at [206, 171] on polyline "open menu" at bounding box center [207, 170] width 3 height 1
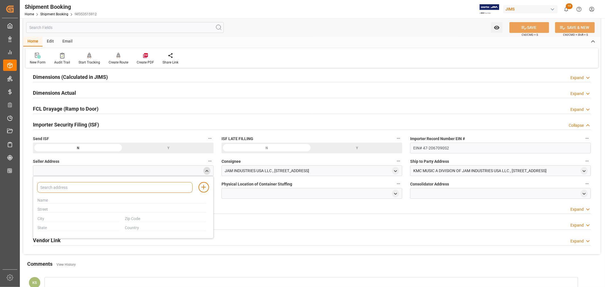
click at [108, 189] on input at bounding box center [114, 187] width 155 height 11
type input "cor"
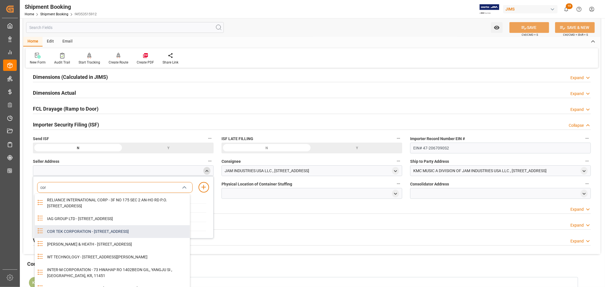
click at [102, 238] on div "COR TEK CORPORATION - 59 HWAGOK RO 61 GIL, GANGSEO GU, SEOUL, KR, 07590" at bounding box center [117, 231] width 146 height 13
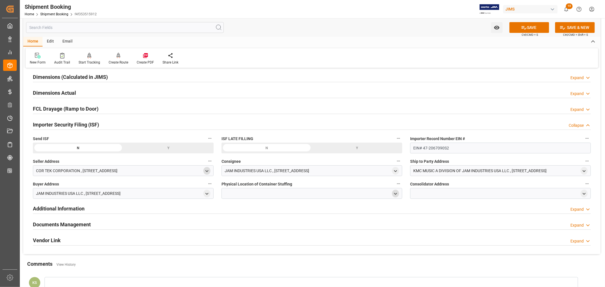
click at [395, 193] on polyline "open menu" at bounding box center [395, 193] width 3 height 1
click at [261, 210] on input at bounding box center [303, 210] width 155 height 11
type input "pt"
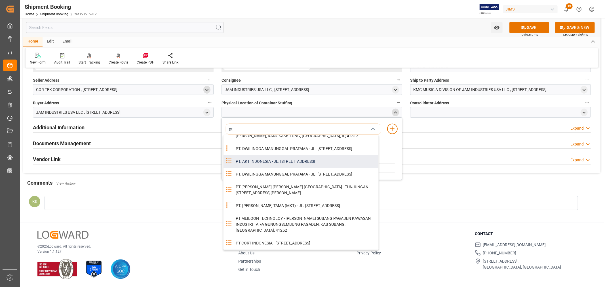
scroll to position [79, 0]
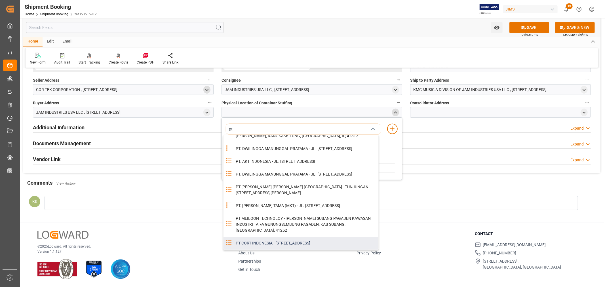
click at [282, 237] on div "PT CORT INDONESIA - KAWASAN BERIKAT NGORO INDUSTRI PERSADA BLOK G 5 6, MOJOKERT…" at bounding box center [305, 243] width 146 height 13
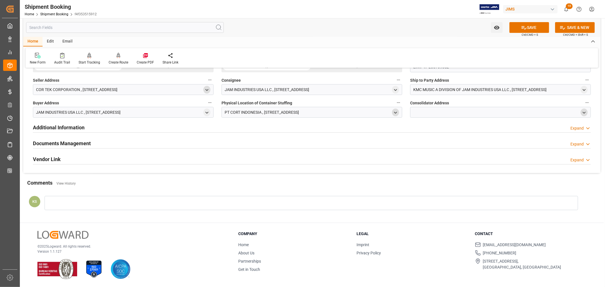
click at [585, 114] on icon "open menu" at bounding box center [584, 112] width 5 height 5
click at [441, 128] on input at bounding box center [491, 129] width 155 height 11
type input "pt"
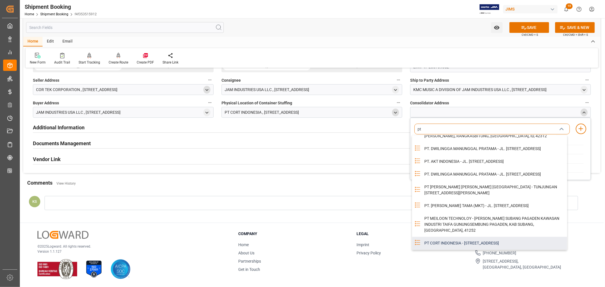
click at [464, 237] on div "PT CORT INDONESIA - KAWASAN BERIKAT NGORO INDUSTRI PERSADA BLOK G 5 6, MOJOKERT…" at bounding box center [494, 243] width 146 height 13
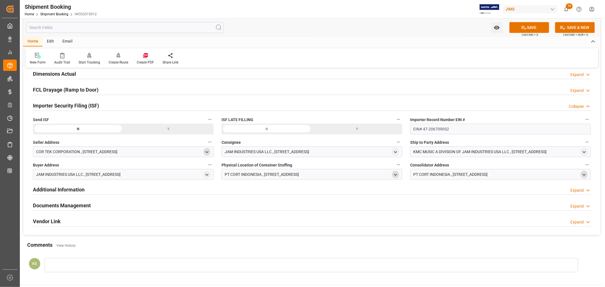
scroll to position [144, 0]
click at [533, 27] on button "SAVE" at bounding box center [529, 27] width 40 height 11
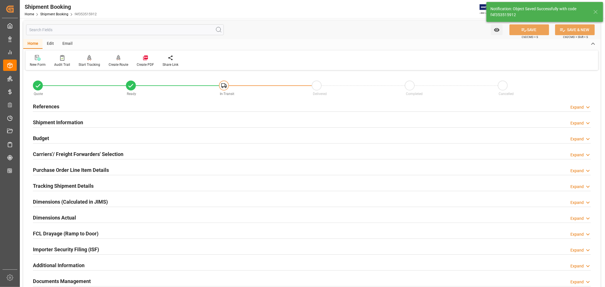
scroll to position [0, 0]
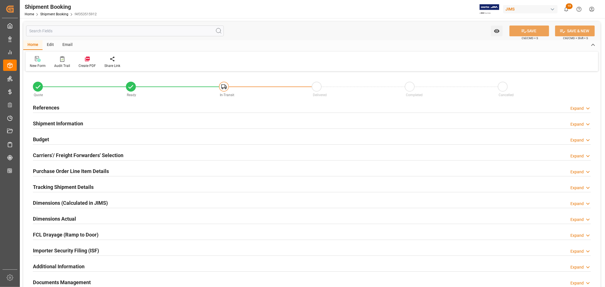
type input "29"
click at [69, 121] on h2 "Shipment Information" at bounding box center [58, 124] width 50 height 8
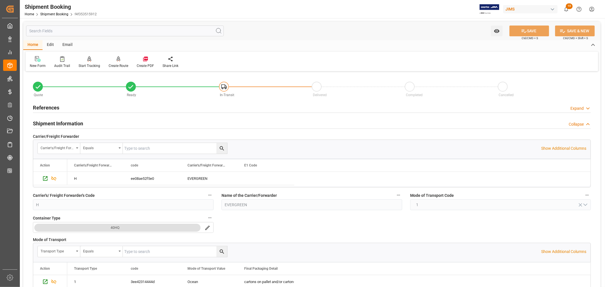
click at [69, 121] on h2 "Shipment Information" at bounding box center [58, 124] width 50 height 8
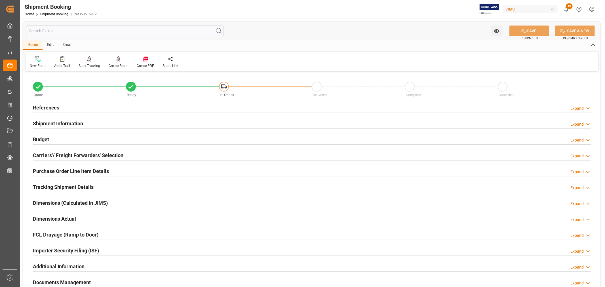
click at [64, 153] on h2 "Carriers'/ Freight Forwarders' Selection" at bounding box center [78, 155] width 90 height 8
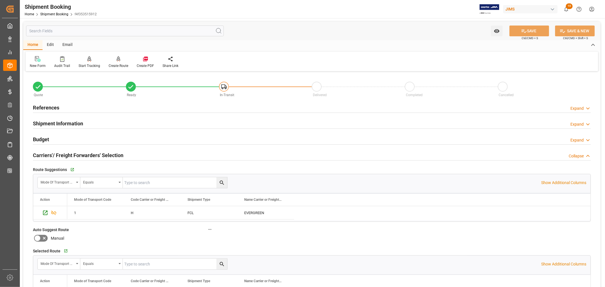
click at [64, 153] on h2 "Carriers'/ Freight Forwarders' Selection" at bounding box center [78, 155] width 90 height 8
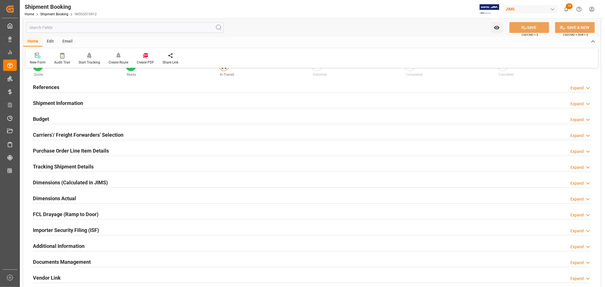
scroll to position [31, 0]
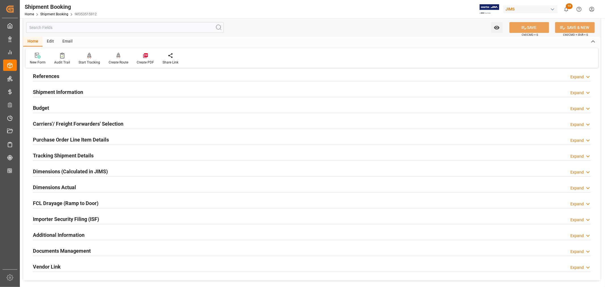
click at [72, 138] on h2 "Purchase Order Line Item Details" at bounding box center [71, 140] width 76 height 8
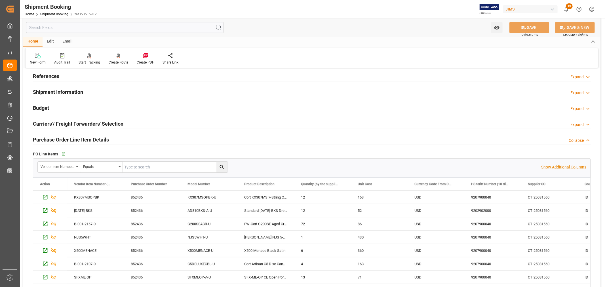
click at [553, 168] on p "Show Additional Columns" at bounding box center [563, 167] width 45 height 6
click at [388, 198] on div "163" at bounding box center [379, 197] width 57 height 13
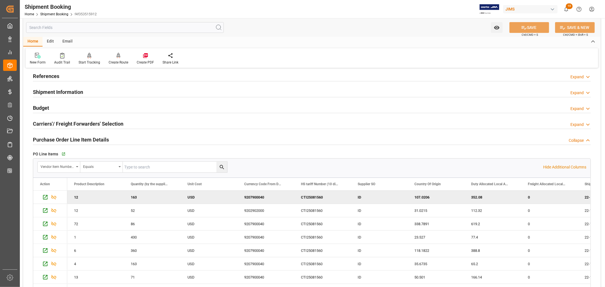
scroll to position [0, 0]
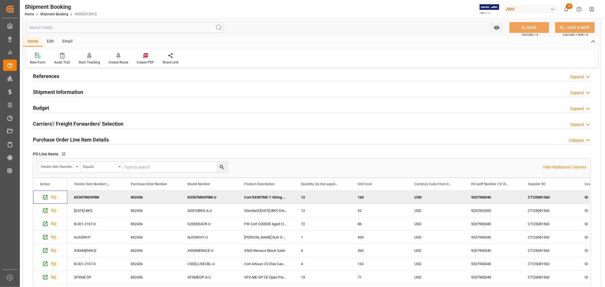
click at [75, 140] on h2 "Purchase Order Line Item Details" at bounding box center [71, 140] width 76 height 8
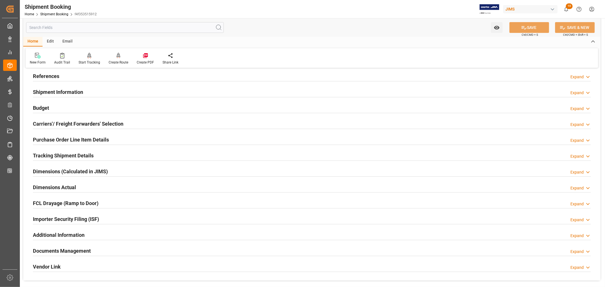
click at [77, 140] on h2 "Purchase Order Line Item Details" at bounding box center [71, 140] width 76 height 8
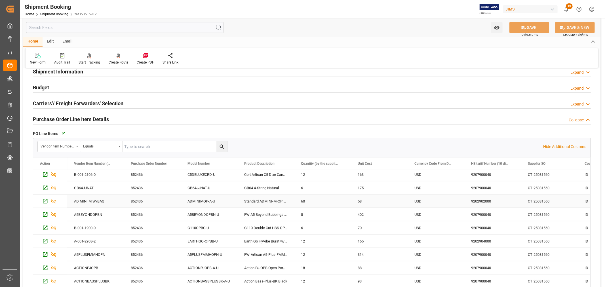
scroll to position [63, 0]
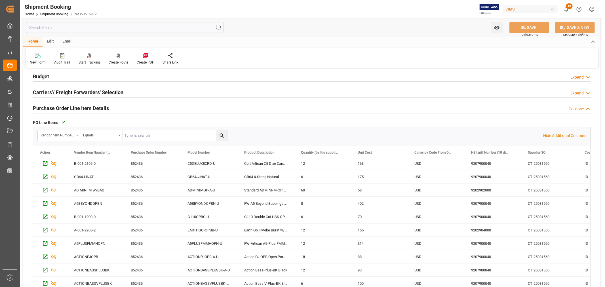
click at [96, 106] on h2 "Purchase Order Line Item Details" at bounding box center [71, 108] width 76 height 8
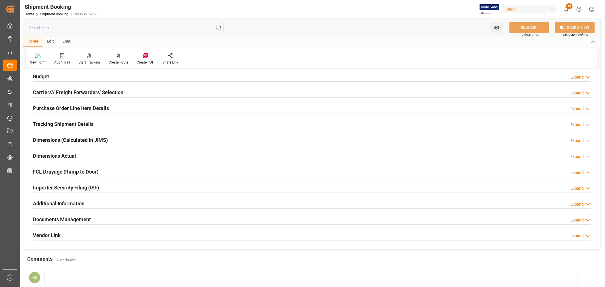
click at [109, 187] on div "Importer Security Filing (ISF) Expand" at bounding box center [312, 187] width 558 height 11
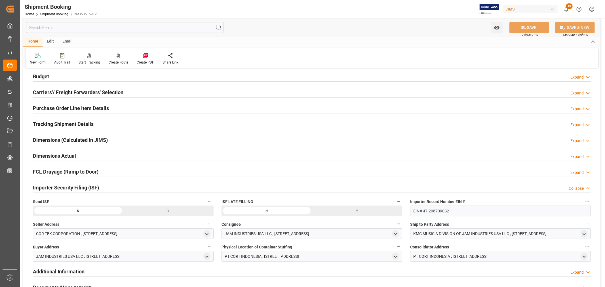
click at [171, 209] on div "Y" at bounding box center [168, 211] width 90 height 11
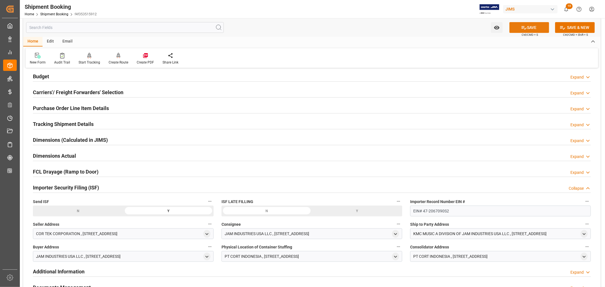
click at [532, 26] on button "SAVE" at bounding box center [529, 27] width 40 height 11
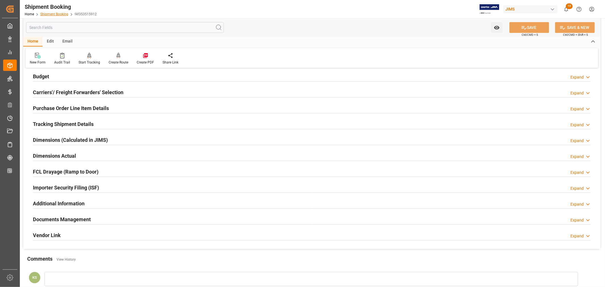
click at [52, 14] on link "Shipment Booking" at bounding box center [54, 14] width 28 height 4
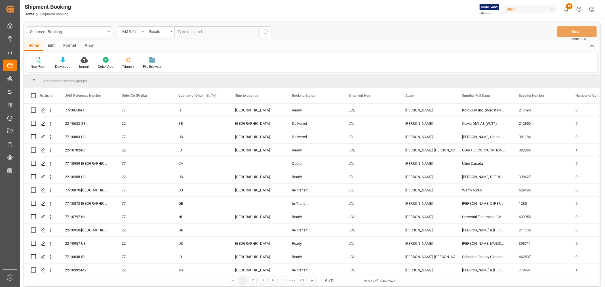
click at [143, 31] on icon "open menu" at bounding box center [143, 31] width 2 height 1
type input "book"
click at [145, 70] on div "Booking Number" at bounding box center [160, 70] width 85 height 12
click at [180, 32] on input "text" at bounding box center [216, 31] width 85 height 11
paste input "149506120945"
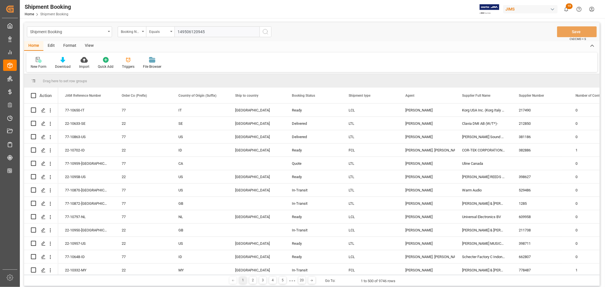
type input "149506120945"
click at [268, 32] on icon "search button" at bounding box center [265, 31] width 7 height 7
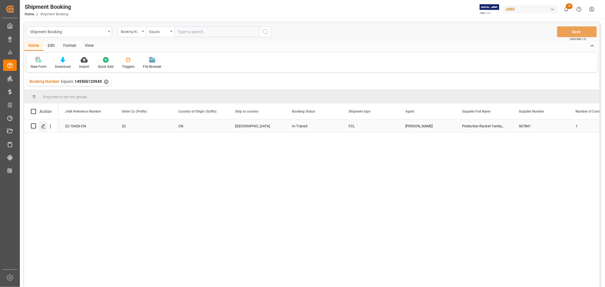
click at [43, 127] on icon "Press SPACE to select this row." at bounding box center [43, 126] width 5 height 5
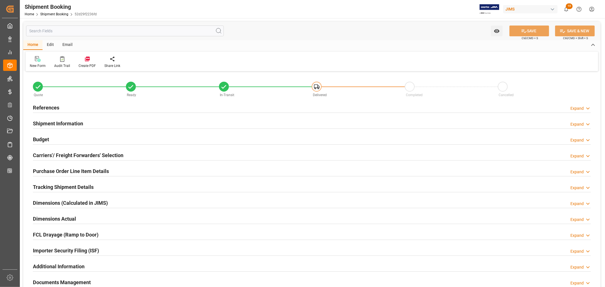
type input "63"
click at [71, 170] on h2 "Purchase Order Line Item Details" at bounding box center [71, 171] width 76 height 8
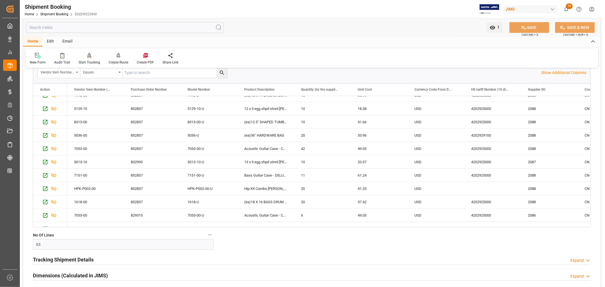
scroll to position [709, 0]
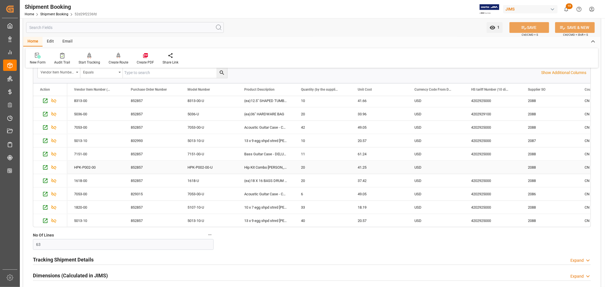
click at [196, 166] on div "HPK-P002-00-U" at bounding box center [209, 167] width 57 height 13
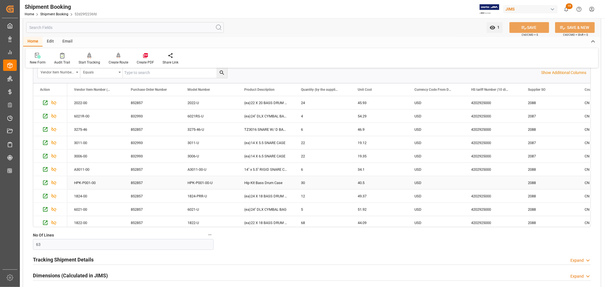
click at [205, 182] on div "HPK-P001-00-U" at bounding box center [209, 182] width 57 height 13
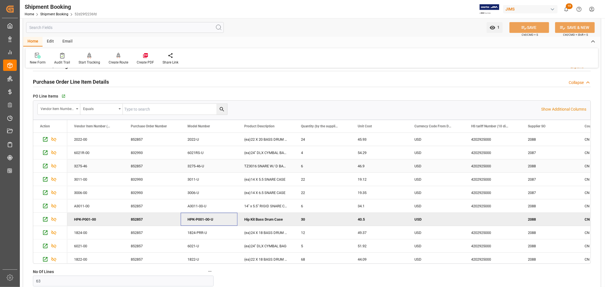
scroll to position [94, 0]
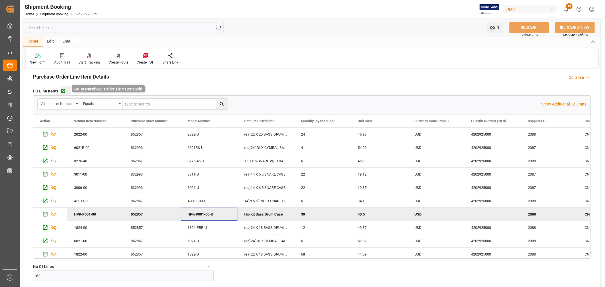
click at [64, 90] on icon "button" at bounding box center [63, 91] width 5 height 5
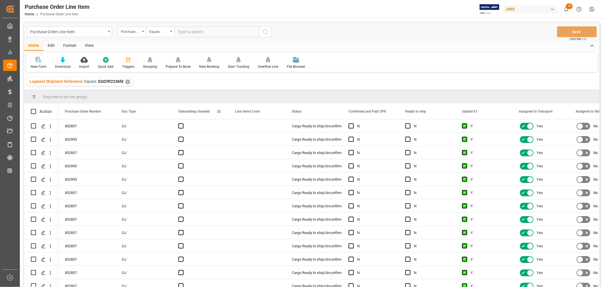
click at [216, 111] on span at bounding box center [218, 111] width 5 height 5
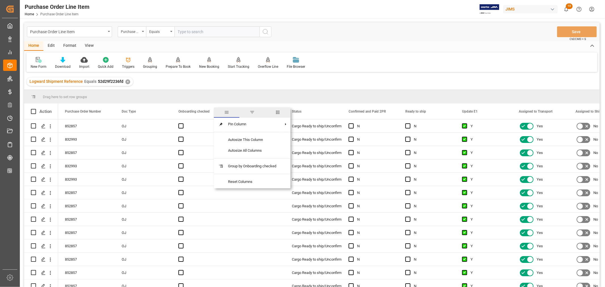
click at [277, 113] on span "columns" at bounding box center [277, 112] width 5 height 5
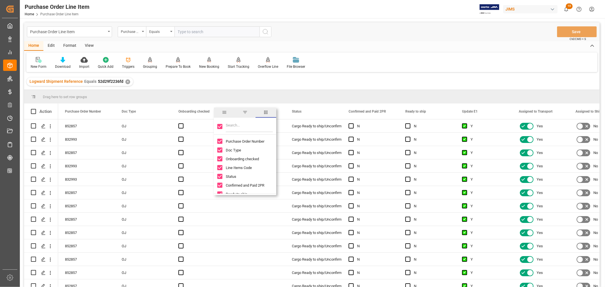
click at [220, 127] on input "Toggle Select All Columns" at bounding box center [219, 126] width 5 height 5
checkbox input "false"
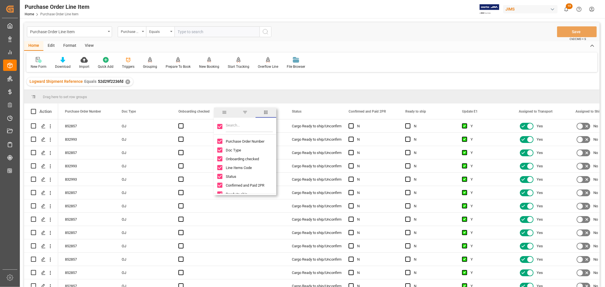
checkbox input "false"
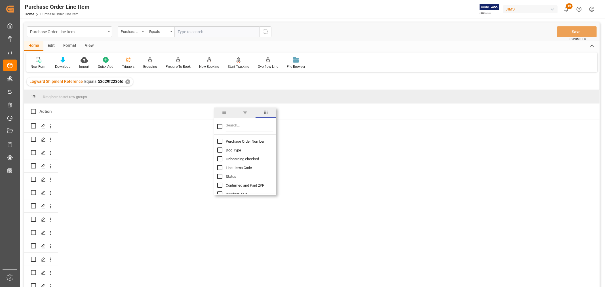
click at [219, 141] on input "Purchase Order Number column toggle visibility (hidden)" at bounding box center [219, 141] width 5 height 5
checkbox input "true"
checkbox input "false"
click at [230, 125] on input "Filter Columns Input" at bounding box center [249, 126] width 47 height 11
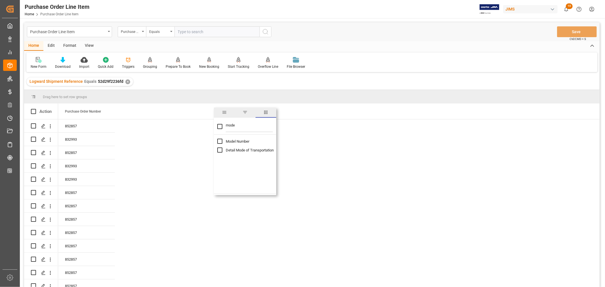
type input "mode"
click at [220, 142] on input "Model Number column toggle visibility (hidden)" at bounding box center [219, 141] width 5 height 5
checkbox input "true"
checkbox input "false"
drag, startPoint x: 238, startPoint y: 126, endPoint x: 225, endPoint y: 127, distance: 13.6
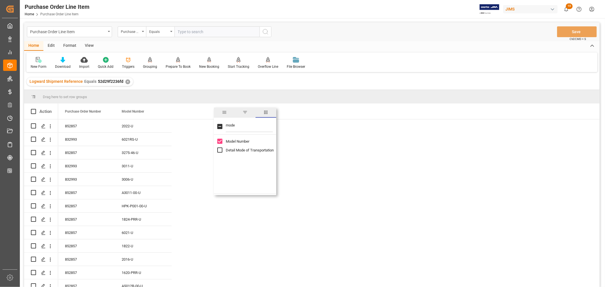
click at [225, 127] on div "mode" at bounding box center [245, 127] width 62 height 16
type input "tar"
click at [220, 141] on input "HS tariff Number (10 digit classification code) column toggle visibility (hidde…" at bounding box center [219, 141] width 5 height 5
checkbox input "true"
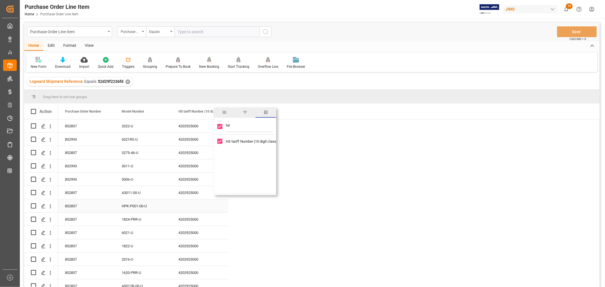
click at [134, 206] on div "HPK-P001-00-U" at bounding box center [143, 205] width 57 height 13
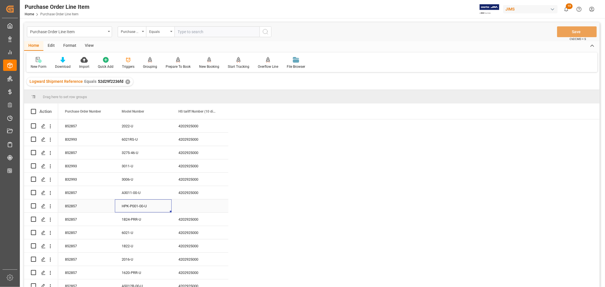
click at [185, 201] on div "Press SPACE to select this row." at bounding box center [200, 205] width 57 height 13
click at [182, 207] on input "Press SPACE to select this row." at bounding box center [200, 209] width 48 height 11
paste input "4202925000"
type input "4202925000"
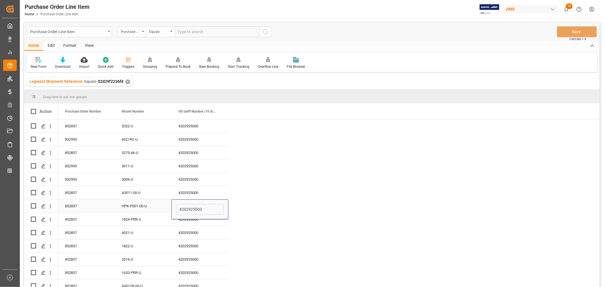
click at [143, 205] on div "HPK-P001-00-U" at bounding box center [143, 205] width 57 height 13
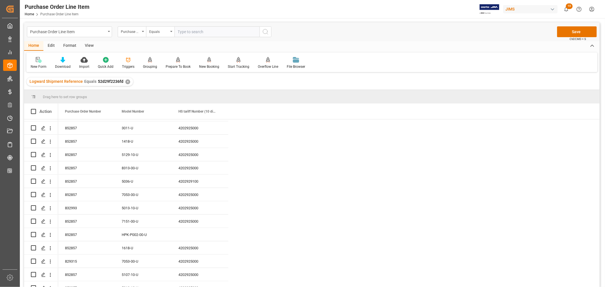
scroll to position [670, 0]
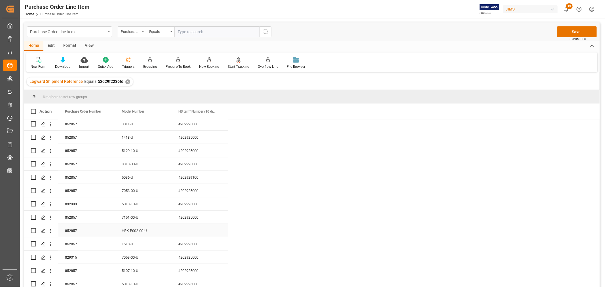
click at [135, 224] on div "HPK-P002-00-U" at bounding box center [143, 230] width 57 height 13
click at [186, 225] on div "Press SPACE to select this row." at bounding box center [200, 230] width 57 height 13
click at [181, 229] on input "Press SPACE to select this row." at bounding box center [200, 234] width 48 height 11
paste input "4202925000"
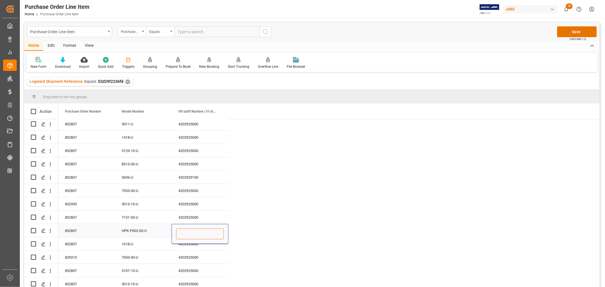
type input "4202925000"
click at [193, 202] on div "4202925000" at bounding box center [200, 203] width 57 height 13
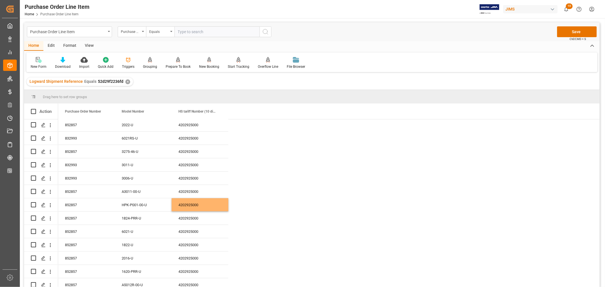
scroll to position [0, 0]
click at [577, 33] on button "Save" at bounding box center [577, 31] width 40 height 11
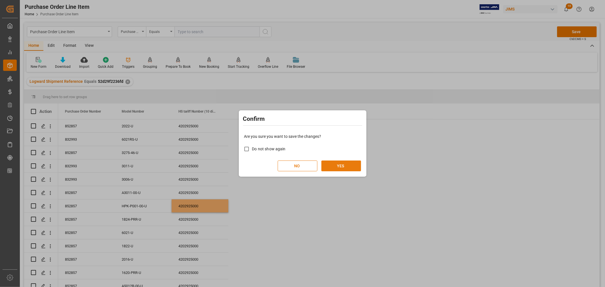
click at [341, 166] on button "YES" at bounding box center [341, 166] width 40 height 11
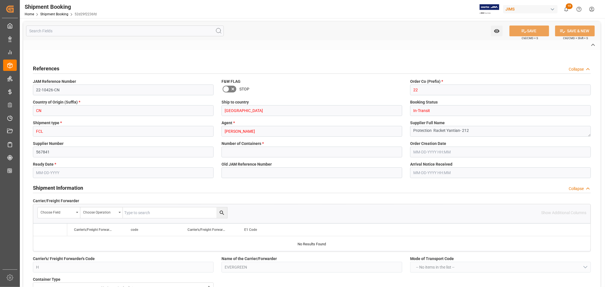
type input "63"
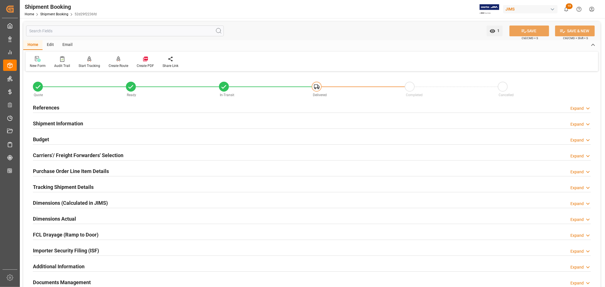
drag, startPoint x: 83, startPoint y: 168, endPoint x: 98, endPoint y: 168, distance: 15.3
click at [83, 168] on h2 "Purchase Order Line Item Details" at bounding box center [71, 171] width 76 height 8
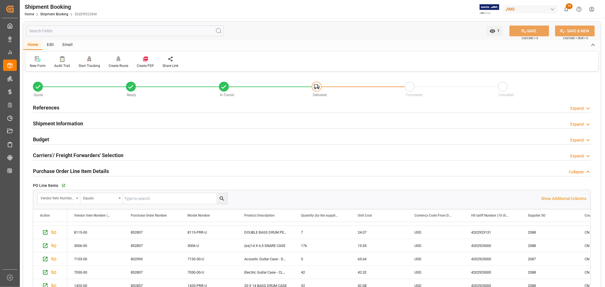
scroll to position [709, 0]
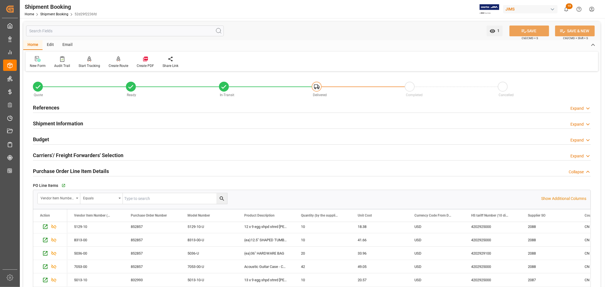
click at [109, 168] on div "Purchase Order Line Item Details Collapse" at bounding box center [312, 170] width 558 height 11
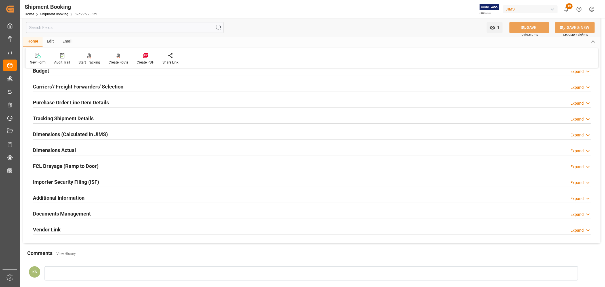
scroll to position [94, 0]
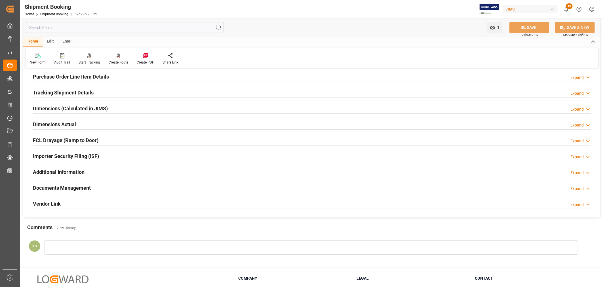
click at [116, 154] on div "Importer Security Filing (ISF) Expand" at bounding box center [312, 155] width 558 height 11
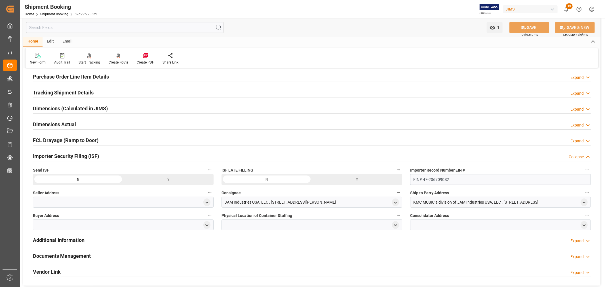
click at [116, 154] on div "Importer Security Filing (ISF) Collapse" at bounding box center [312, 155] width 558 height 11
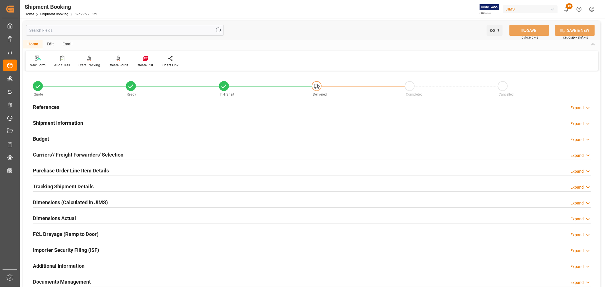
scroll to position [0, 0]
click at [52, 107] on h2 "References" at bounding box center [46, 108] width 26 height 8
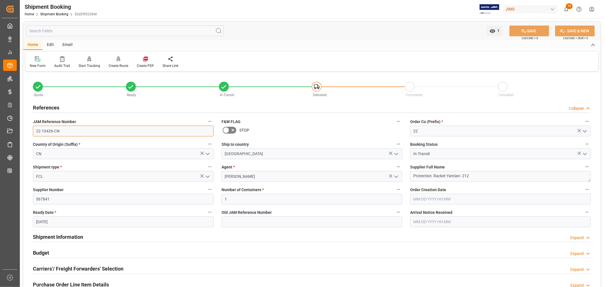
drag, startPoint x: 59, startPoint y: 131, endPoint x: 31, endPoint y: 134, distance: 27.9
click at [32, 134] on div "JAM Reference Number 22-10426-CN" at bounding box center [123, 127] width 189 height 23
click at [52, 107] on h2 "References" at bounding box center [46, 108] width 26 height 8
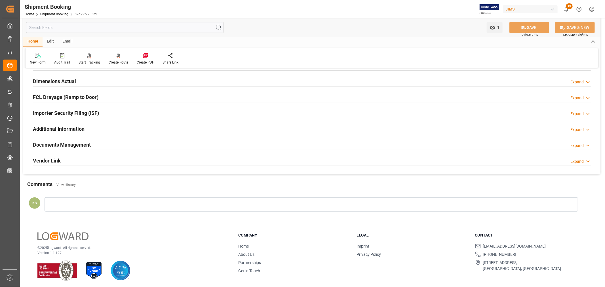
scroll to position [139, 0]
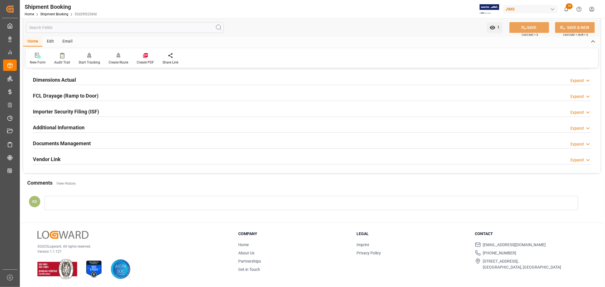
click at [176, 139] on div "Documents Management Expand" at bounding box center [312, 143] width 558 height 11
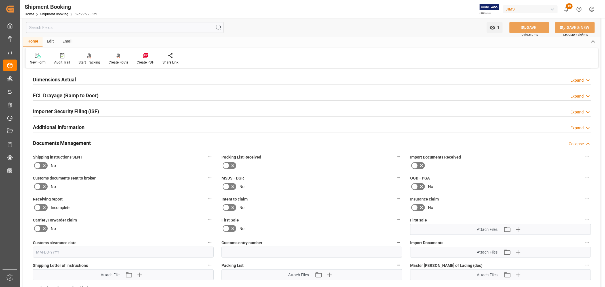
click at [99, 140] on div "Documents Management Collapse" at bounding box center [312, 142] width 558 height 11
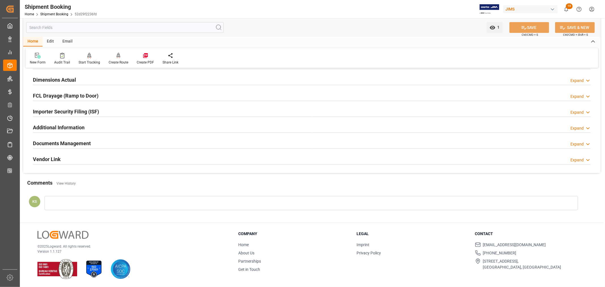
click at [110, 112] on div "Importer Security Filing (ISF) Expand" at bounding box center [312, 111] width 558 height 11
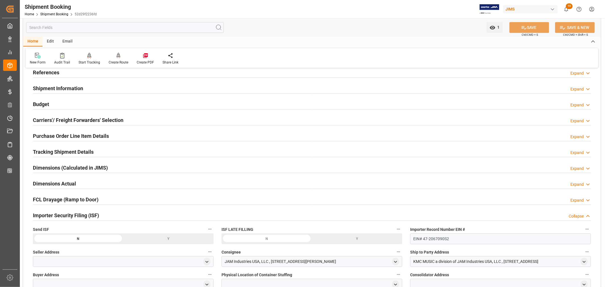
scroll to position [0, 0]
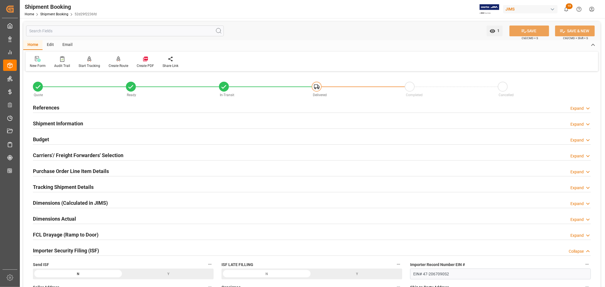
click at [50, 105] on h2 "References" at bounding box center [46, 108] width 26 height 8
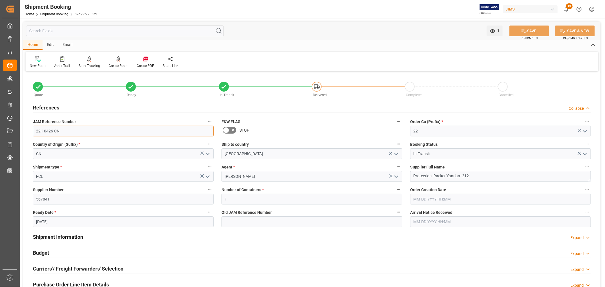
drag, startPoint x: 61, startPoint y: 132, endPoint x: 35, endPoint y: 132, distance: 26.7
click at [35, 132] on input "22-10426-CN" at bounding box center [123, 131] width 181 height 11
click at [58, 15] on link "Shipment Booking" at bounding box center [54, 14] width 28 height 4
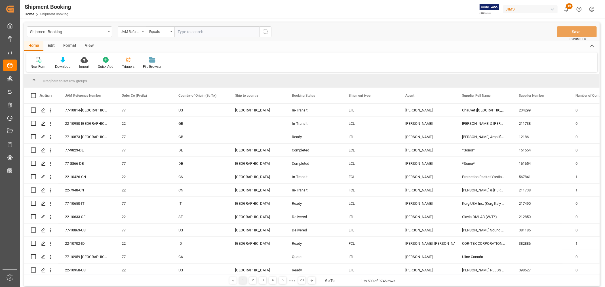
click at [143, 31] on icon "open menu" at bounding box center [143, 31] width 2 height 1
type input "book"
click at [141, 68] on div "Booking Number" at bounding box center [160, 70] width 85 height 12
click at [177, 31] on input "text" at bounding box center [216, 31] width 85 height 11
paste input "1069107671"
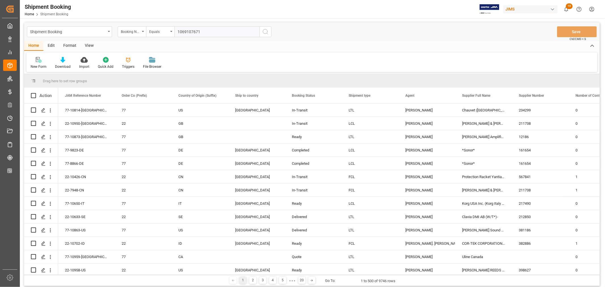
type input "1069107671"
click at [264, 30] on icon "search button" at bounding box center [265, 31] width 7 height 7
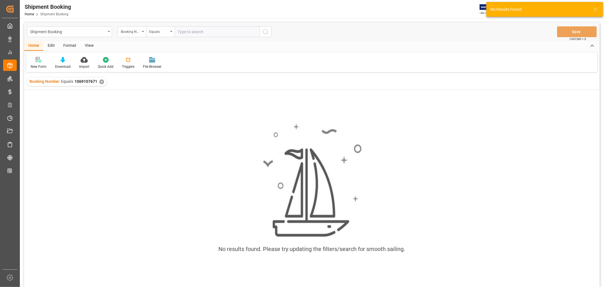
click at [99, 81] on div "✕" at bounding box center [101, 81] width 5 height 5
